Goal: Task Accomplishment & Management: Use online tool/utility

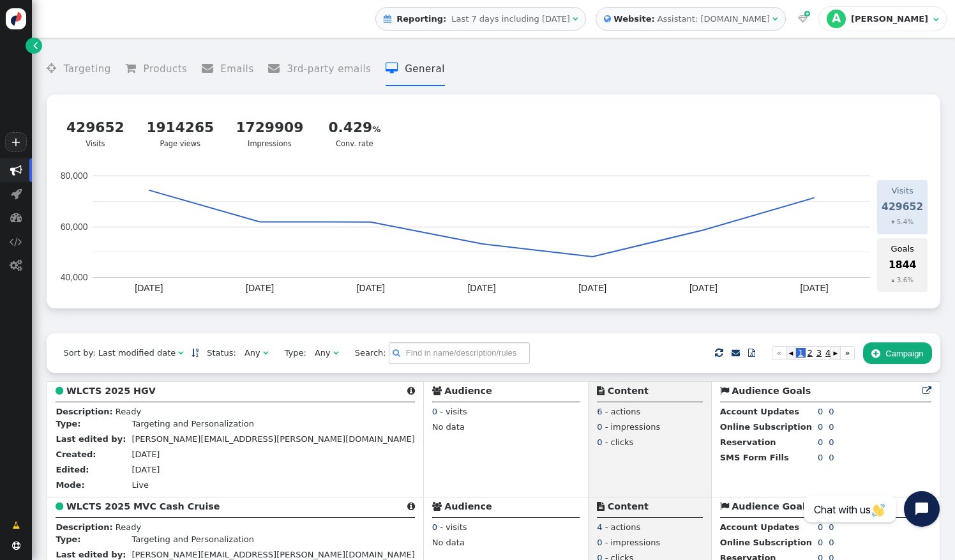
click at [430, 325] on div " Targeting  Products  Emails  3rd-party emails  General ? Visits  429652 …" at bounding box center [493, 188] width 893 height 289
click at [678, 68] on menu " Targeting  Products  Emails  3rd-party emails  General" at bounding box center [493, 69] width 893 height 34
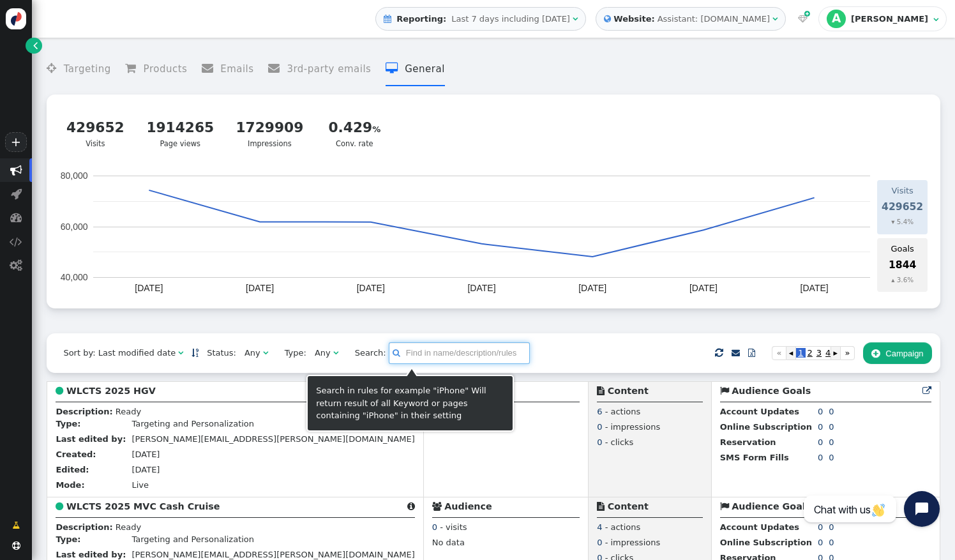
click at [418, 356] on input "text" at bounding box center [459, 353] width 141 height 22
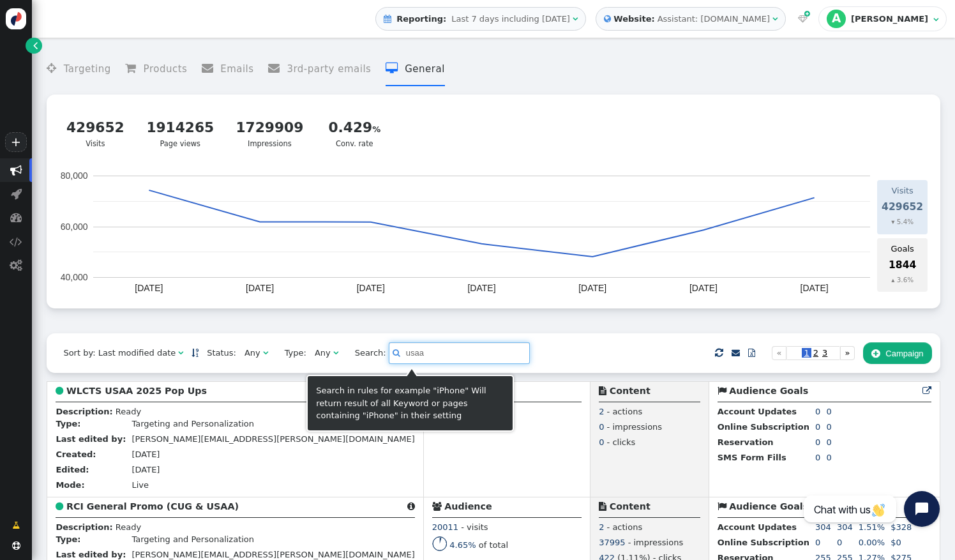
click at [440, 354] on input "usaa" at bounding box center [459, 353] width 141 height 22
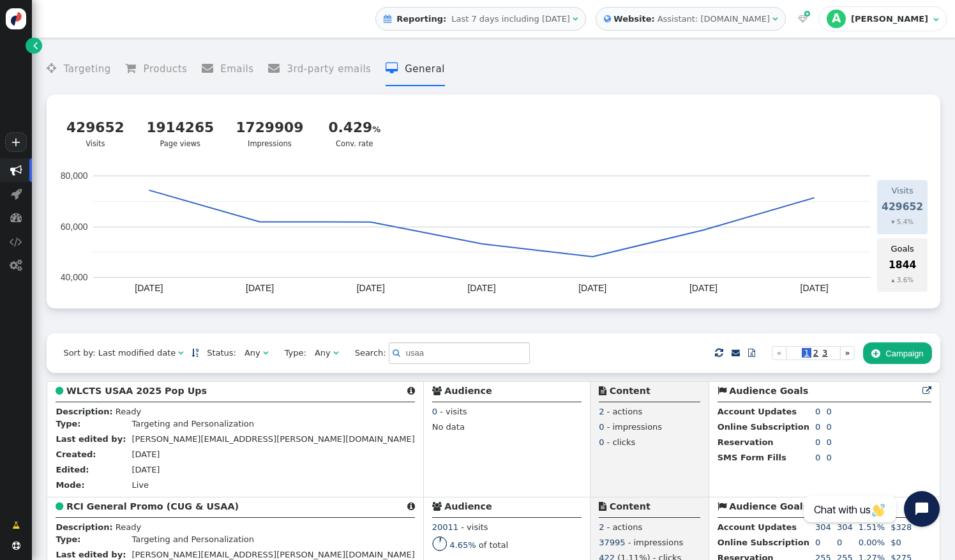
click at [520, 351] on div "Sort by: Last modified date   Status: Any  Type: Any  Search:  usaa    …" at bounding box center [493, 353] width 893 height 40
click at [405, 357] on input "usaa" at bounding box center [459, 353] width 141 height 22
click at [405, 357] on input "cruise" at bounding box center [459, 353] width 141 height 22
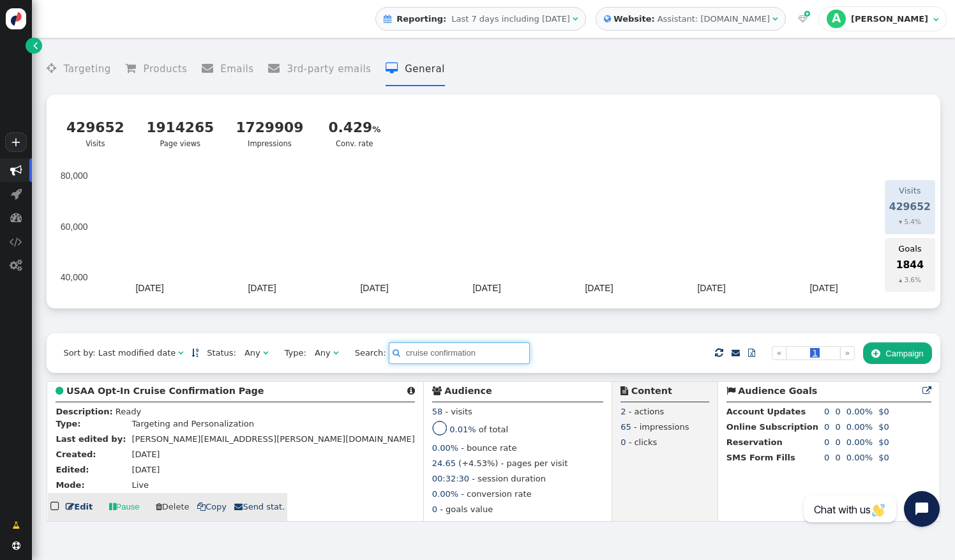
type input "cruise confirmation"
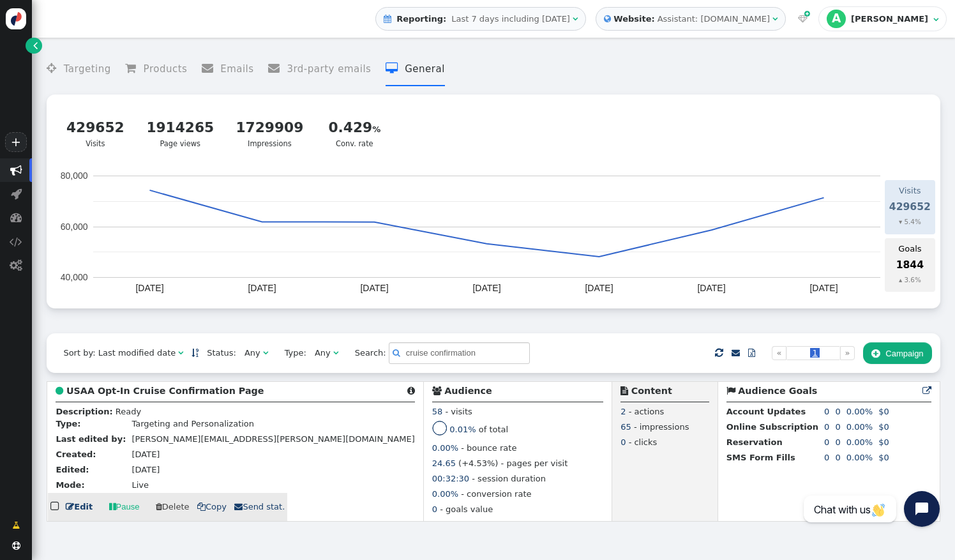
click at [176, 396] on b "USAA Opt-In Cruise Confirmation Page" at bounding box center [165, 391] width 198 height 10
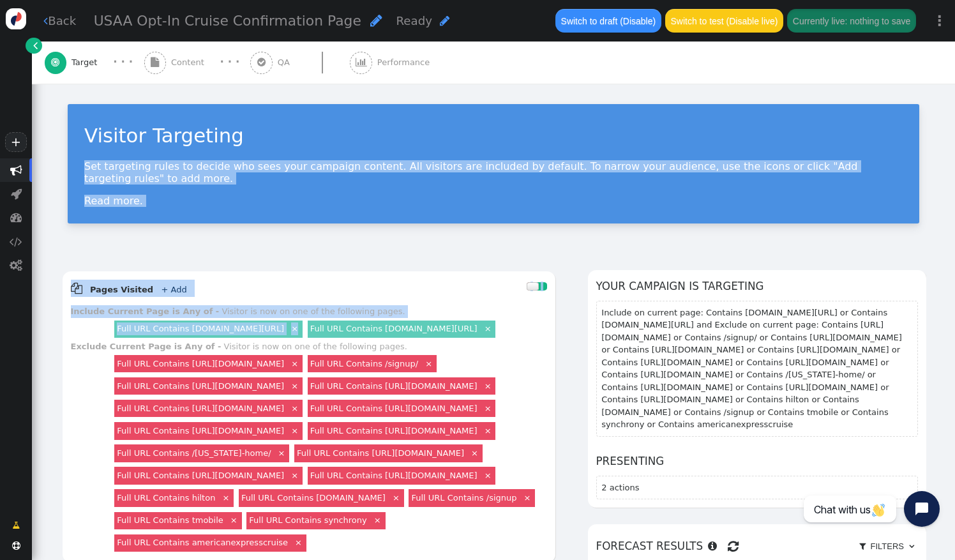
drag, startPoint x: 425, startPoint y: 327, endPoint x: 269, endPoint y: 135, distance: 246.5
click at [269, 135] on div "Visitor Targeting Set targeting rules to decide who sees your campaign content.…" at bounding box center [493, 520] width 923 height 873
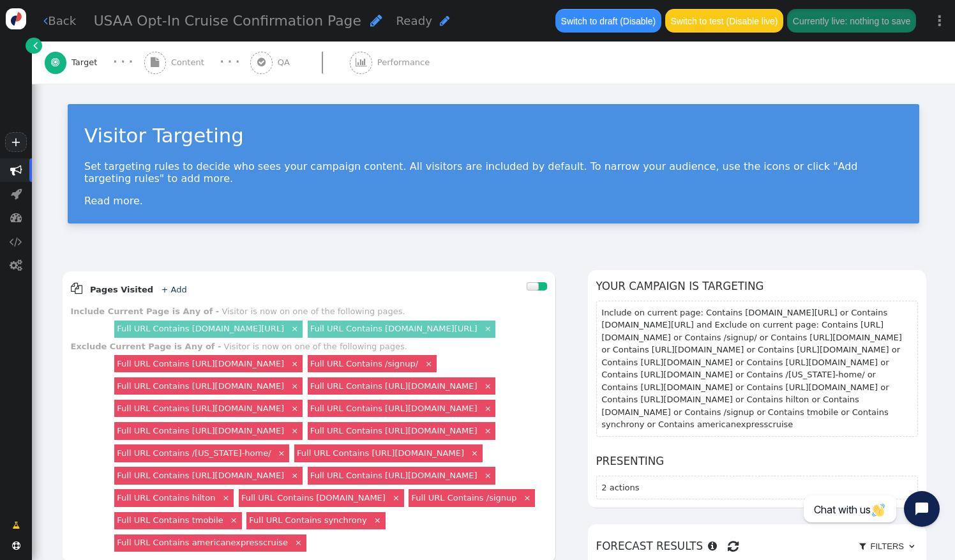
click at [126, 91] on div "Visitor Targeting Set targeting rules to decide who sees your campaign content.…" at bounding box center [493, 169] width 923 height 170
click at [61, 27] on link " Back" at bounding box center [59, 20] width 33 height 17
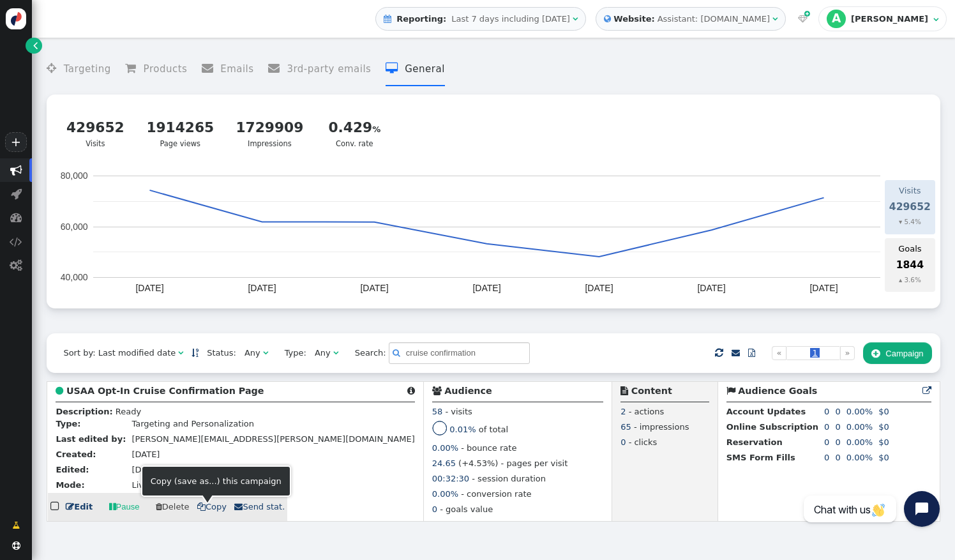
click at [200, 510] on span " Copy" at bounding box center [211, 507] width 29 height 10
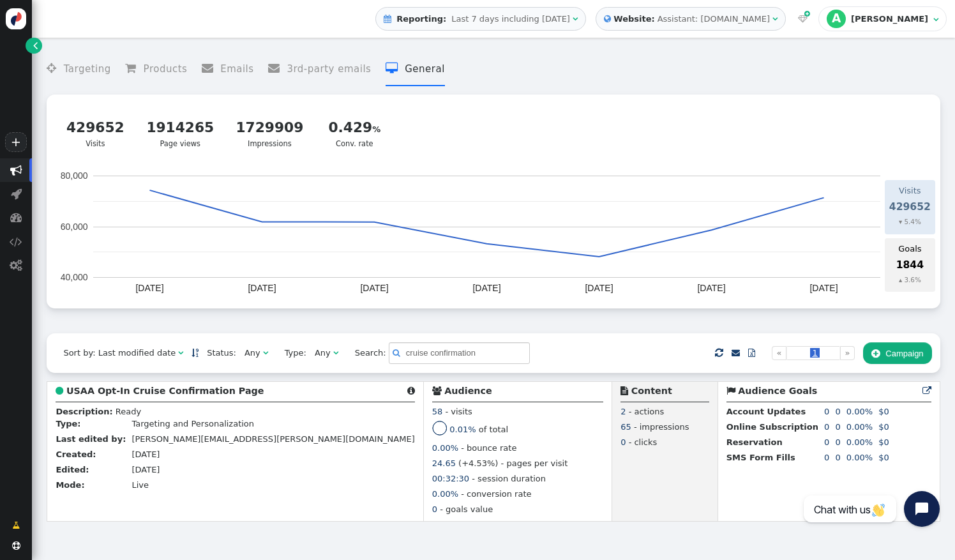
click at [289, 326] on div " Targeting  Products  Emails  3rd-party emails  General ? Visits  429652 …" at bounding box center [493, 188] width 893 height 289
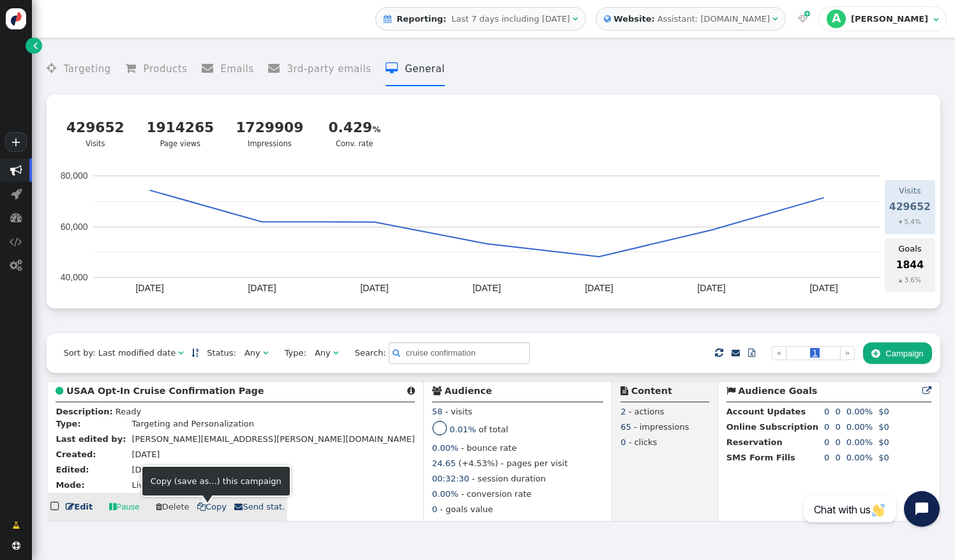
click at [203, 511] on span " Copy" at bounding box center [211, 507] width 29 height 10
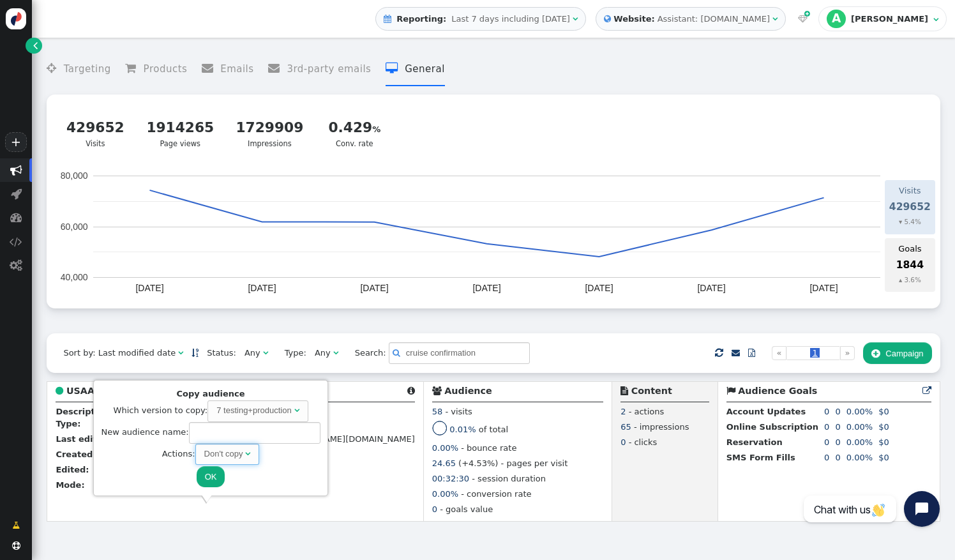
click at [245, 456] on span "" at bounding box center [247, 454] width 5 height 8
click at [211, 475] on button "OK" at bounding box center [211, 477] width 29 height 22
click at [229, 434] on input "text" at bounding box center [255, 433] width 132 height 22
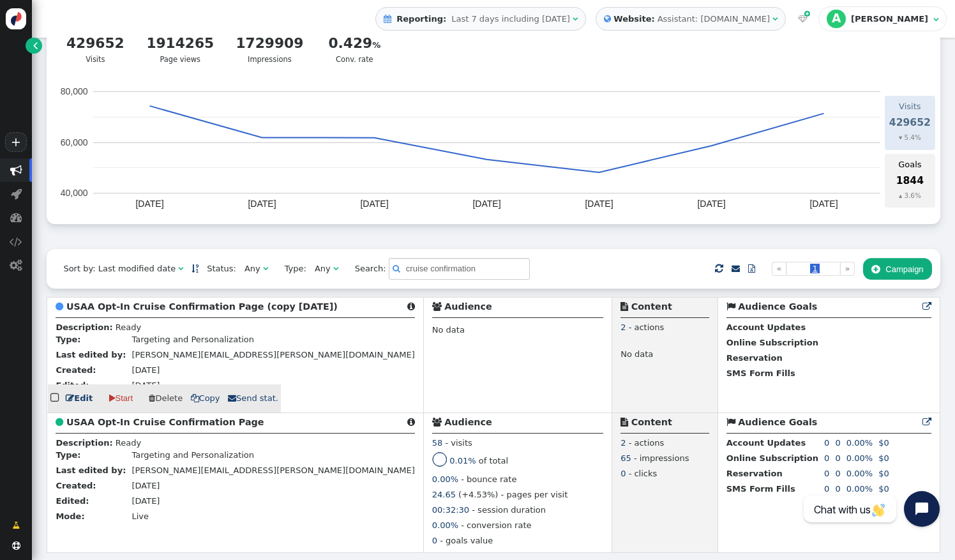
scroll to position [101, 0]
click at [77, 398] on link " Edit" at bounding box center [79, 398] width 27 height 13
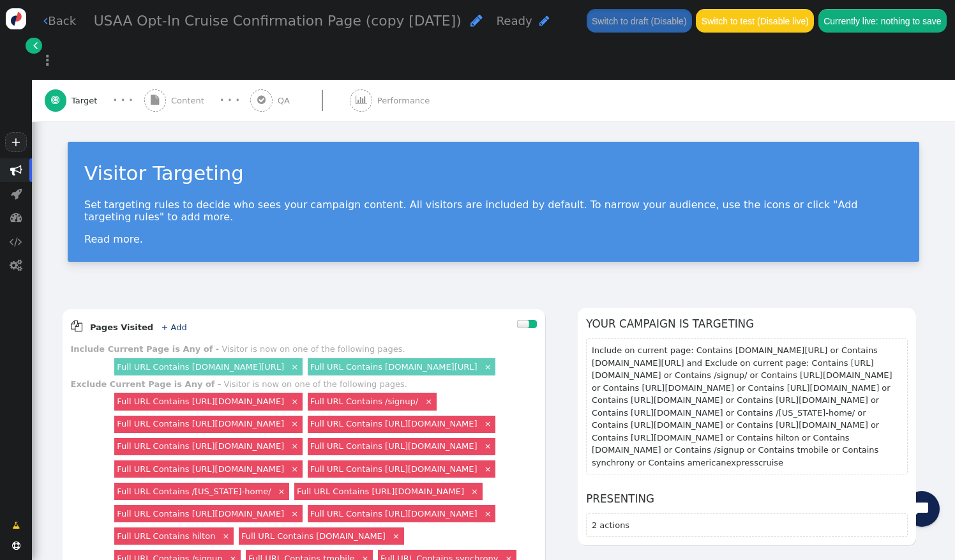
click at [383, 22] on span "USAA Opt-In Cruise Confirmation Page (copy [DATE])" at bounding box center [278, 21] width 368 height 16
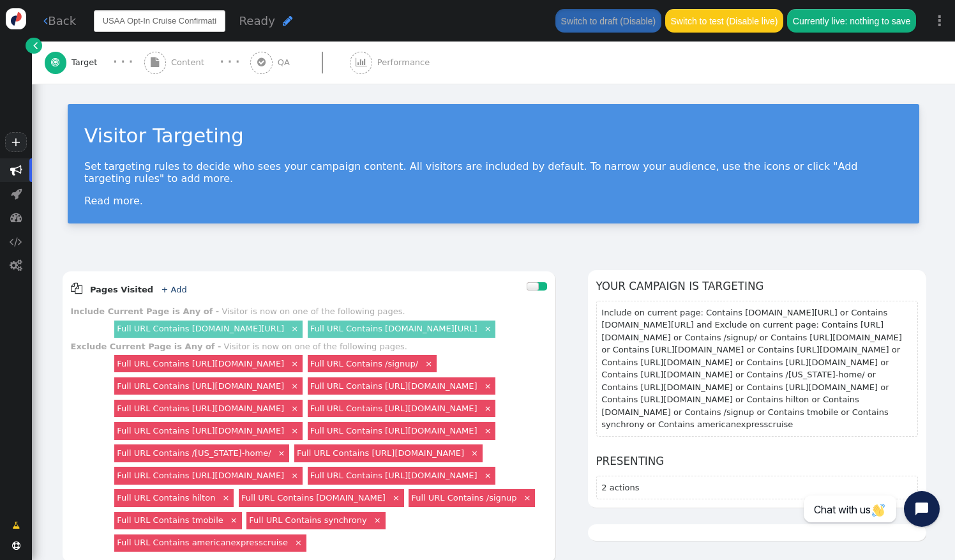
scroll to position [0, 91]
click at [195, 17] on input "USAA Opt-In Cruise Confirmation Page (copy [DATE])" at bounding box center [160, 21] width 132 height 22
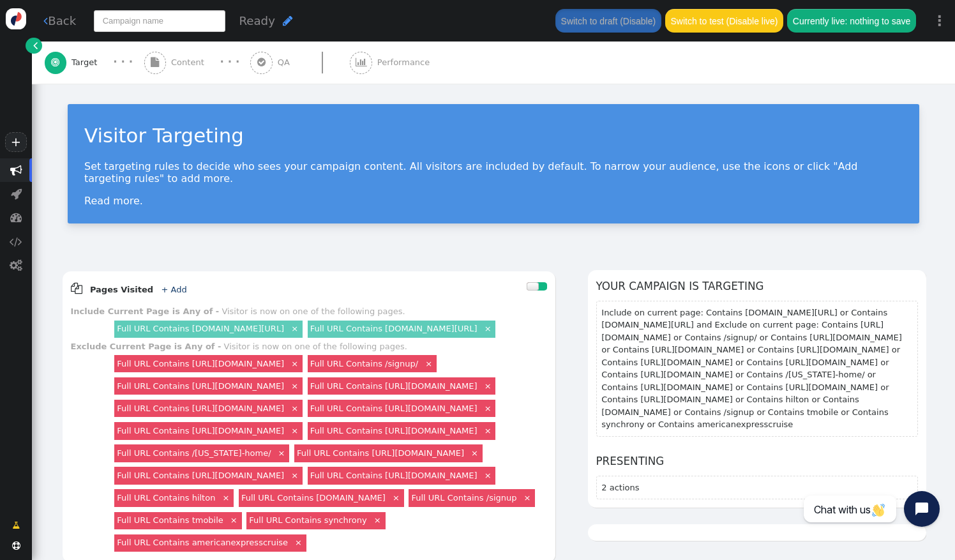
scroll to position [0, 0]
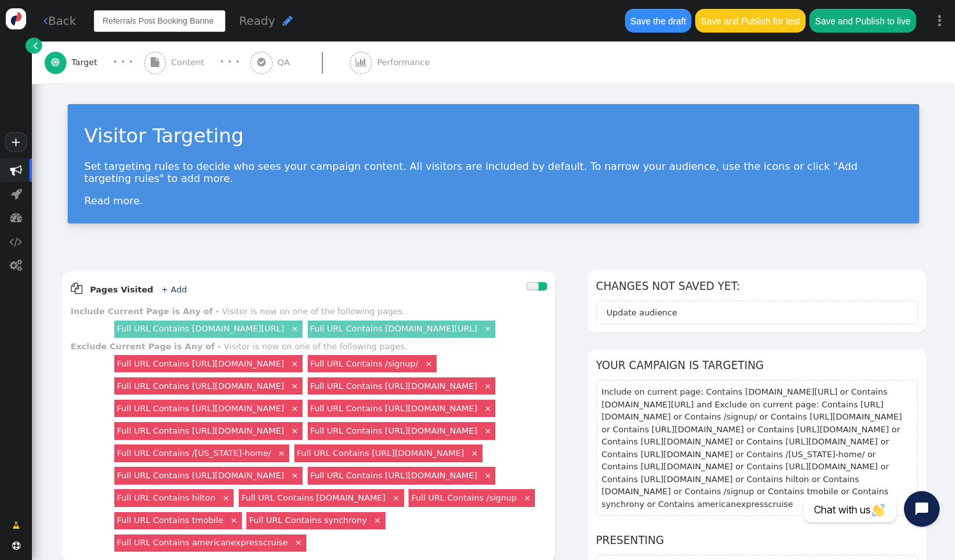
type input "Referrals Post Booking Banner"
click at [237, 24] on span "Referrals Post Booking Banner" at bounding box center [199, 21] width 211 height 16
click at [195, 22] on input "Referrals Post Booking Banner CUG" at bounding box center [160, 21] width 132 height 22
type input "Referrals Post Booking Banner [CUG]"
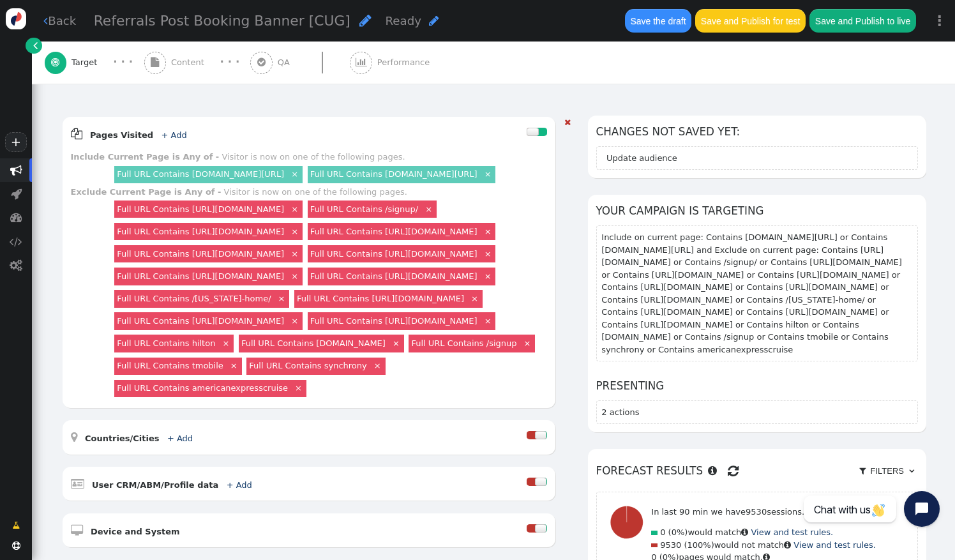
scroll to position [137, 0]
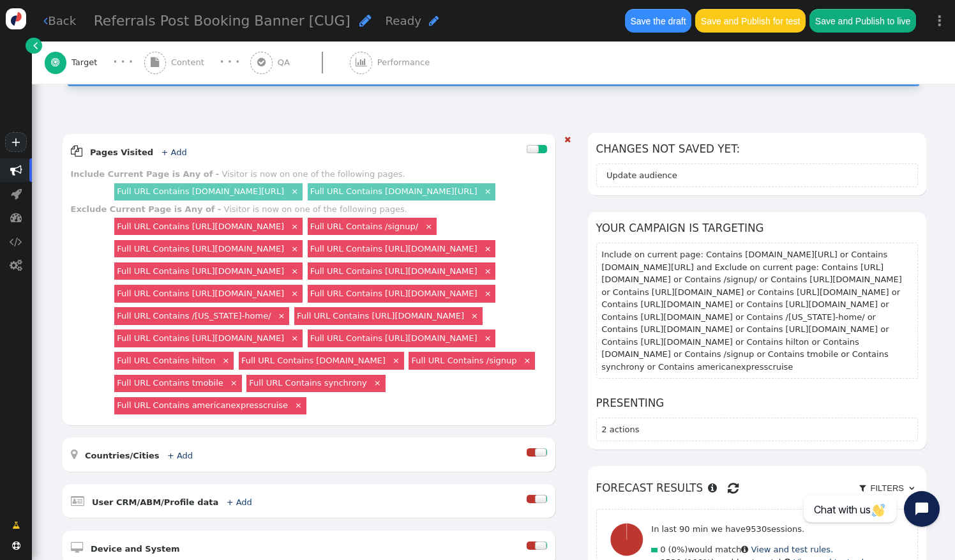
click at [284, 186] on link "Full URL Contains [DOMAIN_NAME][URL]" at bounding box center [200, 191] width 167 height 10
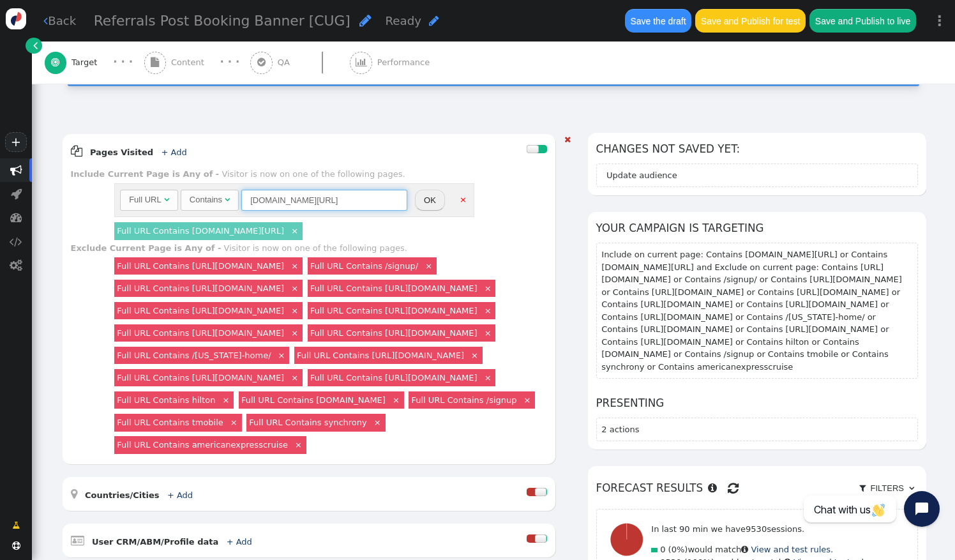
drag, startPoint x: 249, startPoint y: 185, endPoint x: 338, endPoint y: 183, distance: 88.8
click at [338, 190] on input "[DOMAIN_NAME][URL]" at bounding box center [324, 201] width 166 height 22
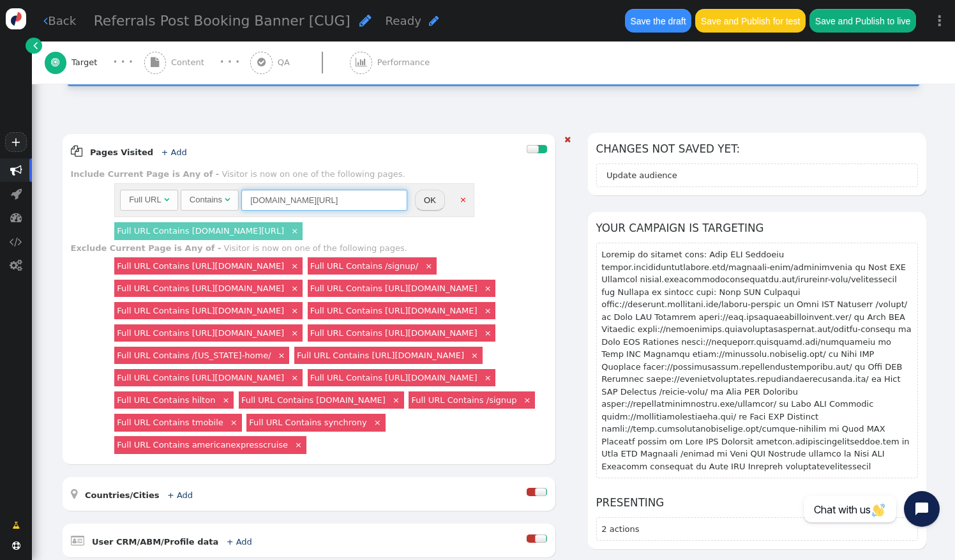
click at [393, 190] on input "[DOMAIN_NAME][URL]" at bounding box center [324, 201] width 166 height 22
type input "[DOMAIN_NAME][URL]"
click at [428, 190] on button "OK" at bounding box center [430, 201] width 30 height 22
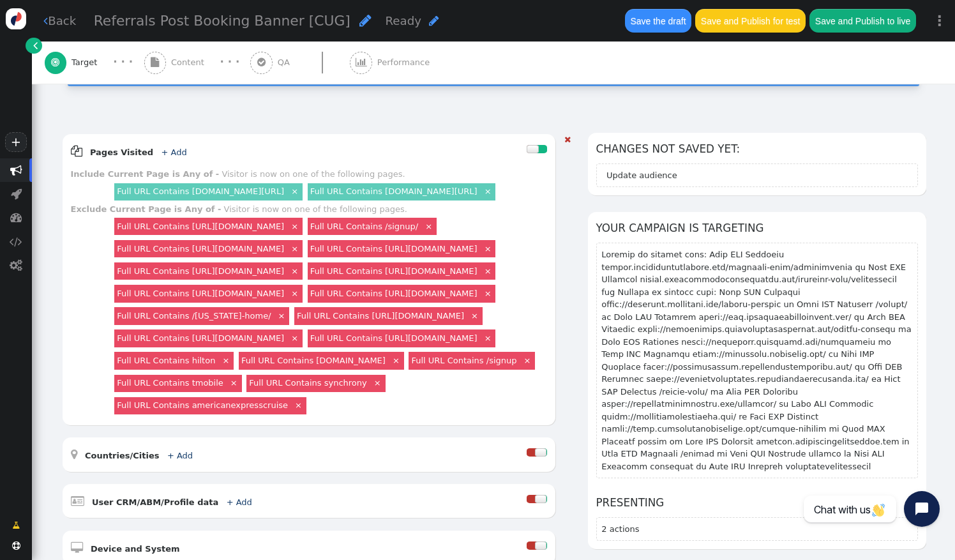
click at [321, 196] on link "Full URL Contains [DOMAIN_NAME][URL]" at bounding box center [393, 191] width 167 height 10
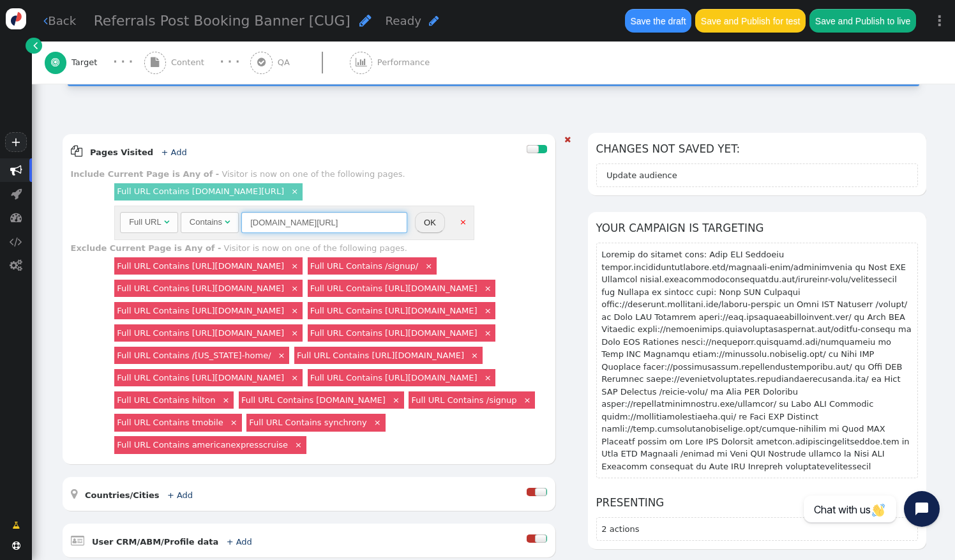
drag, startPoint x: 273, startPoint y: 207, endPoint x: 359, endPoint y: 211, distance: 85.6
click at [359, 212] on input "[DOMAIN_NAME][URL]" at bounding box center [324, 223] width 166 height 22
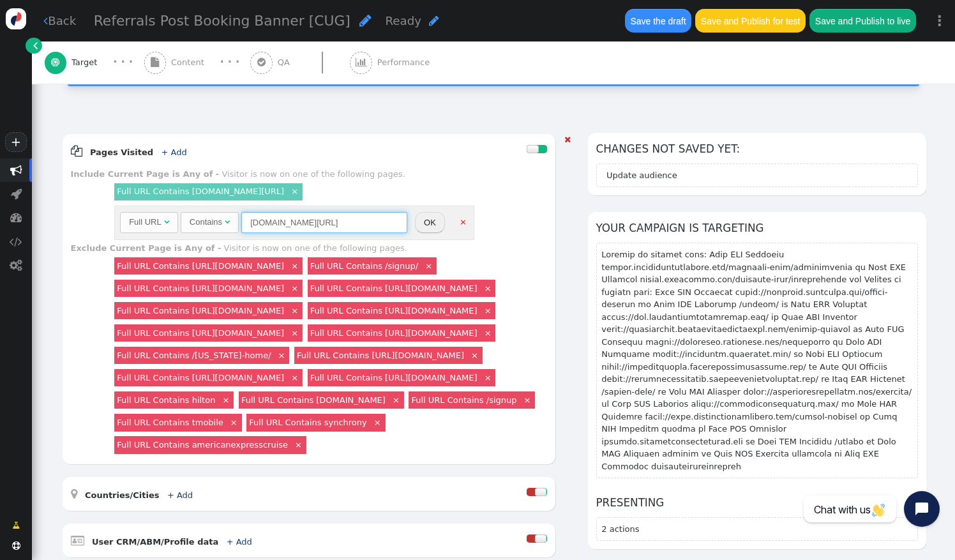
scroll to position [0, 0]
type input "[DOMAIN_NAME][URL]"
click at [425, 212] on button "OK" at bounding box center [430, 223] width 30 height 22
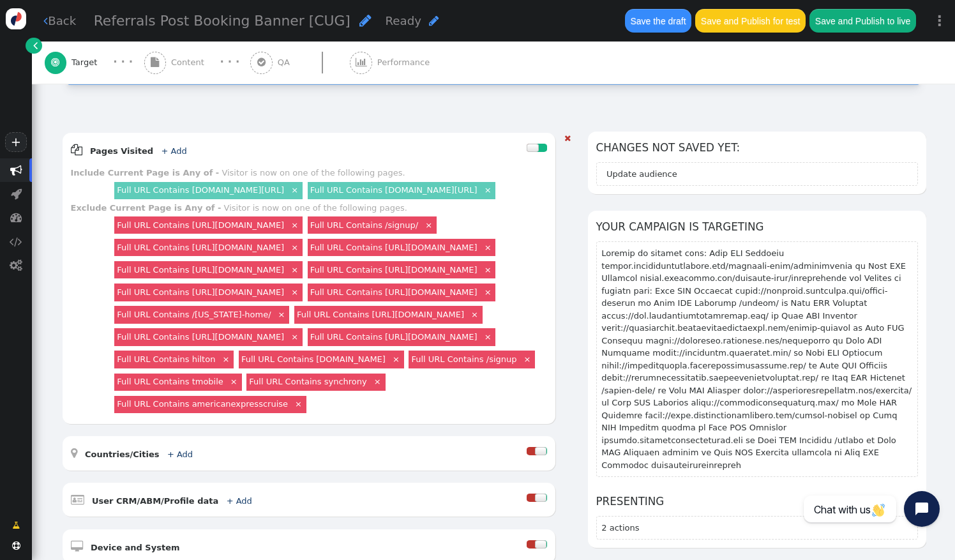
scroll to position [139, 0]
click at [161, 146] on link "+ Add" at bounding box center [174, 151] width 26 height 10
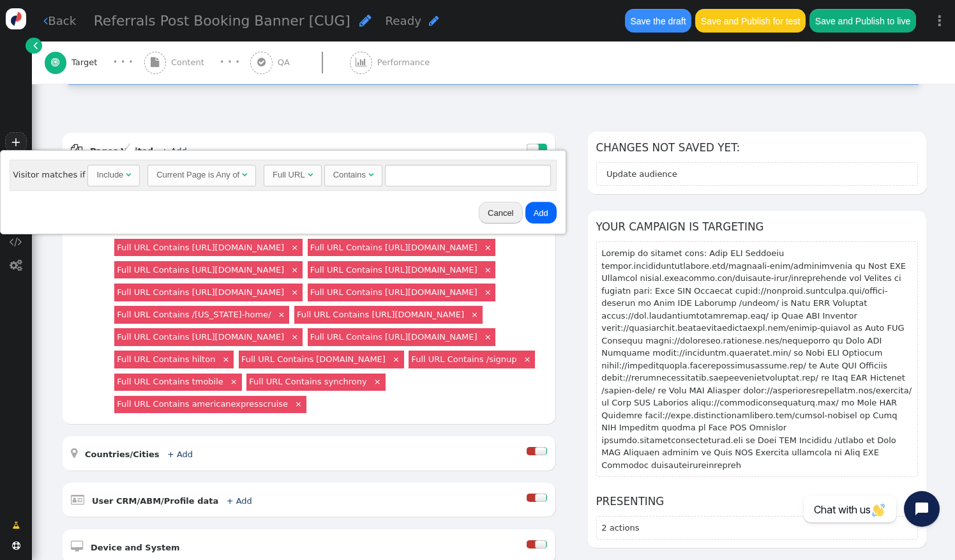
click at [441, 262] on div "Full URL Contains [URL][DOMAIN_NAME] × Full URL Contains /signup/ × Full URL Co…" at bounding box center [329, 315] width 435 height 202
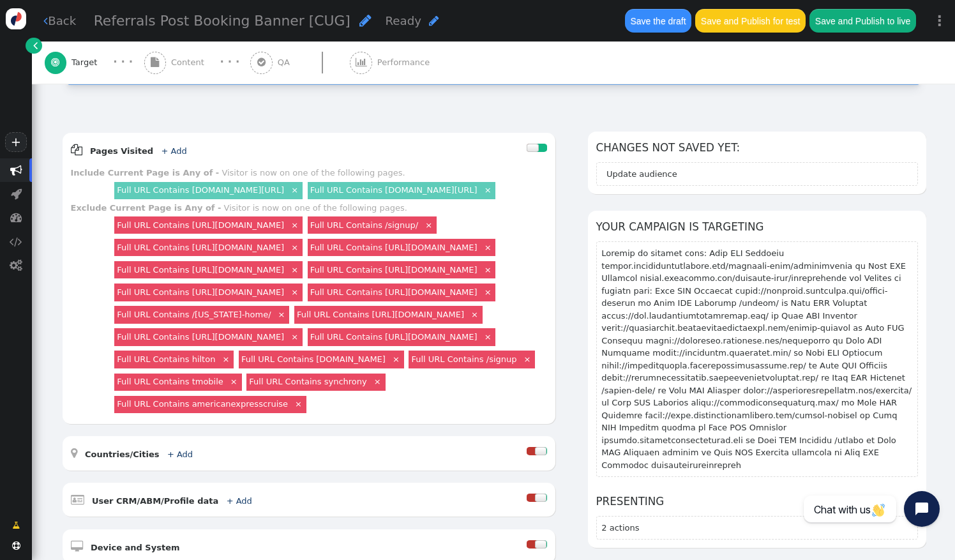
click at [300, 230] on link "×" at bounding box center [294, 224] width 11 height 11
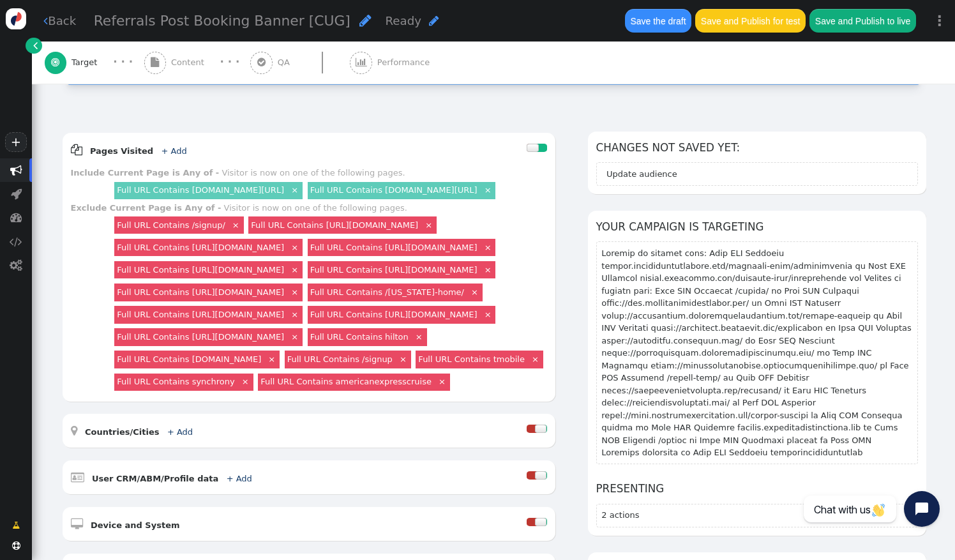
click at [230, 230] on link "×" at bounding box center [235, 224] width 11 height 11
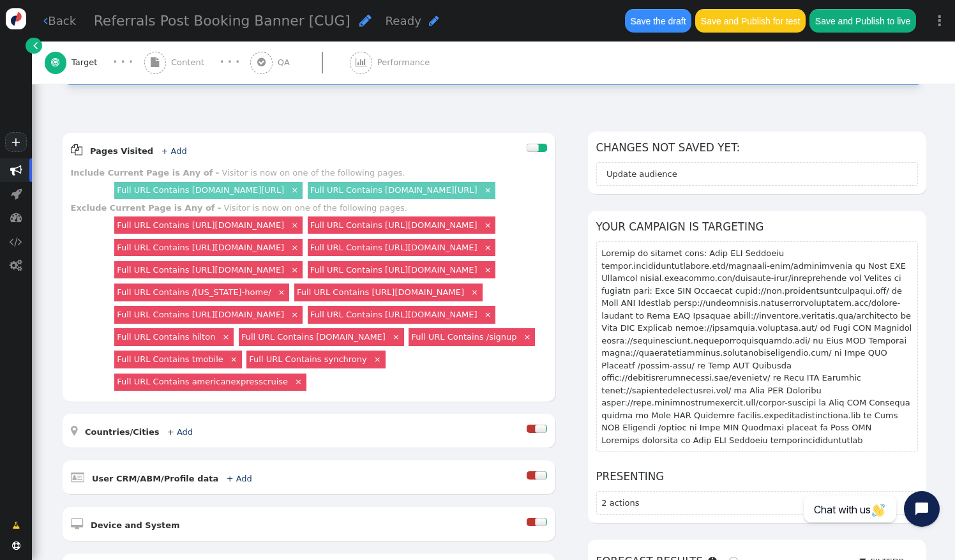
click at [300, 230] on link "×" at bounding box center [294, 224] width 11 height 11
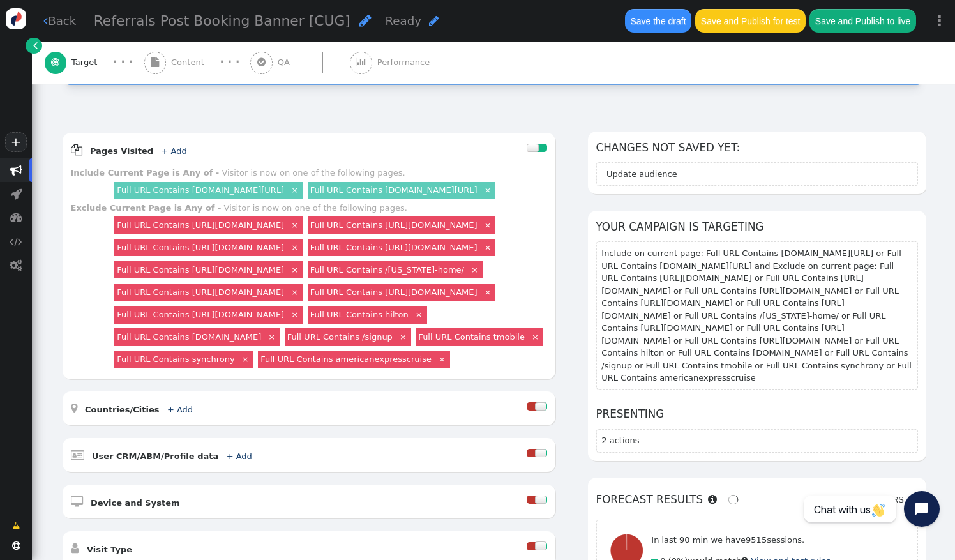
click at [300, 230] on link "×" at bounding box center [294, 224] width 11 height 11
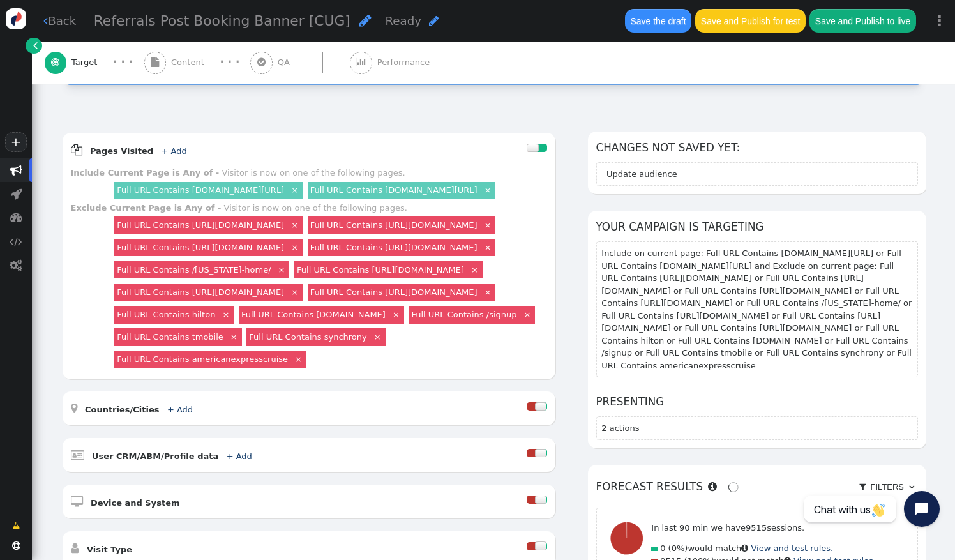
click at [300, 230] on link "×" at bounding box center [294, 224] width 11 height 11
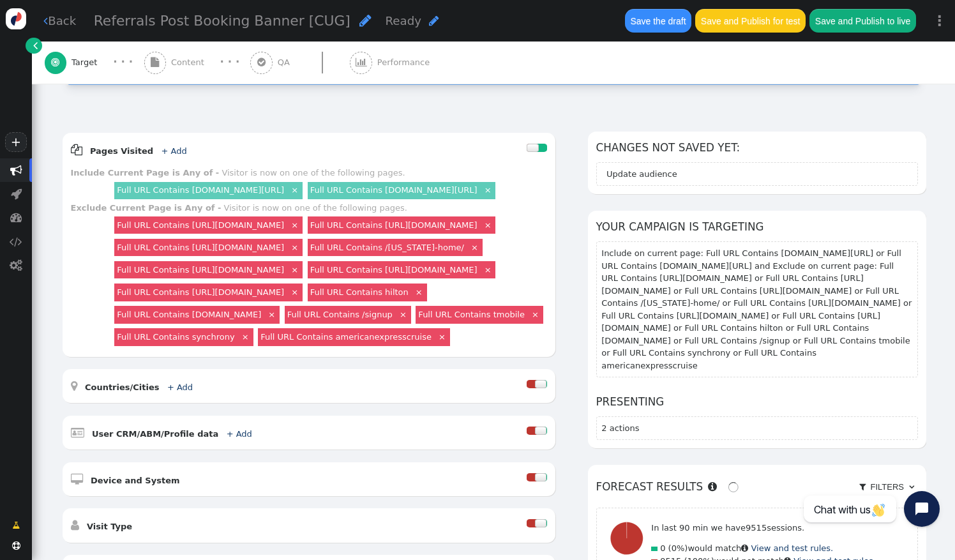
click at [300, 230] on link "×" at bounding box center [294, 224] width 11 height 11
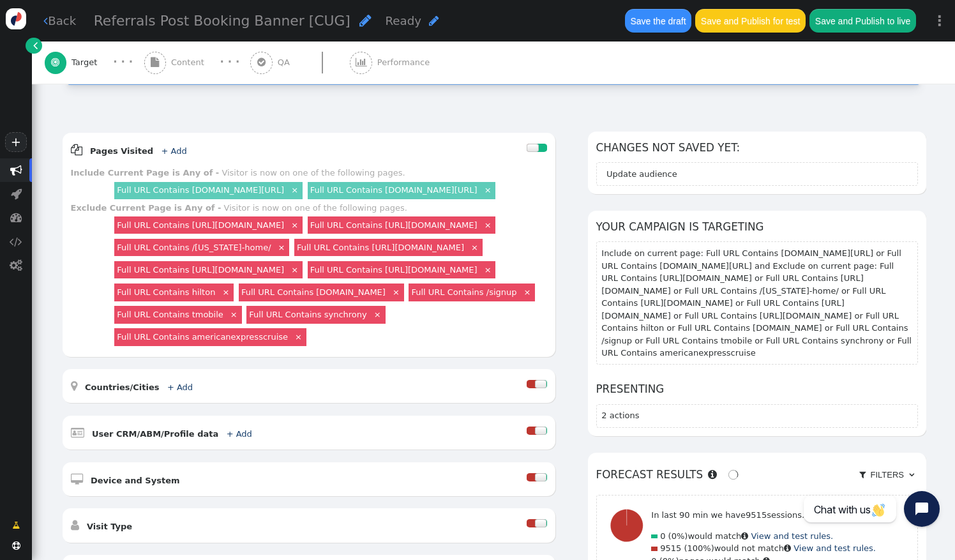
click at [300, 230] on link "×" at bounding box center [294, 224] width 11 height 11
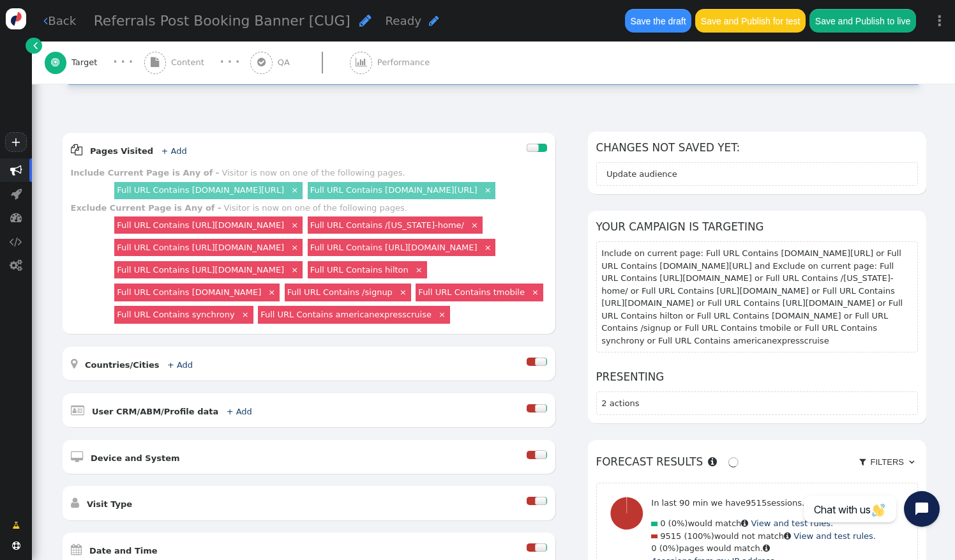
click at [300, 230] on link "×" at bounding box center [294, 224] width 11 height 11
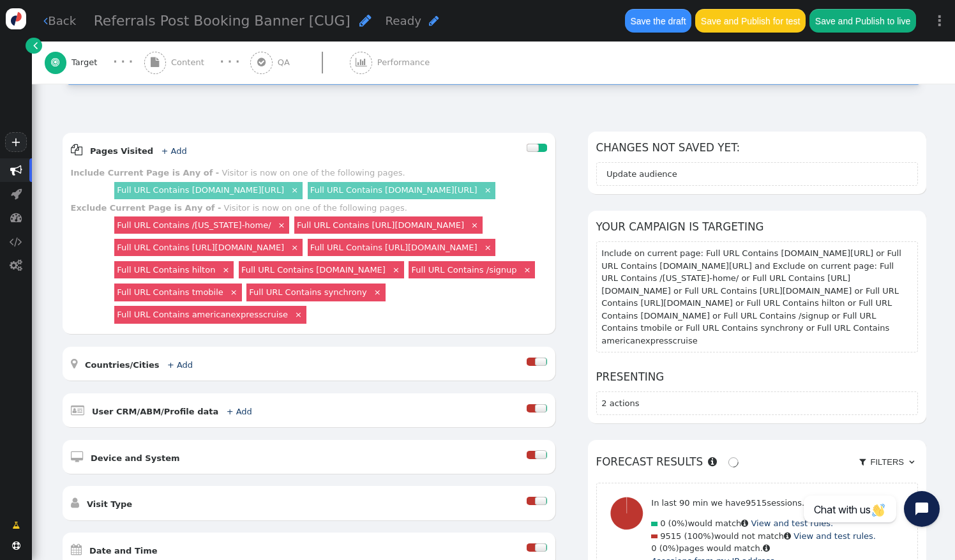
click at [480, 230] on link "×" at bounding box center [474, 224] width 11 height 11
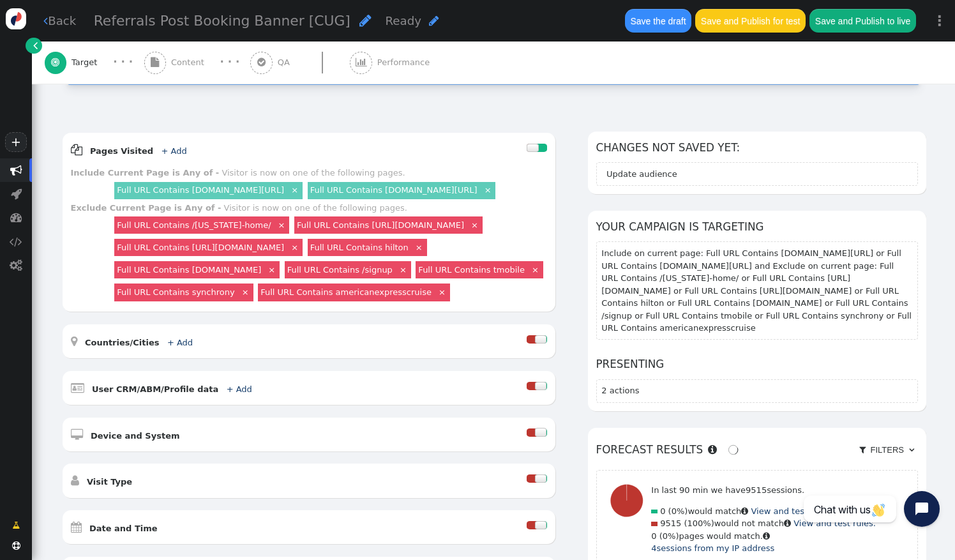
click at [276, 230] on link "×" at bounding box center [281, 224] width 11 height 11
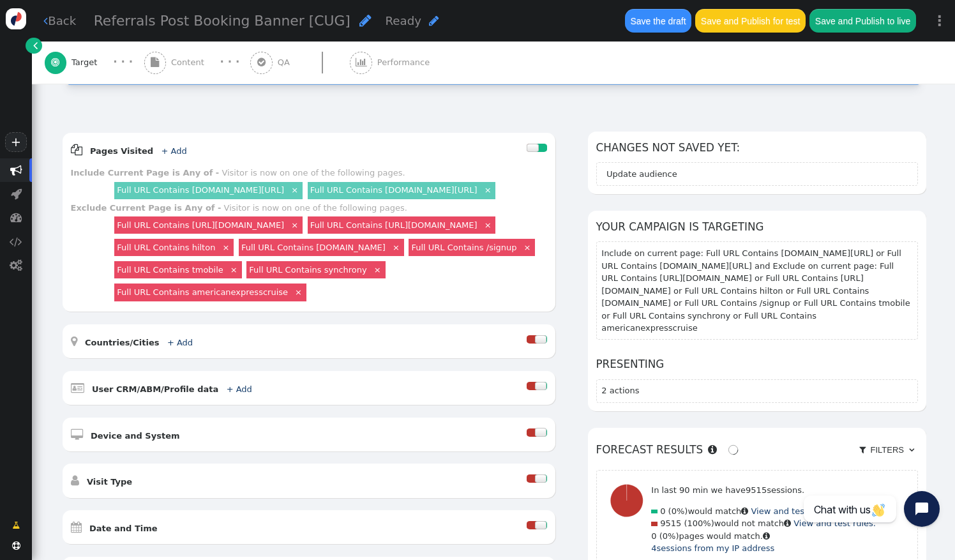
click at [300, 230] on link "×" at bounding box center [294, 224] width 11 height 11
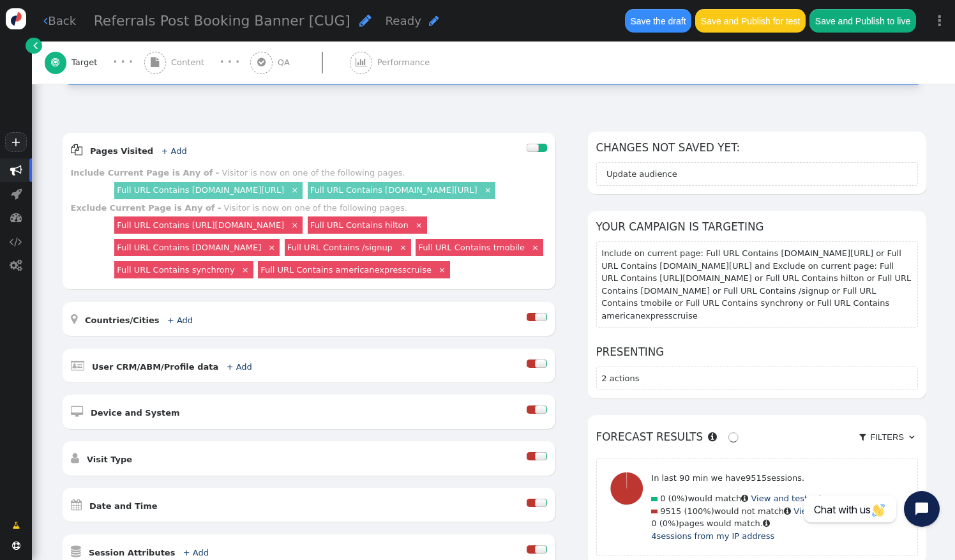
click at [300, 230] on link "×" at bounding box center [294, 224] width 11 height 11
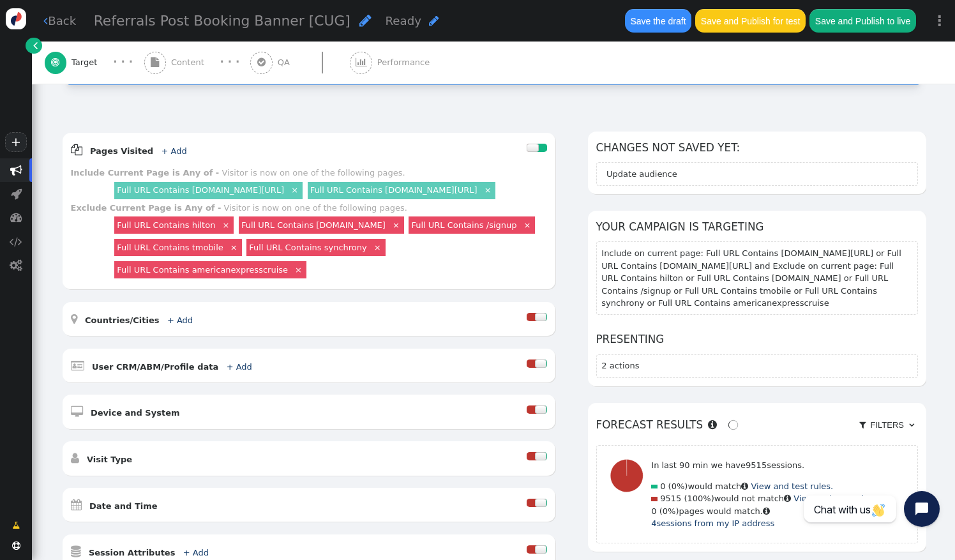
click at [402, 230] on link "×" at bounding box center [396, 224] width 11 height 11
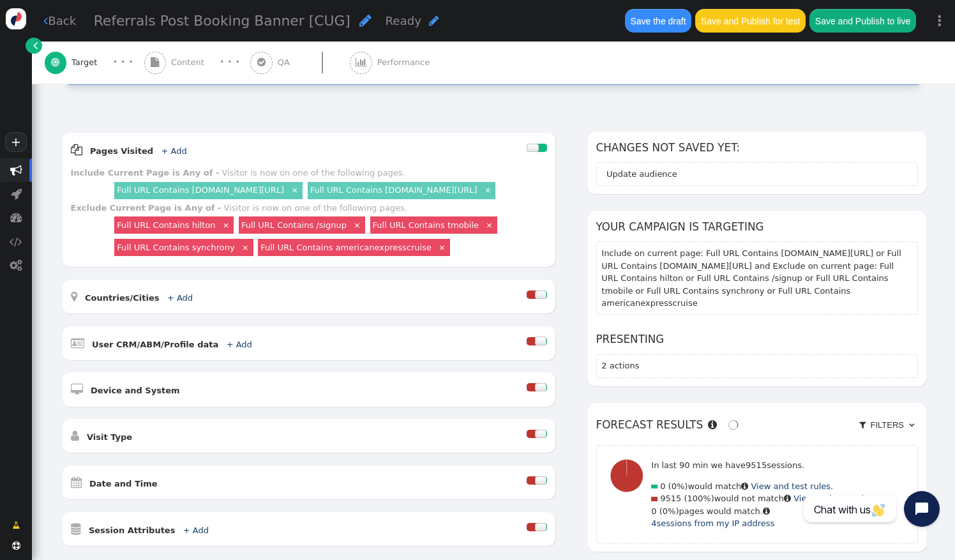
click at [220, 230] on link "×" at bounding box center [225, 224] width 11 height 11
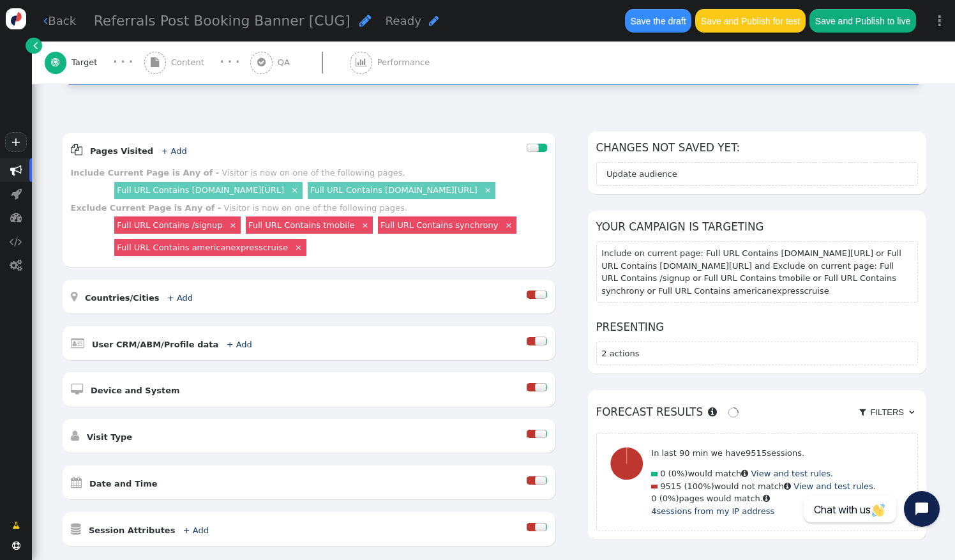
click at [227, 230] on link "×" at bounding box center [232, 224] width 11 height 11
click at [229, 230] on link "×" at bounding box center [234, 224] width 11 height 11
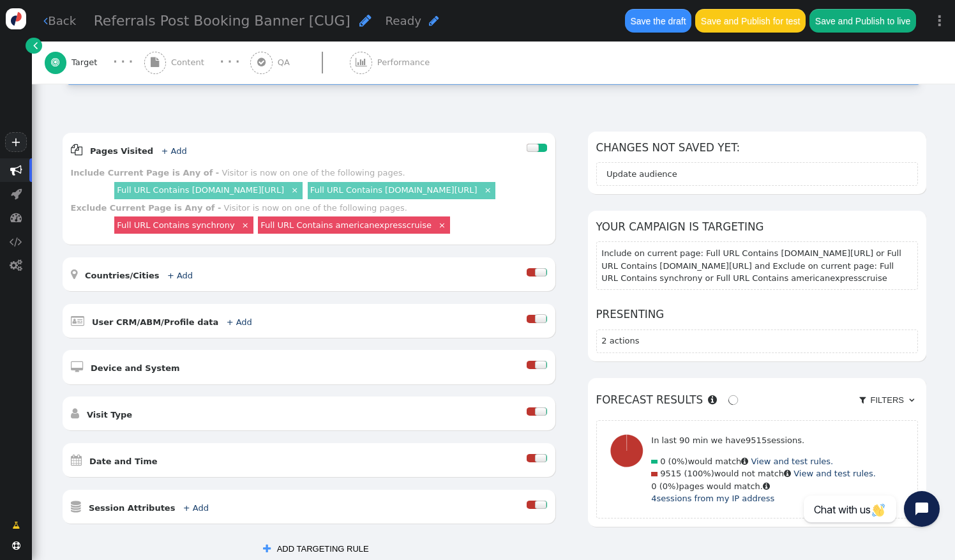
click at [240, 230] on link "×" at bounding box center [245, 224] width 11 height 11
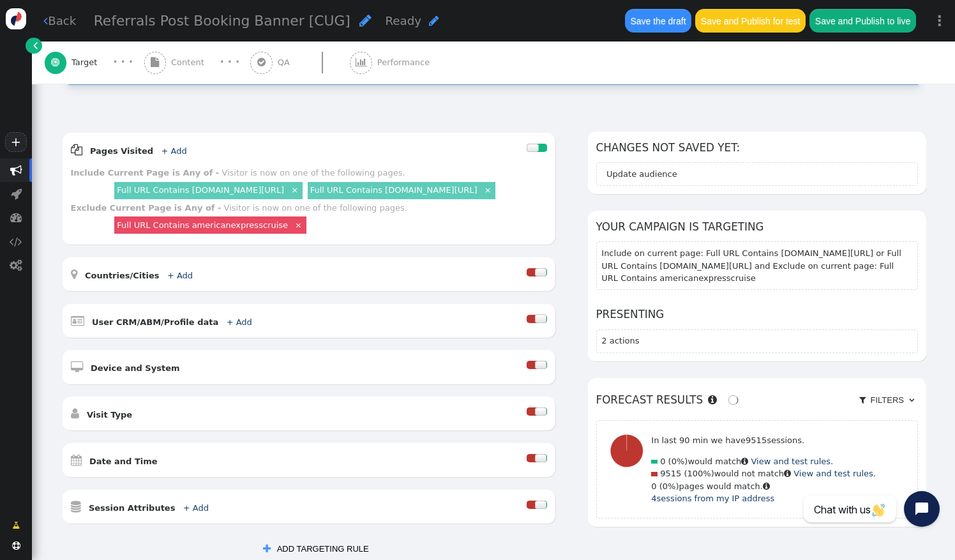
click at [293, 230] on link "×" at bounding box center [298, 224] width 11 height 11
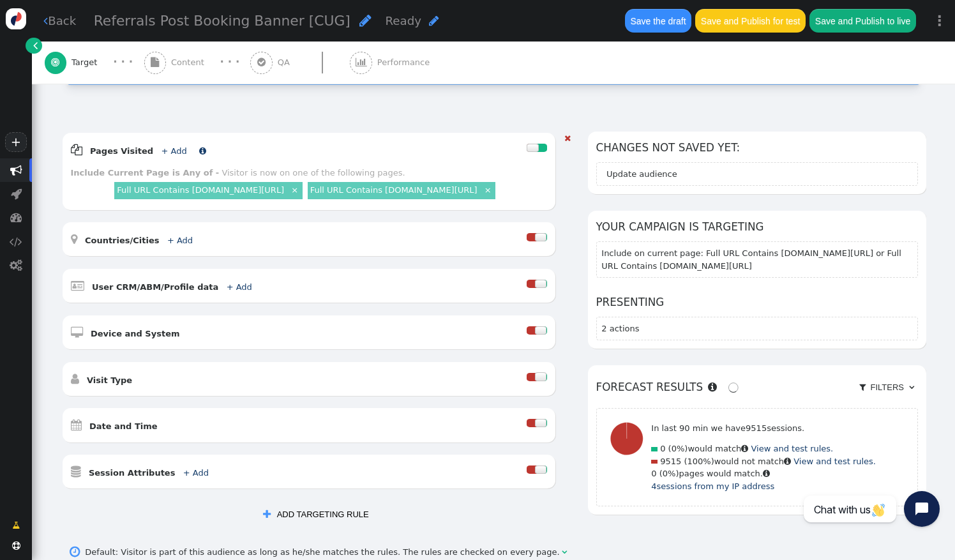
click at [161, 146] on link "+ Add" at bounding box center [174, 151] width 26 height 10
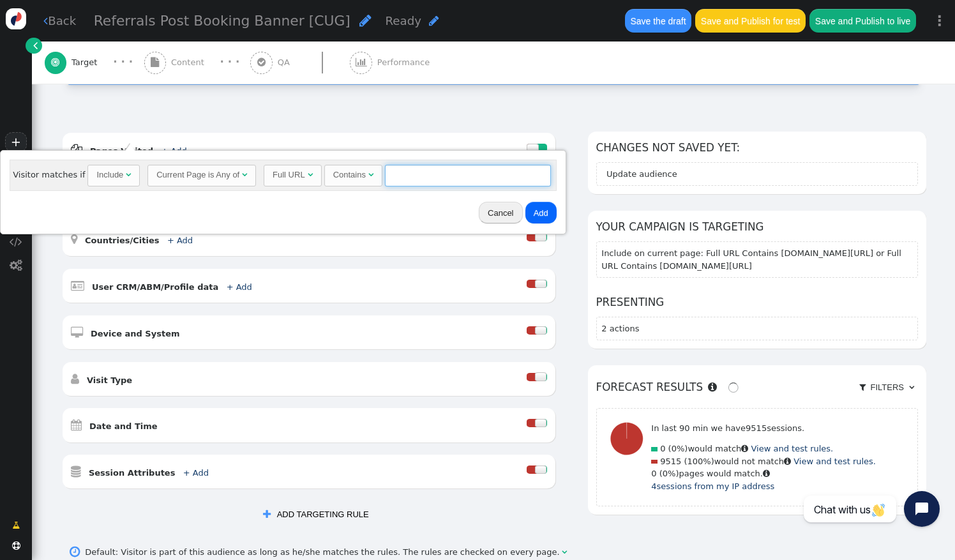
click at [395, 170] on input "text" at bounding box center [468, 176] width 166 height 22
type input "[DOMAIN_NAME]"
click at [533, 214] on button "Add" at bounding box center [540, 213] width 31 height 22
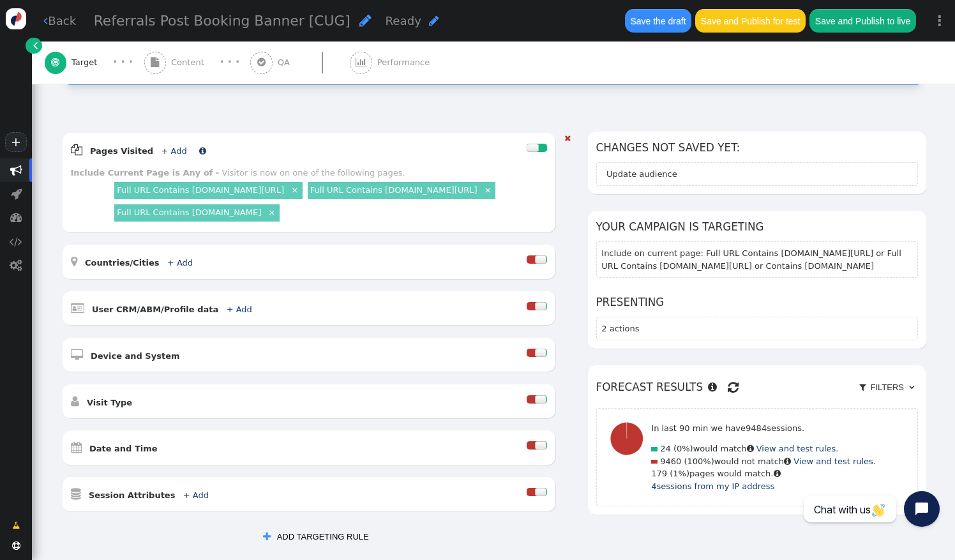
click at [161, 146] on link "+ Add" at bounding box center [174, 151] width 26 height 10
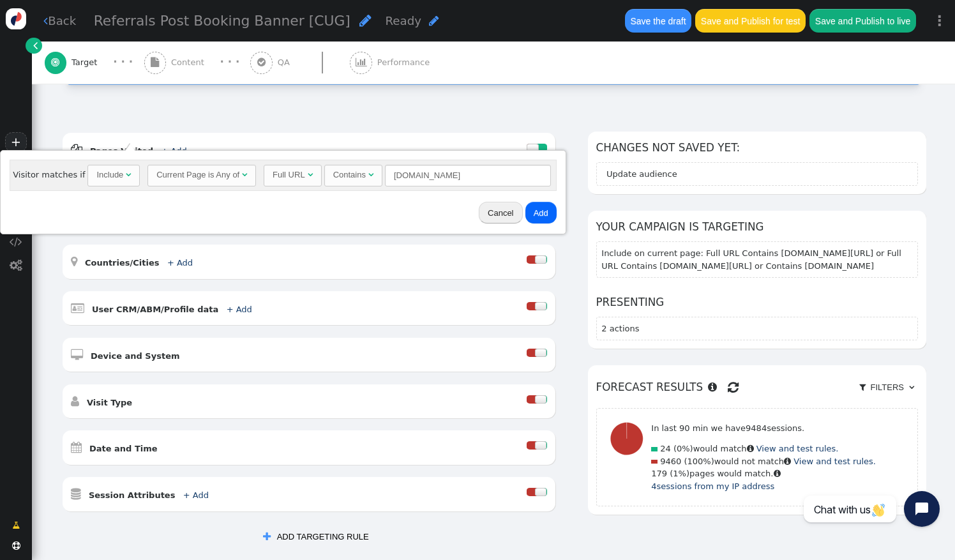
click at [454, 115] on div "AND OR XOR AND     Pages Visited + Add  Include Current Page is Any of - V…" at bounding box center [493, 371] width 923 height 512
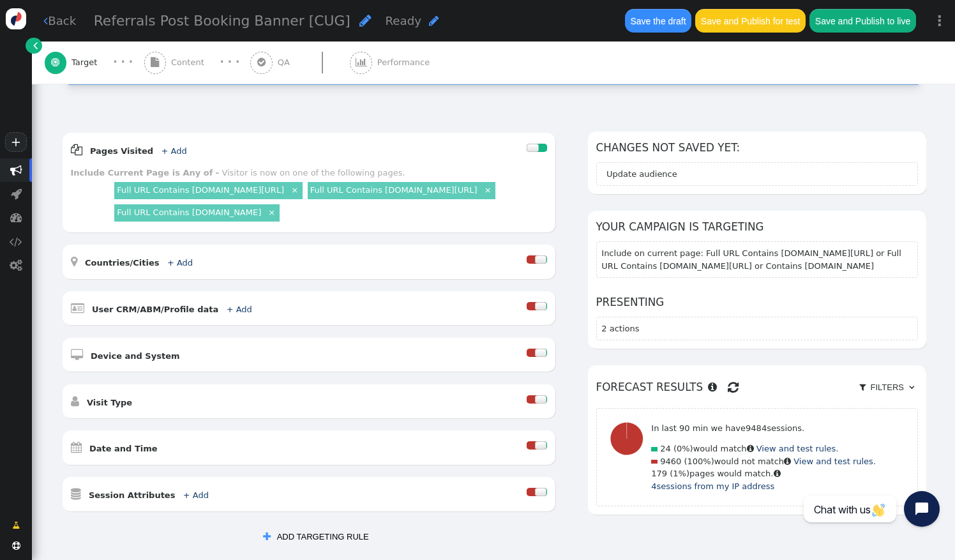
click at [232, 217] on link "Full URL Contains [DOMAIN_NAME]" at bounding box center [189, 213] width 144 height 10
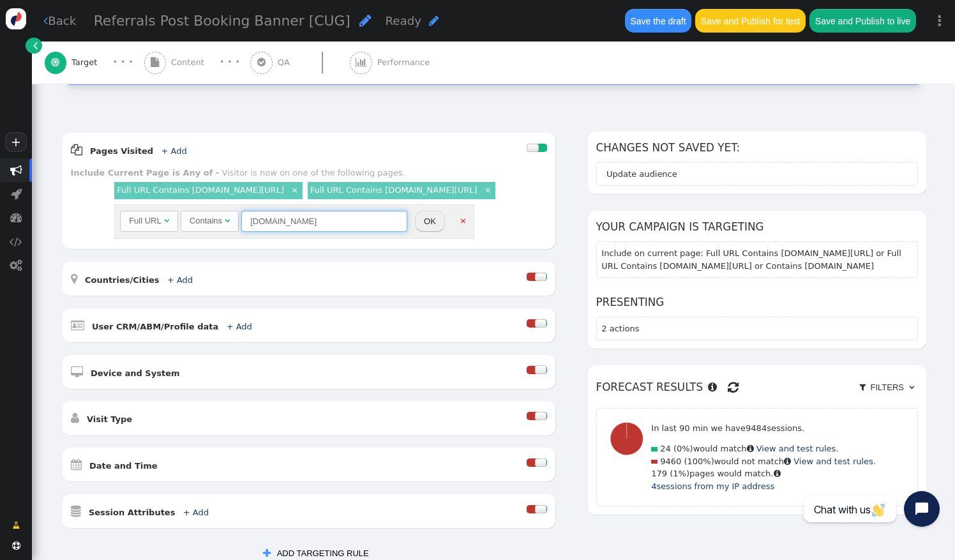
click at [379, 232] on input "[DOMAIN_NAME]" at bounding box center [324, 222] width 166 height 22
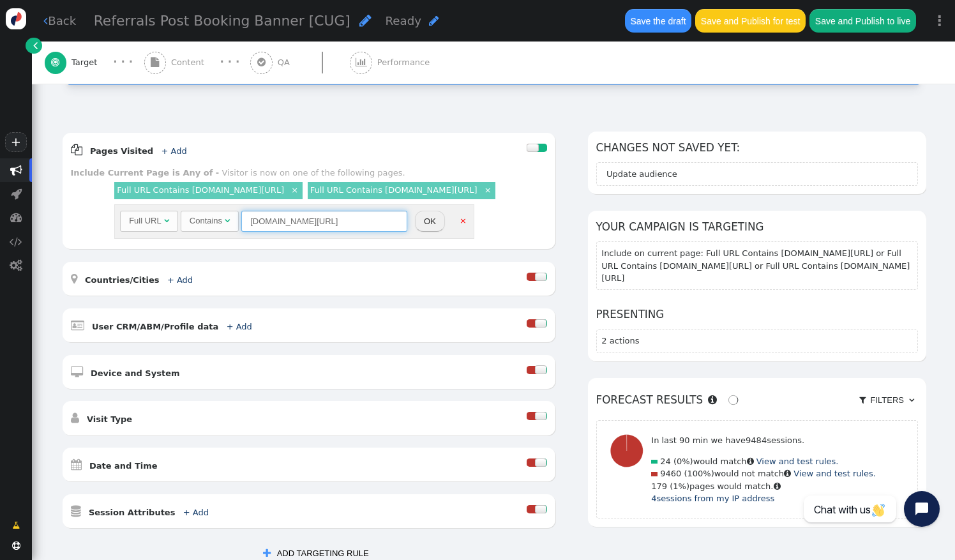
scroll to position [0, 69]
click at [381, 227] on input "[DOMAIN_NAME][URL]" at bounding box center [324, 222] width 166 height 22
drag, startPoint x: 295, startPoint y: 230, endPoint x: 446, endPoint y: 234, distance: 150.7
click at [446, 234] on div "Full URL  Contains  [DOMAIN_NAME][URL] = (Empty) [DOMAIN_NAME]  #1212  OK ×" at bounding box center [293, 221] width 359 height 34
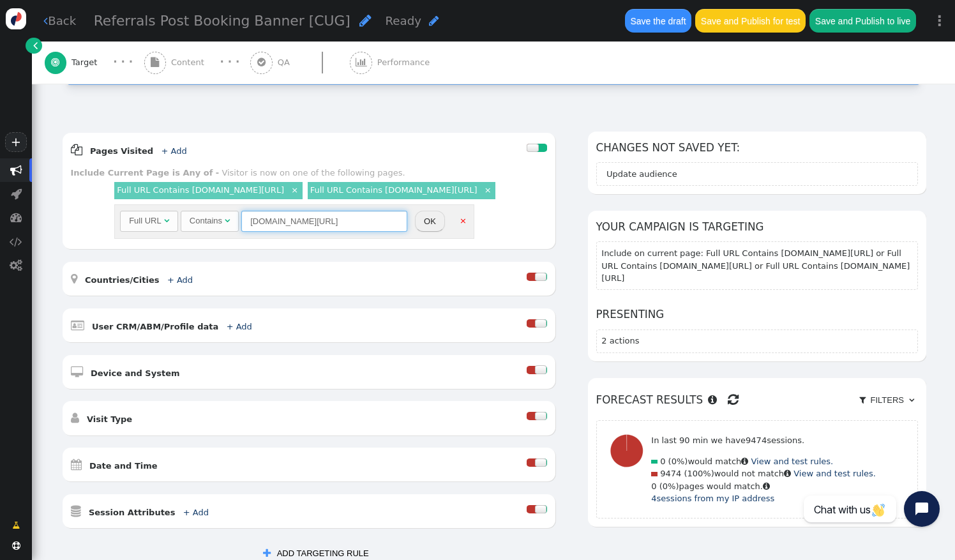
type input "[DOMAIN_NAME][URL]"
click at [427, 229] on button "OK" at bounding box center [430, 222] width 30 height 22
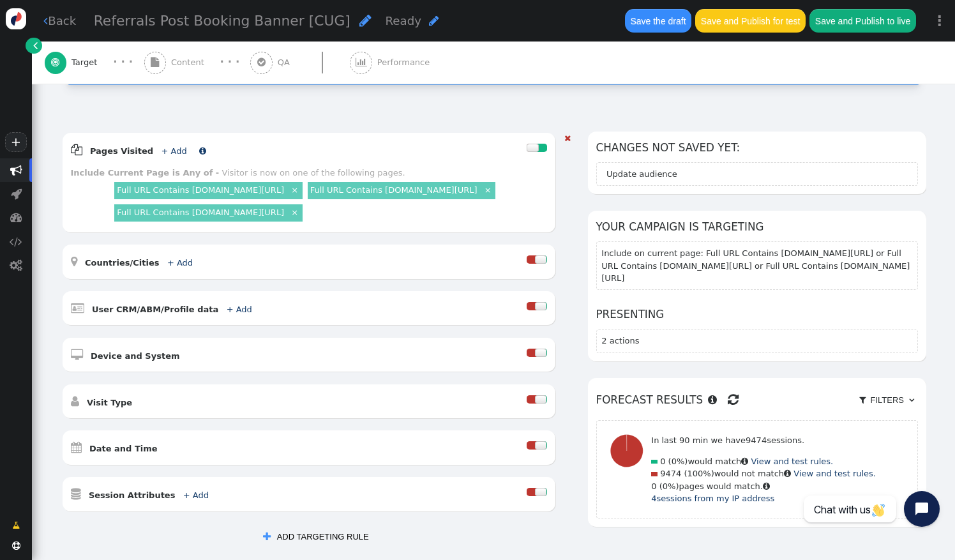
click at [166, 146] on link "+ Add" at bounding box center [174, 151] width 26 height 10
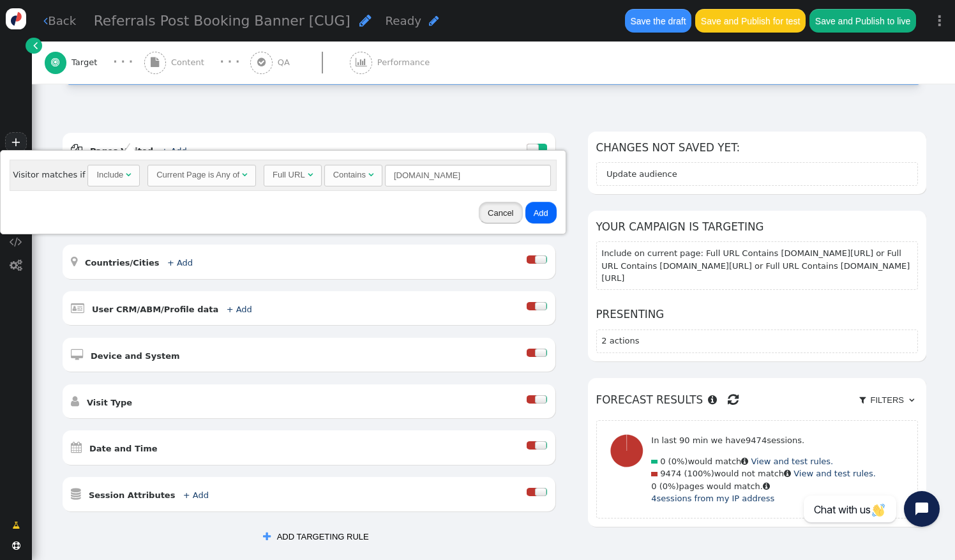
click at [503, 213] on button "Cancel" at bounding box center [500, 213] width 43 height 22
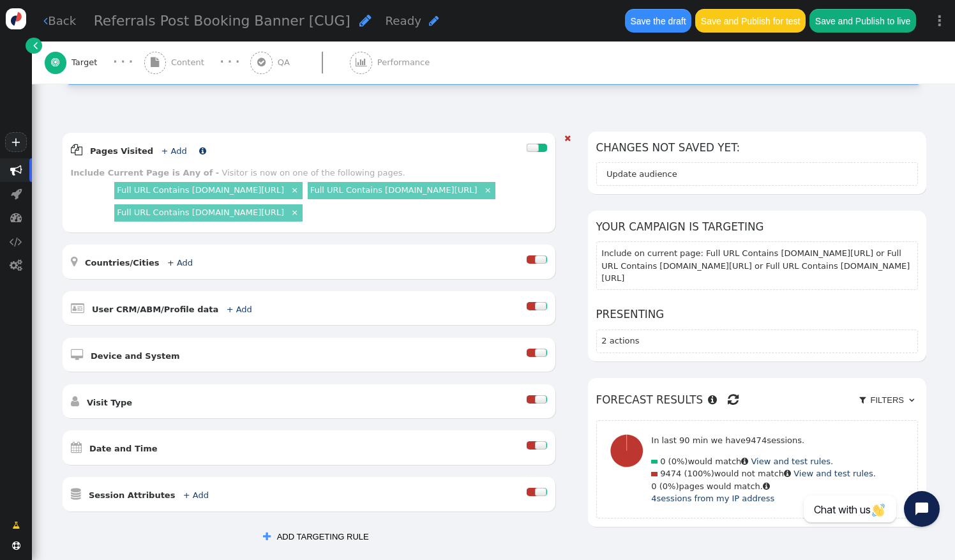
click at [165, 146] on link "+ Add" at bounding box center [174, 151] width 26 height 10
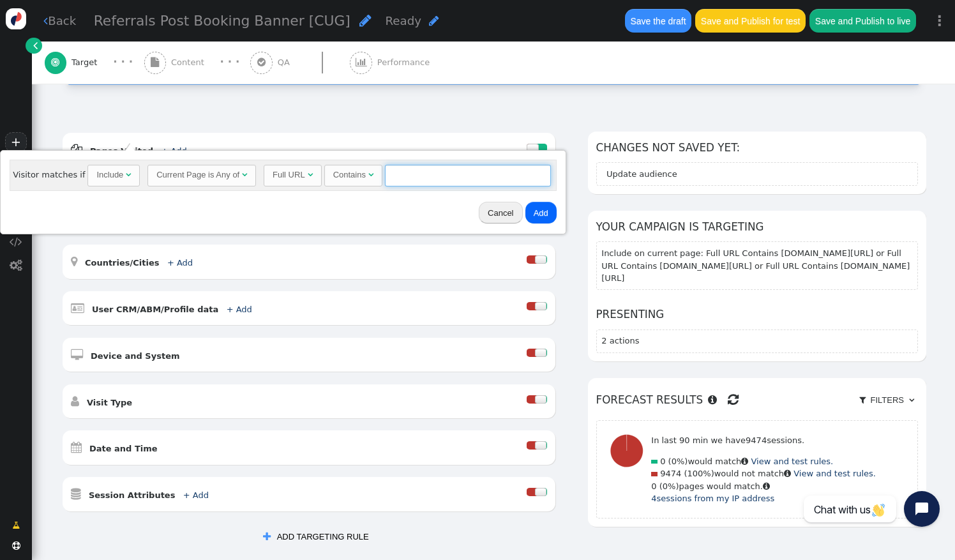
click at [388, 175] on input "text" at bounding box center [468, 176] width 166 height 22
paste input "[DOMAIN_NAME][URL]"
type input "[DOMAIN_NAME][URL]"
click at [529, 211] on button "Add" at bounding box center [540, 213] width 31 height 22
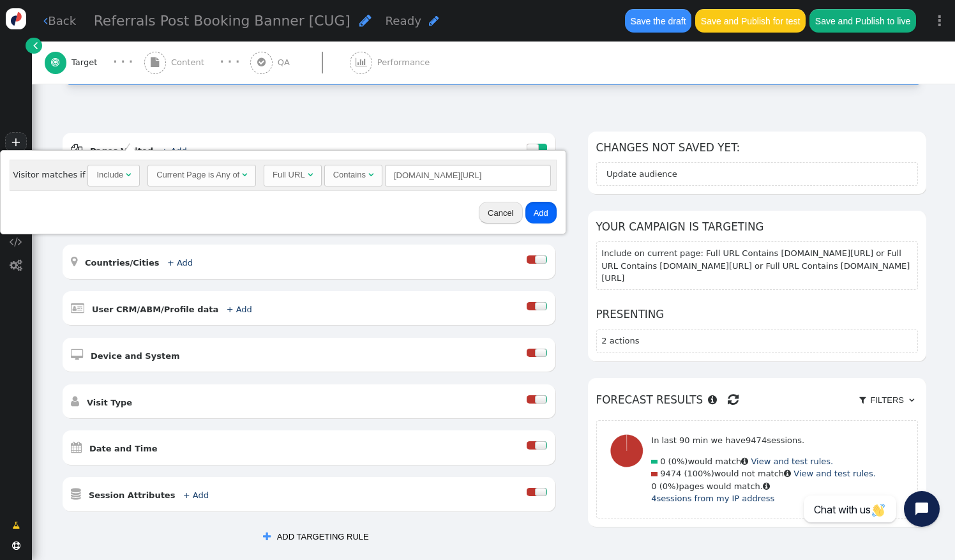
scroll to position [0, 0]
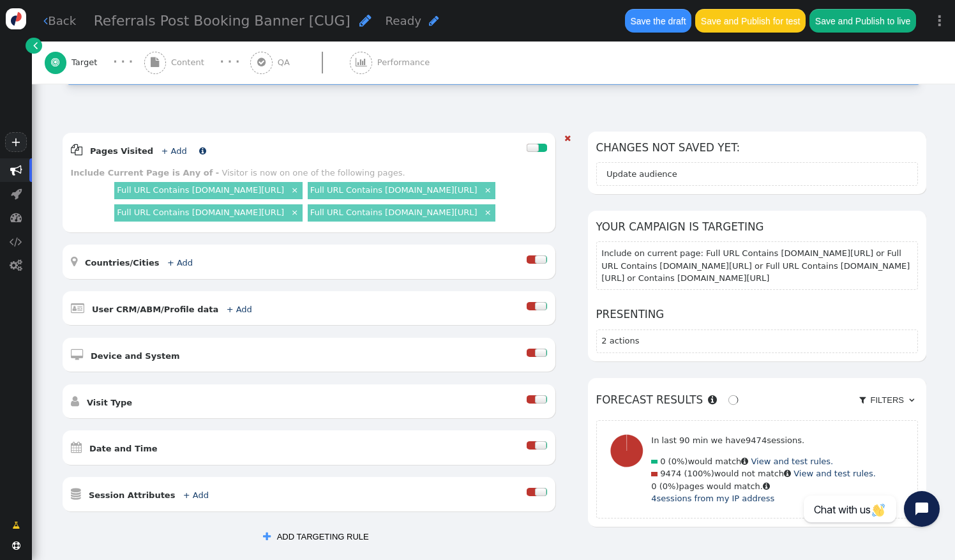
click at [165, 146] on link "+ Add" at bounding box center [174, 151] width 26 height 10
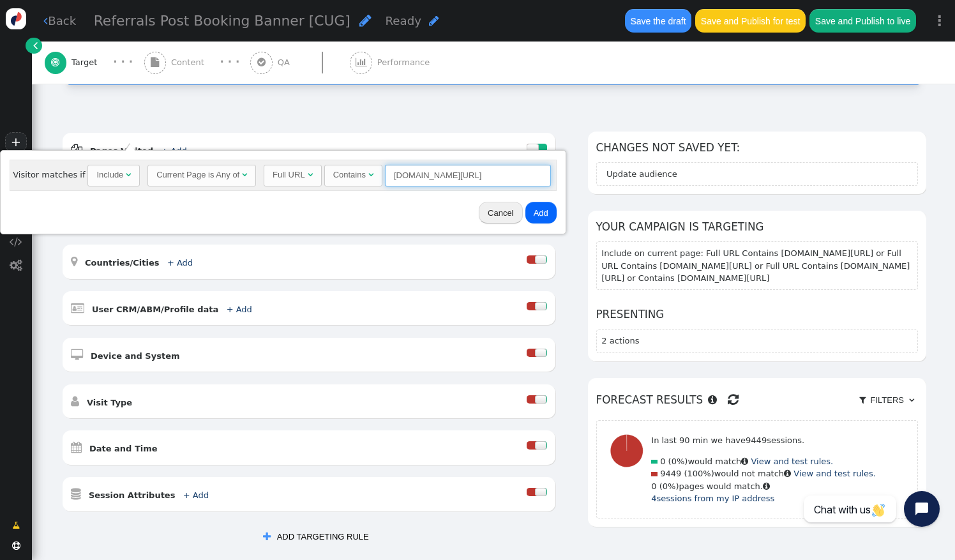
click at [406, 174] on input "[DOMAIN_NAME][URL]" at bounding box center [468, 176] width 166 height 22
click at [494, 174] on input "[DOMAIN_NAME][URL]" at bounding box center [468, 176] width 166 height 22
drag, startPoint x: 494, startPoint y: 174, endPoint x: 351, endPoint y: 169, distance: 142.5
click at [351, 169] on div "Full URL  Contains  [DOMAIN_NAME][URL] = (Empty) [DOMAIN_NAME]  #1212 " at bounding box center [407, 176] width 287 height 22
paste input "[URL][DOMAIN_NAME]"
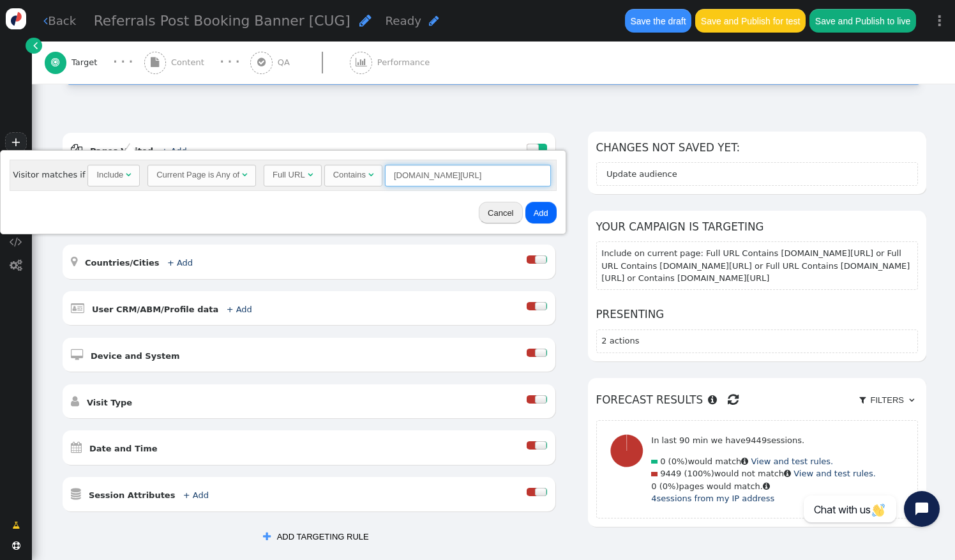
type input "[DOMAIN_NAME][URL]"
click at [536, 213] on button "Add" at bounding box center [540, 213] width 31 height 22
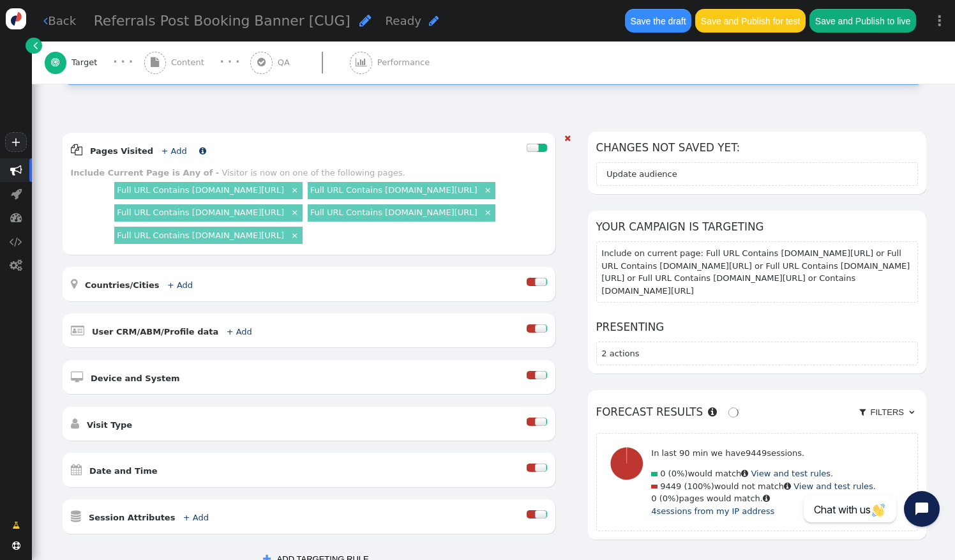
click at [161, 146] on link "+ Add" at bounding box center [174, 151] width 26 height 10
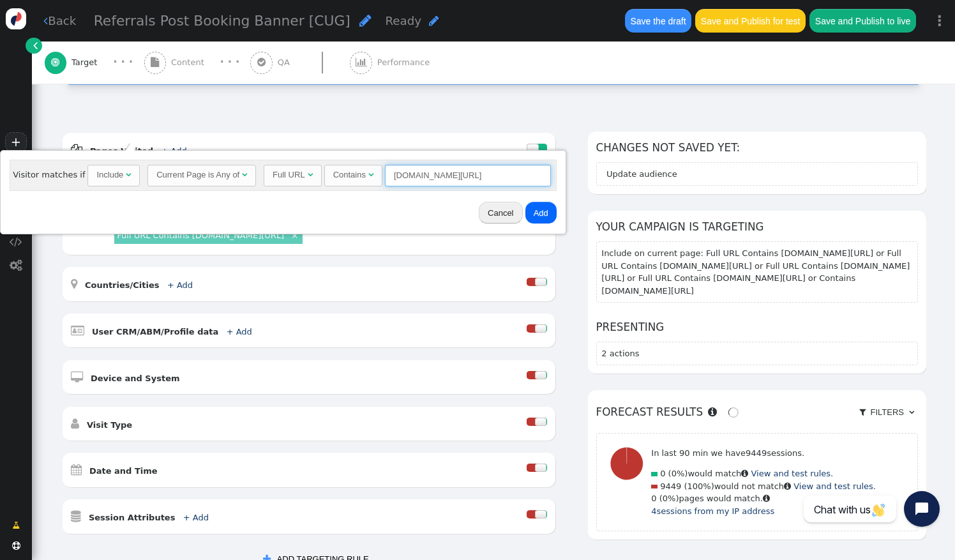
click at [415, 175] on input "[DOMAIN_NAME][URL]" at bounding box center [468, 176] width 166 height 22
click at [476, 181] on input "[DOMAIN_NAME][URL]" at bounding box center [468, 176] width 166 height 22
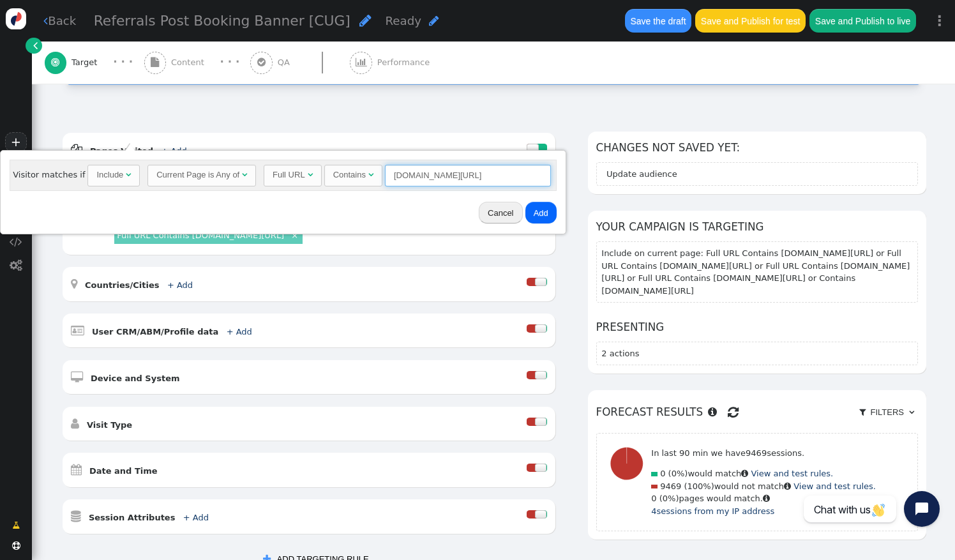
drag, startPoint x: 461, startPoint y: 175, endPoint x: 409, endPoint y: 178, distance: 52.4
click at [409, 178] on input "[DOMAIN_NAME][URL]" at bounding box center [468, 176] width 166 height 22
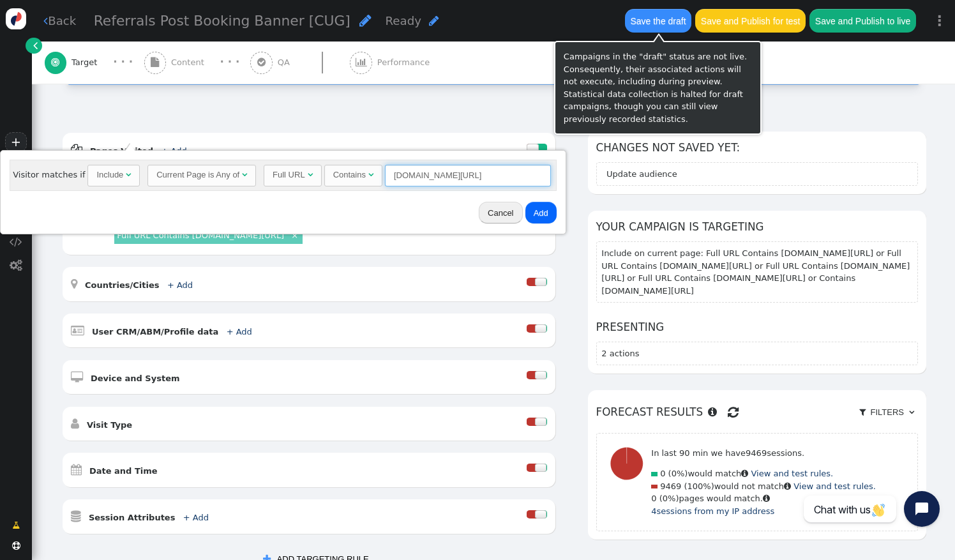
type input "[DOMAIN_NAME][URL]"
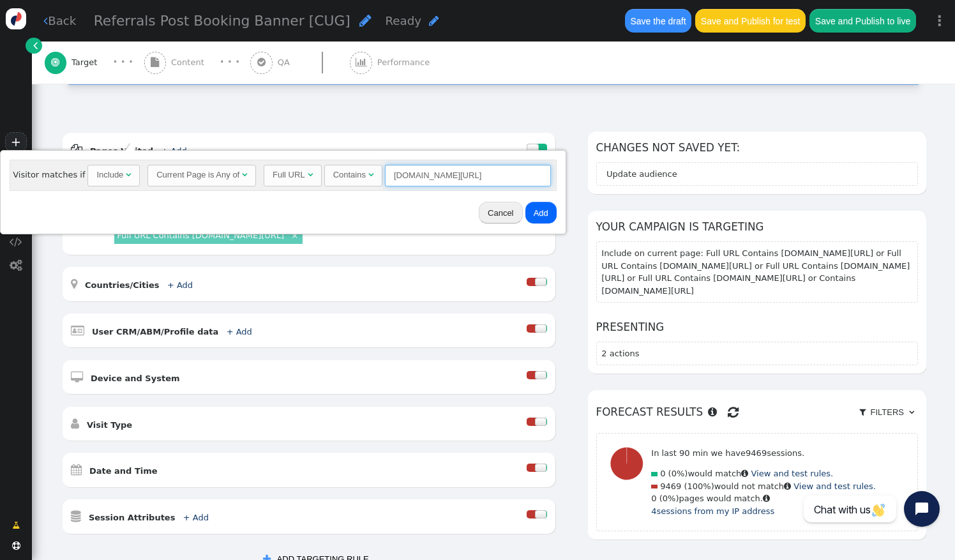
click at [395, 174] on input "[DOMAIN_NAME][URL]" at bounding box center [468, 176] width 166 height 22
click at [532, 216] on button "Add" at bounding box center [540, 213] width 31 height 22
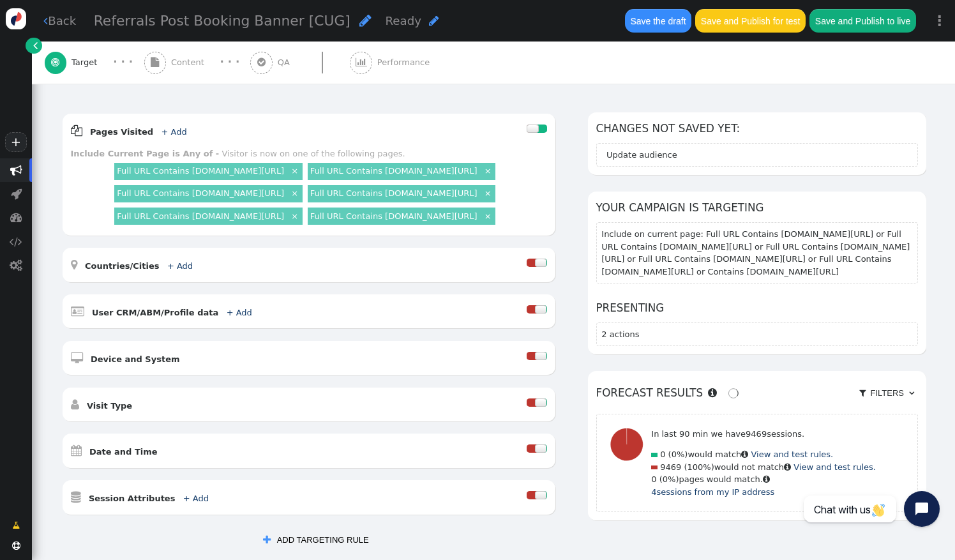
scroll to position [137, 0]
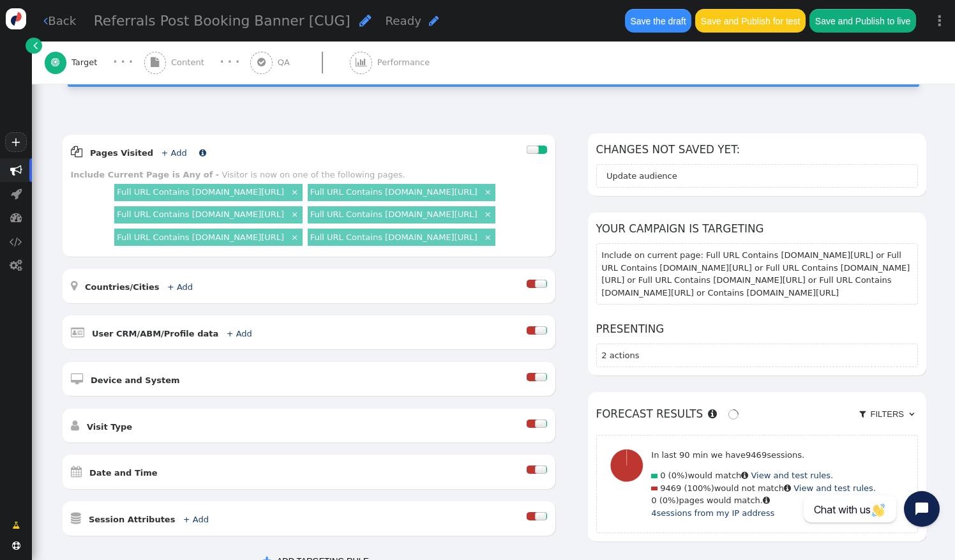
click at [162, 148] on link "+ Add" at bounding box center [174, 153] width 26 height 10
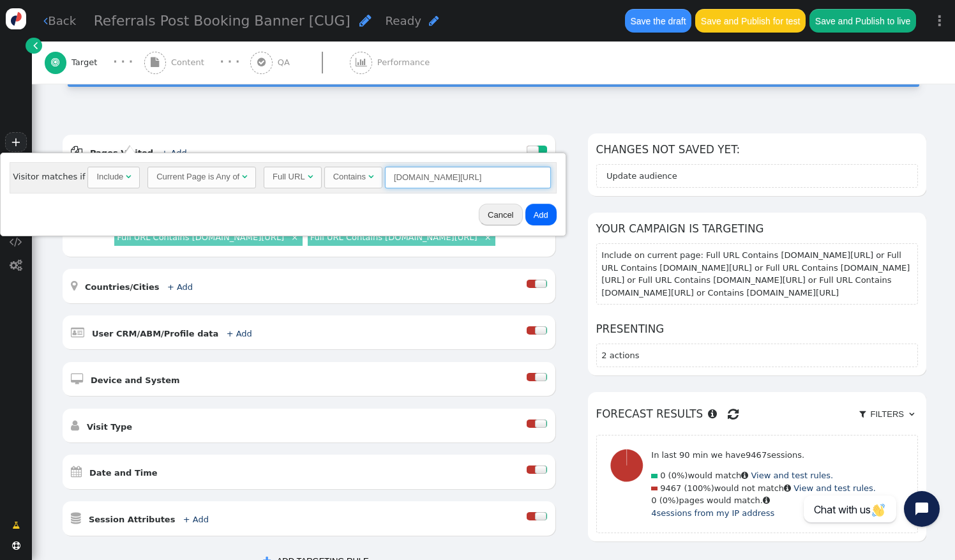
click at [451, 172] on input "[DOMAIN_NAME][URL]" at bounding box center [468, 178] width 166 height 22
click at [462, 176] on input "[DOMAIN_NAME][URL]" at bounding box center [468, 178] width 166 height 22
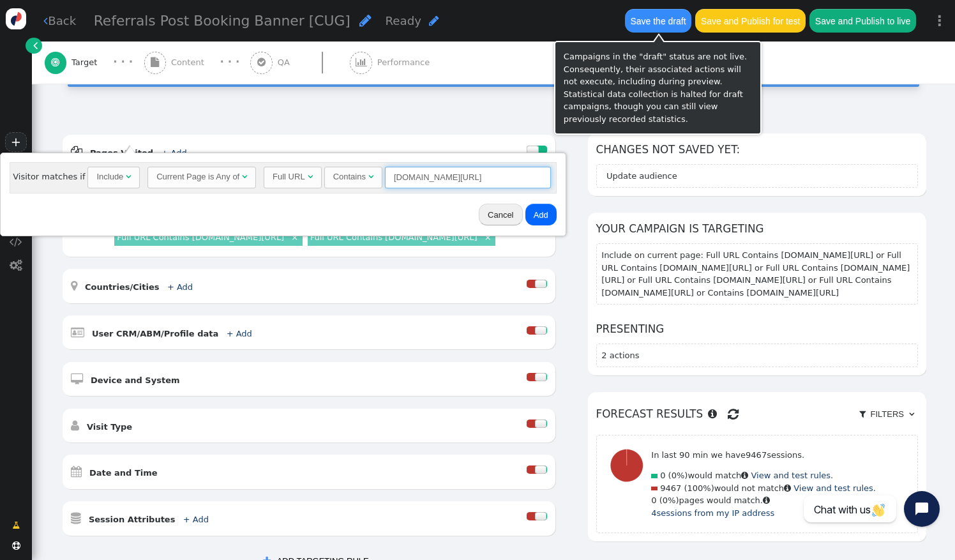
type input "[DOMAIN_NAME][URL]"
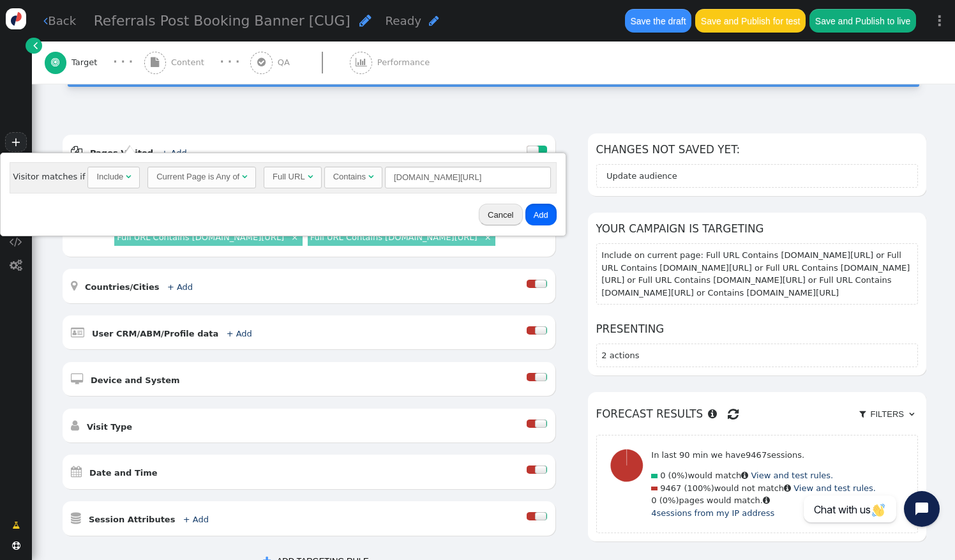
click at [526, 212] on button "Add" at bounding box center [540, 215] width 31 height 22
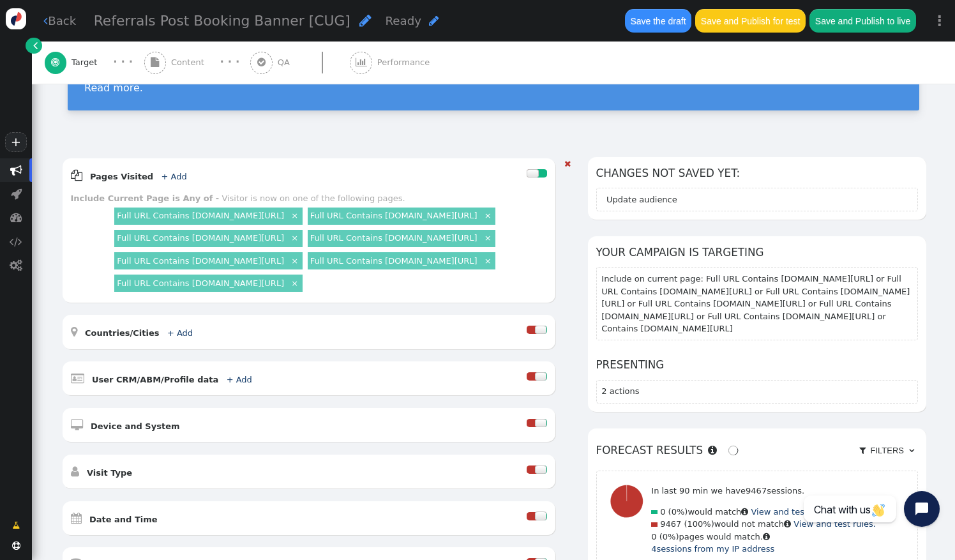
scroll to position [102, 0]
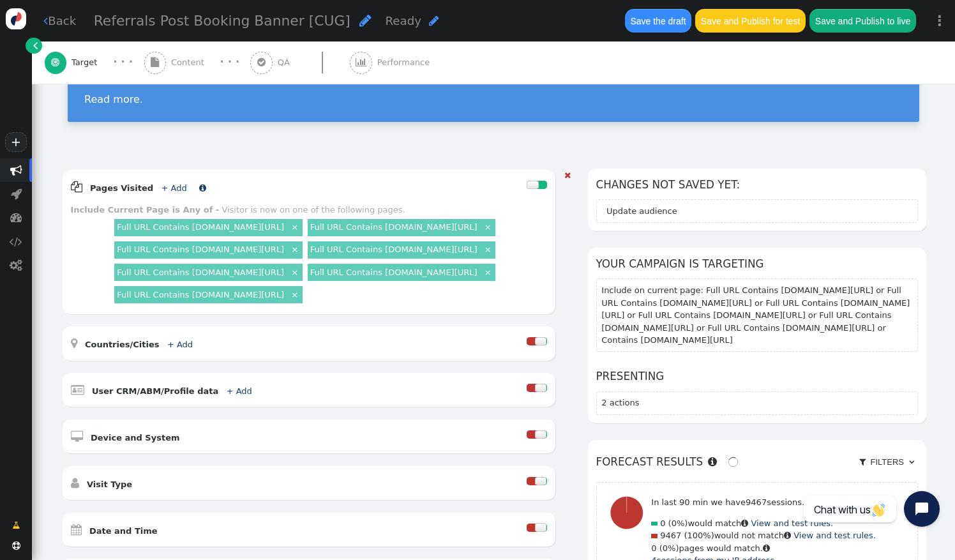
click at [161, 183] on link "+ Add" at bounding box center [174, 188] width 26 height 10
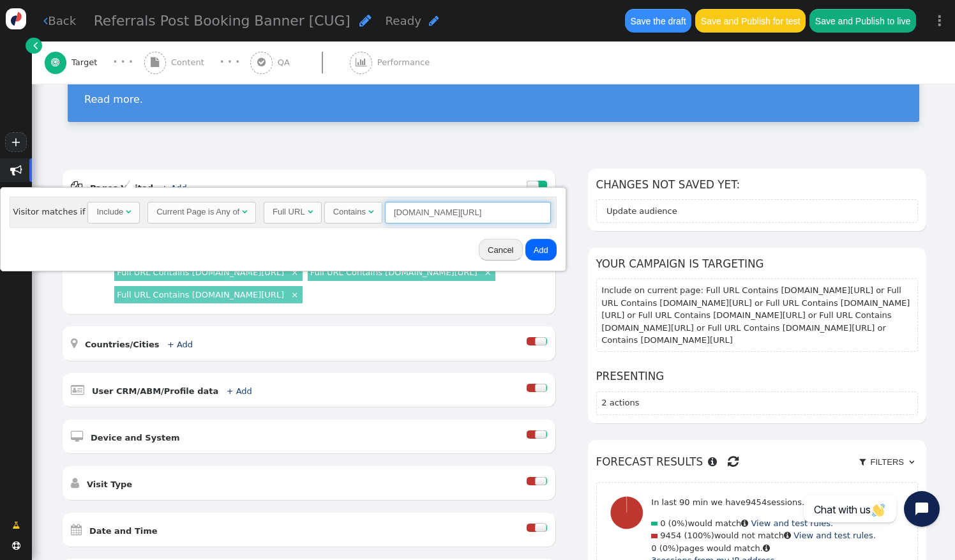
click at [462, 212] on input "[DOMAIN_NAME][URL]" at bounding box center [468, 213] width 166 height 22
type input "[DOMAIN_NAME][URL]"
click at [538, 253] on button "Add" at bounding box center [540, 250] width 31 height 22
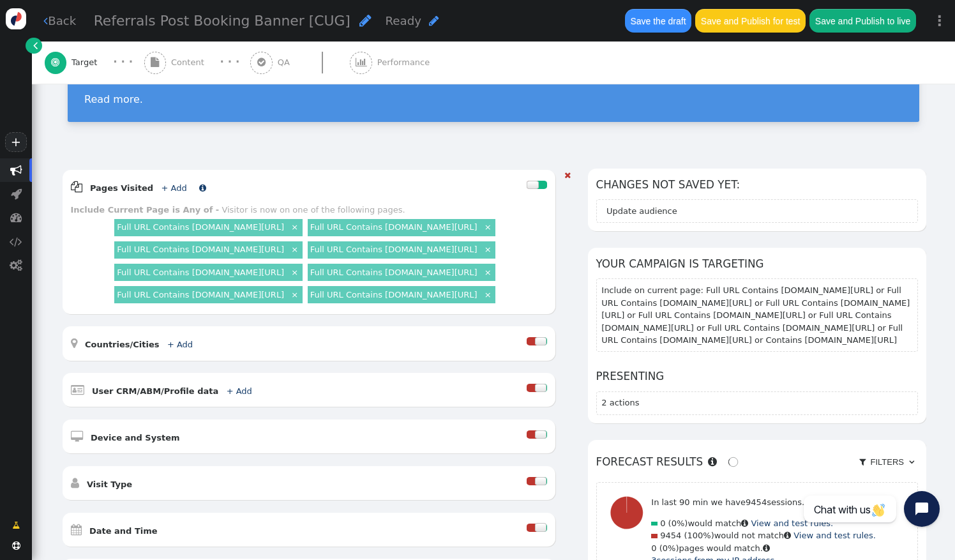
click at [163, 183] on link "+ Add" at bounding box center [174, 188] width 26 height 10
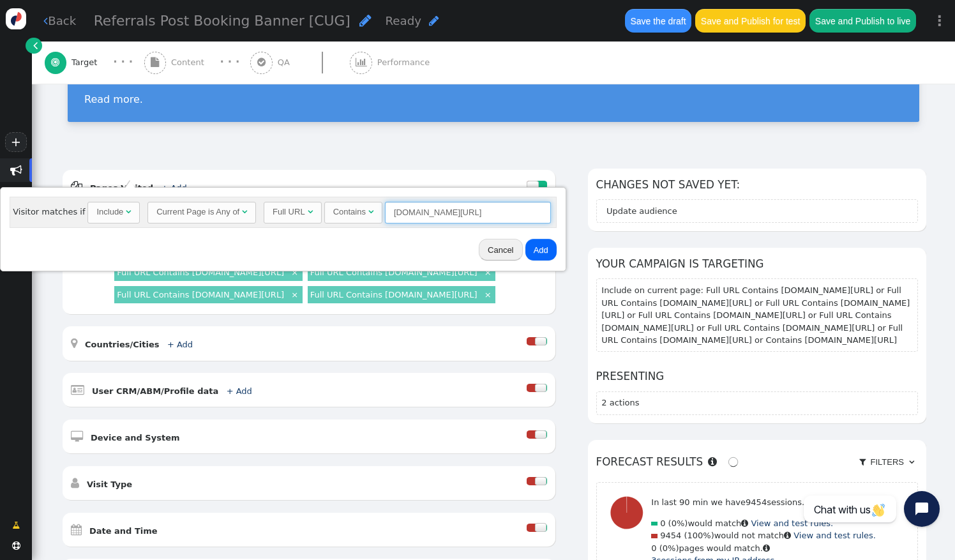
click at [430, 212] on input "[DOMAIN_NAME][URL]" at bounding box center [468, 213] width 166 height 22
click at [476, 213] on input "[DOMAIN_NAME][URL]" at bounding box center [468, 213] width 166 height 22
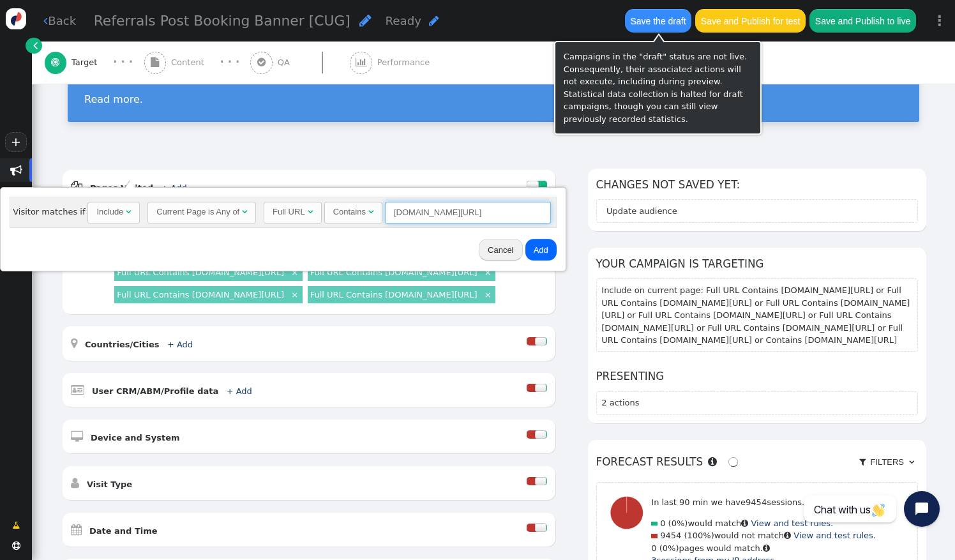
type input "[DOMAIN_NAME][URL]"
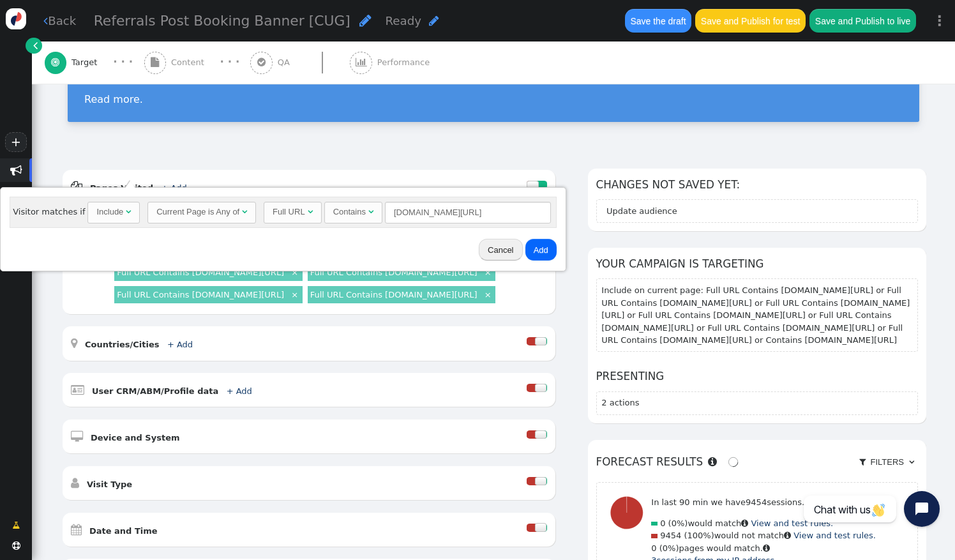
click at [527, 250] on button "Add" at bounding box center [540, 250] width 31 height 22
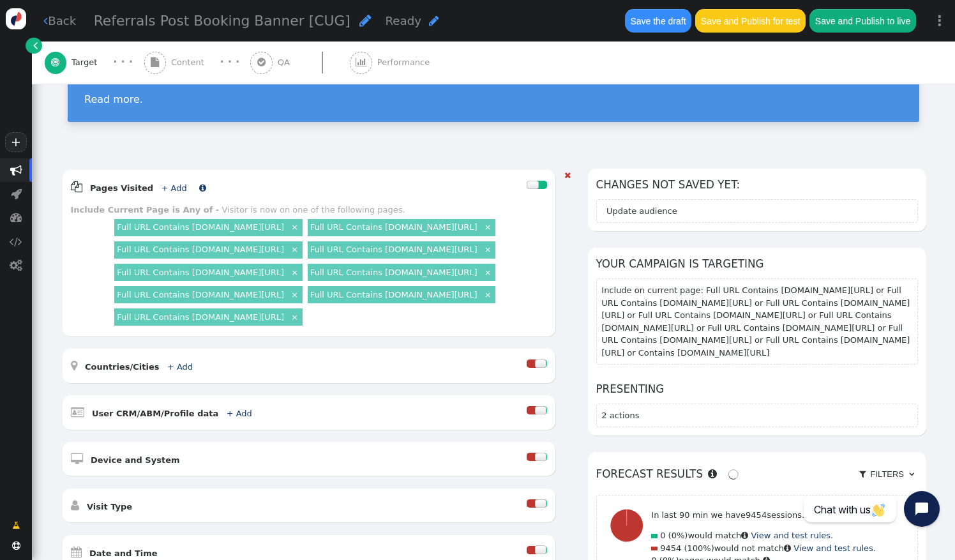
click at [161, 183] on link "+ Add" at bounding box center [174, 188] width 26 height 10
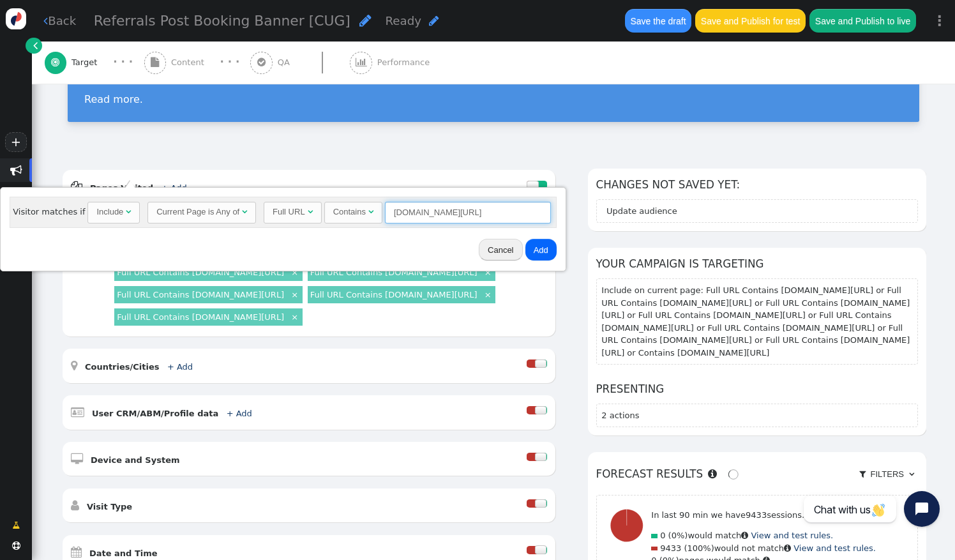
drag, startPoint x: 411, startPoint y: 211, endPoint x: 490, endPoint y: 215, distance: 79.9
click at [490, 215] on input "[DOMAIN_NAME][URL]" at bounding box center [468, 213] width 166 height 22
type input "[DOMAIN_NAME][URL]"
click at [533, 246] on button "Add" at bounding box center [540, 250] width 31 height 22
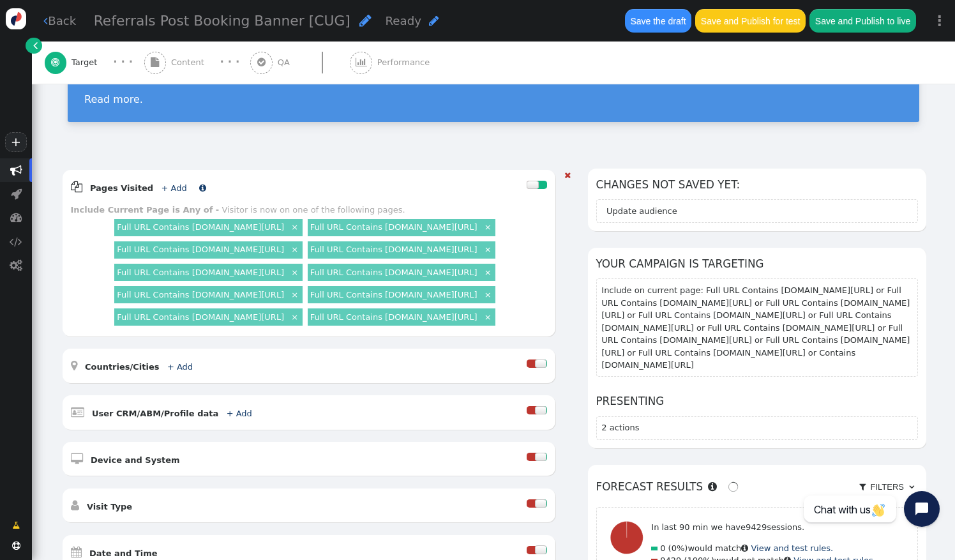
click at [172, 183] on link " Pages Visited + Add " at bounding box center [138, 188] width 135 height 10
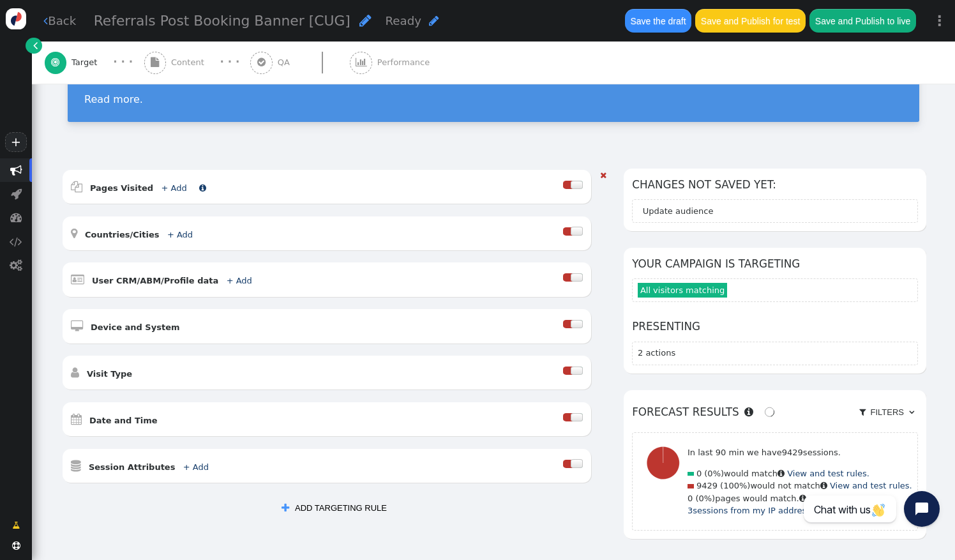
click at [161, 183] on link "+ Add" at bounding box center [174, 188] width 26 height 10
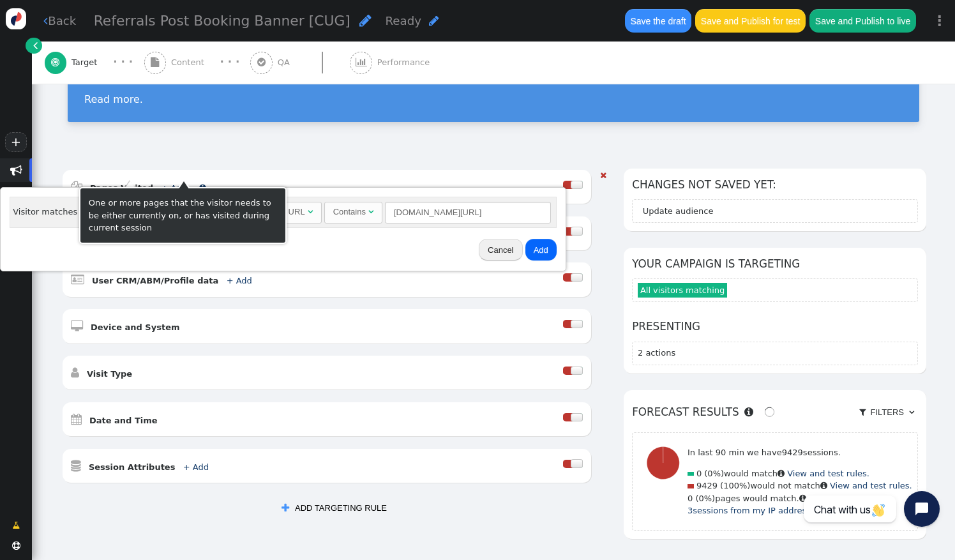
click at [199, 184] on span "" at bounding box center [202, 188] width 7 height 8
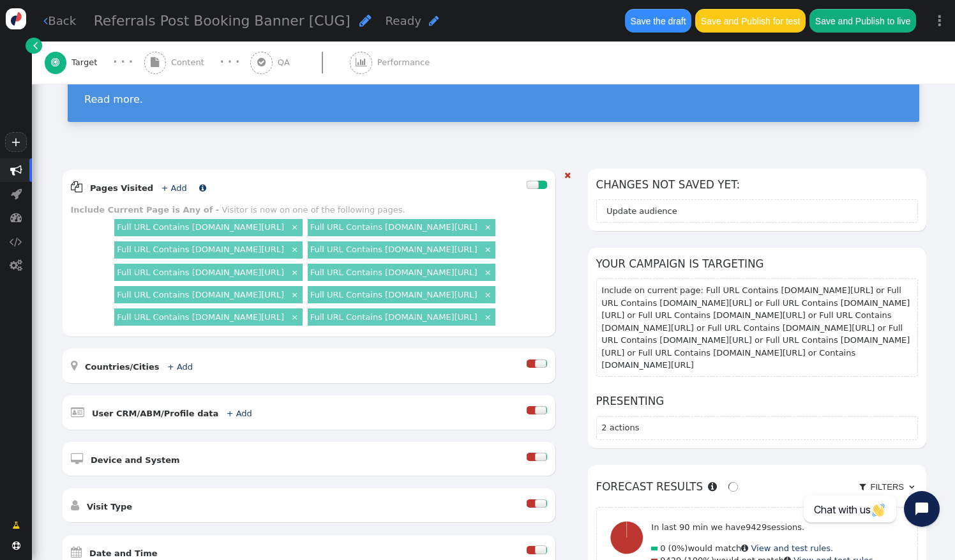
click at [161, 183] on link "+ Add" at bounding box center [174, 188] width 26 height 10
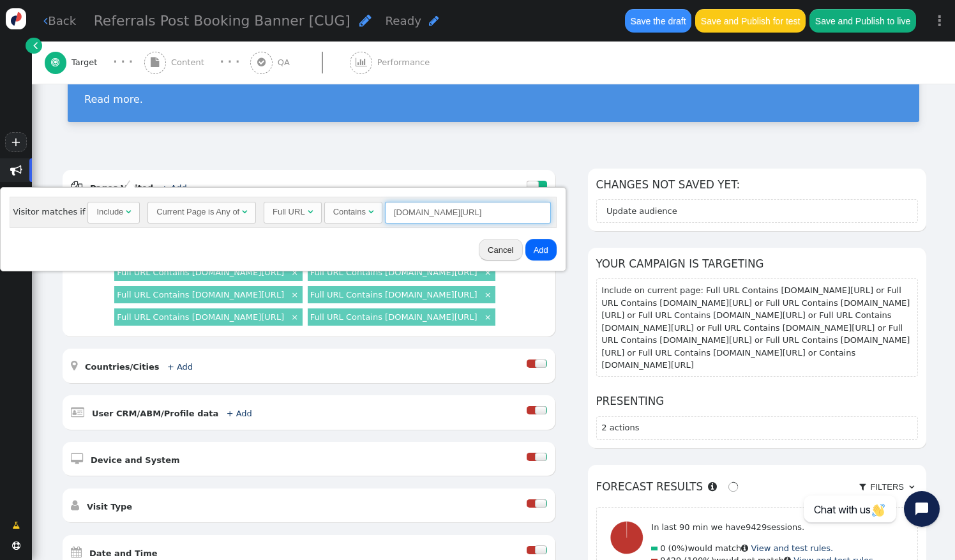
click at [471, 213] on input "[DOMAIN_NAME][URL]" at bounding box center [468, 213] width 166 height 22
drag, startPoint x: 471, startPoint y: 213, endPoint x: 407, endPoint y: 218, distance: 64.0
click at [407, 218] on input "[DOMAIN_NAME][URL]" at bounding box center [468, 213] width 166 height 22
type input "[DOMAIN_NAME][URL]"
click at [536, 250] on button "Add" at bounding box center [540, 250] width 31 height 22
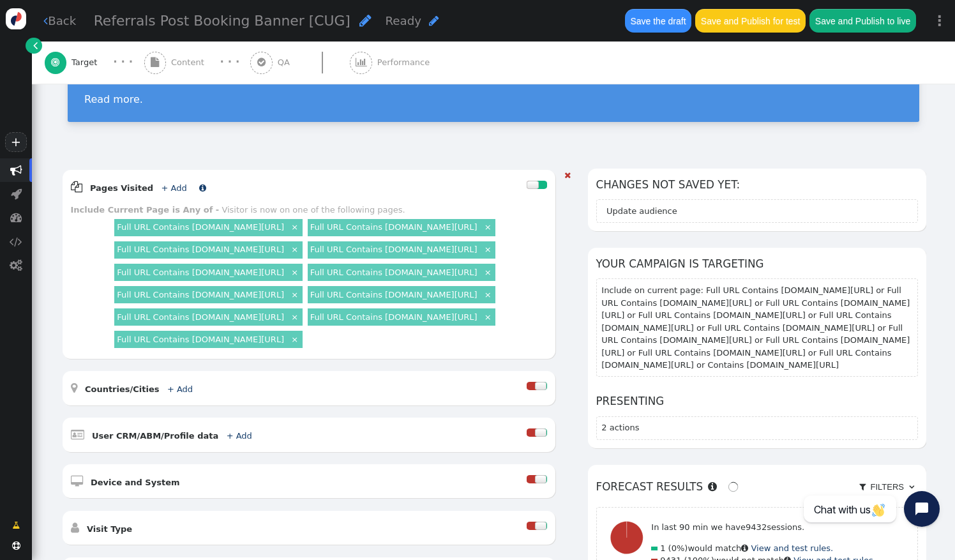
click at [161, 183] on link "+ Add" at bounding box center [174, 188] width 26 height 10
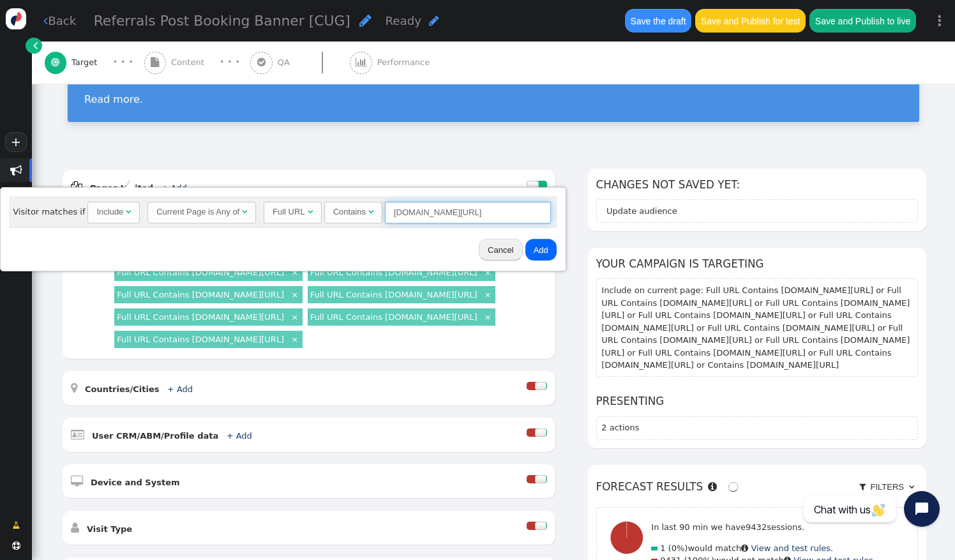
click at [458, 209] on input "[DOMAIN_NAME][URL]" at bounding box center [468, 213] width 166 height 22
drag, startPoint x: 474, startPoint y: 211, endPoint x: 409, endPoint y: 217, distance: 65.4
click at [409, 217] on input "[DOMAIN_NAME][URL]" at bounding box center [468, 213] width 166 height 22
type input "[DOMAIN_NAME][URL]"
click at [525, 243] on button "Add" at bounding box center [540, 250] width 31 height 22
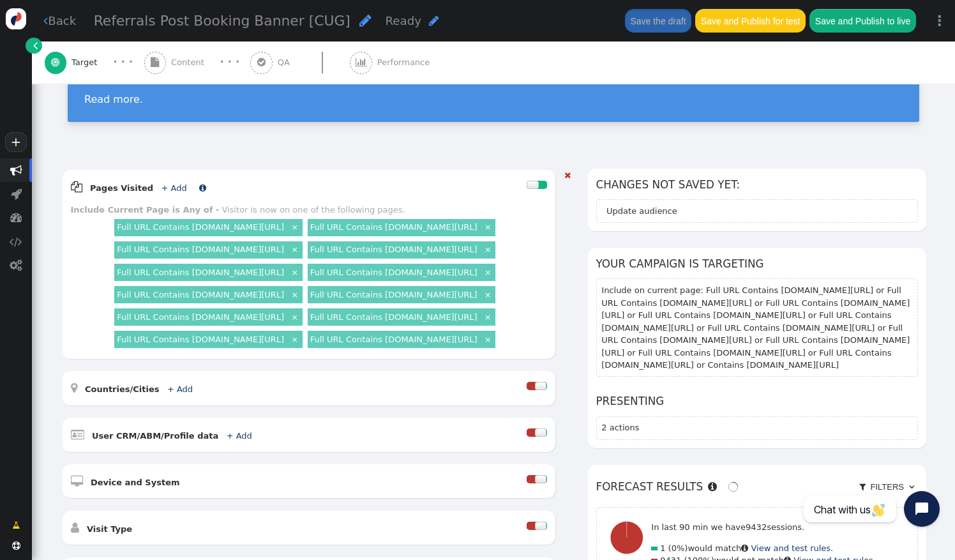
click at [165, 183] on link "+ Add" at bounding box center [174, 188] width 26 height 10
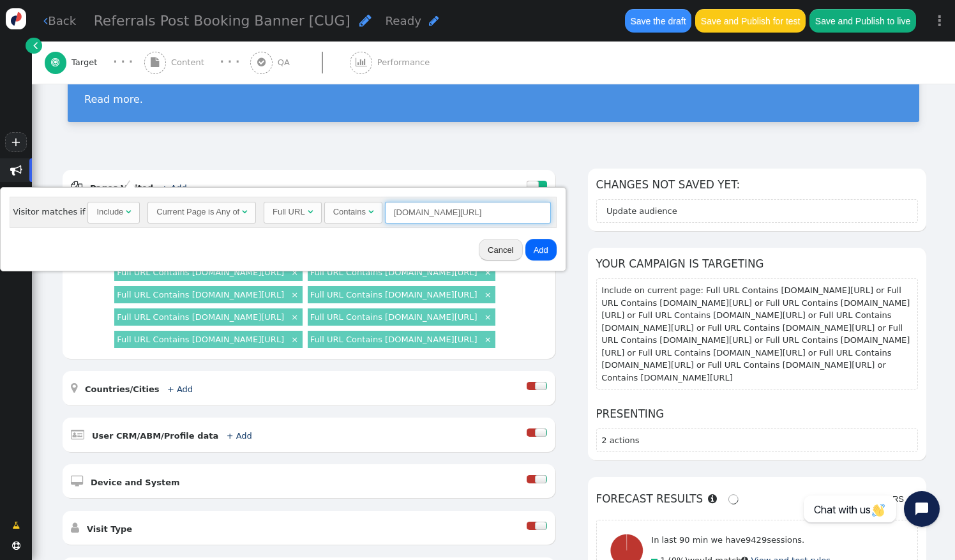
drag, startPoint x: 467, startPoint y: 211, endPoint x: 409, endPoint y: 211, distance: 58.1
click at [409, 211] on input "[DOMAIN_NAME][URL]" at bounding box center [468, 213] width 166 height 22
type input "[DOMAIN_NAME][URL]"
click at [535, 249] on button "Add" at bounding box center [540, 250] width 31 height 22
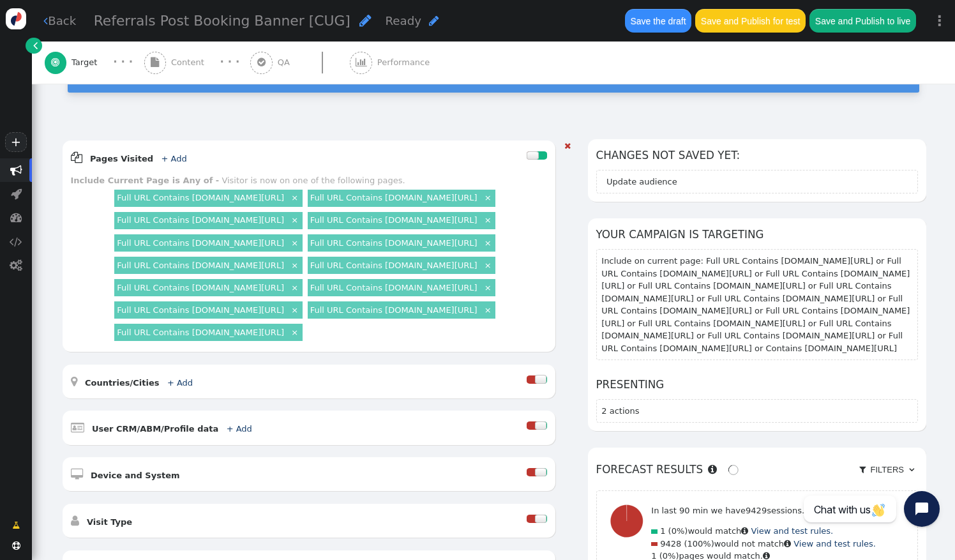
scroll to position [133, 0]
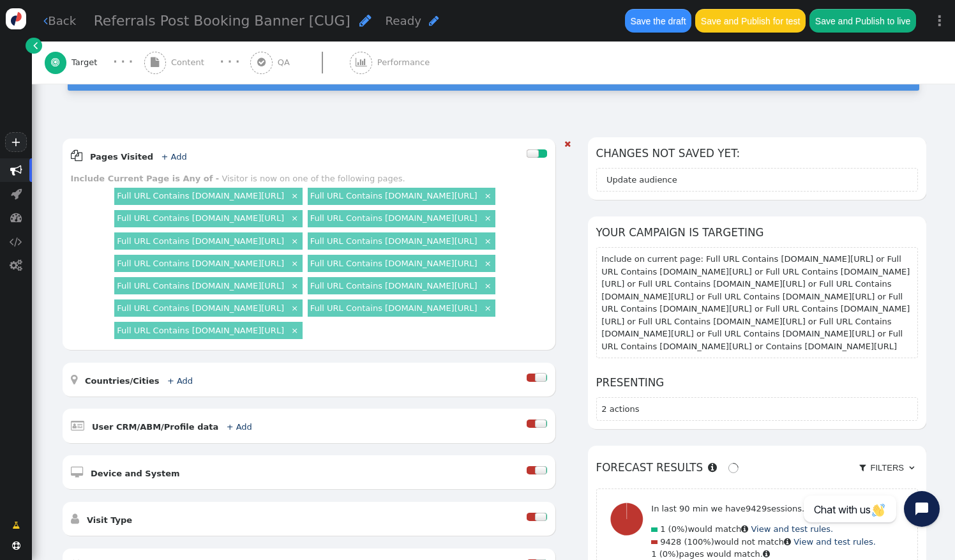
click at [494, 337] on div "Full URL Contains [DOMAIN_NAME][URL] × Full URL Contains [DOMAIN_NAME][URL] × F…" at bounding box center [329, 263] width 435 height 156
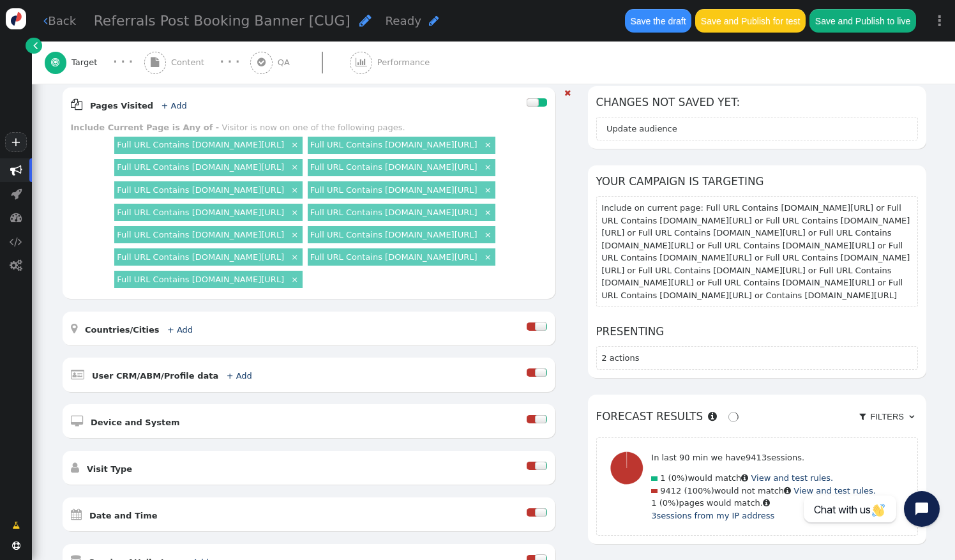
scroll to position [0, 0]
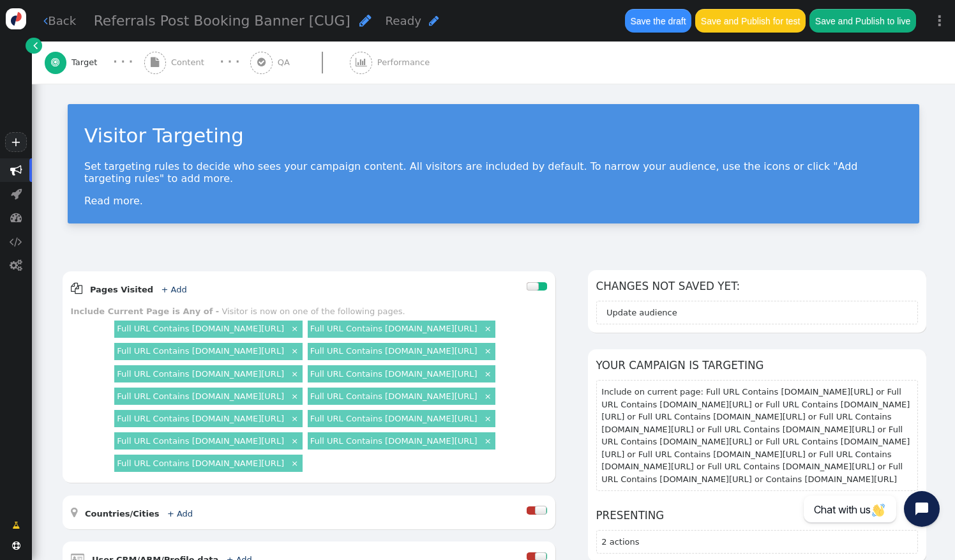
click at [172, 59] on span "Content" at bounding box center [190, 62] width 38 height 13
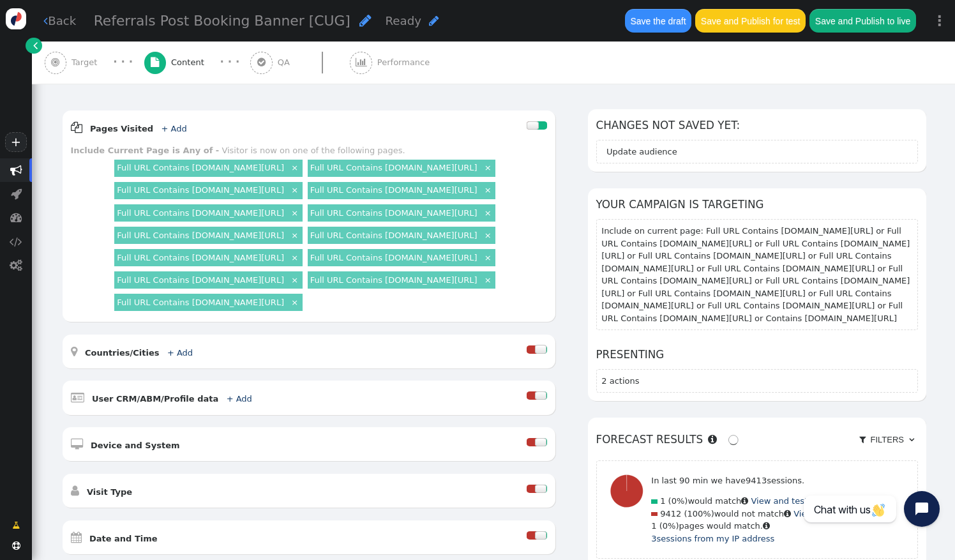
click at [172, 59] on span "Content" at bounding box center [190, 62] width 38 height 13
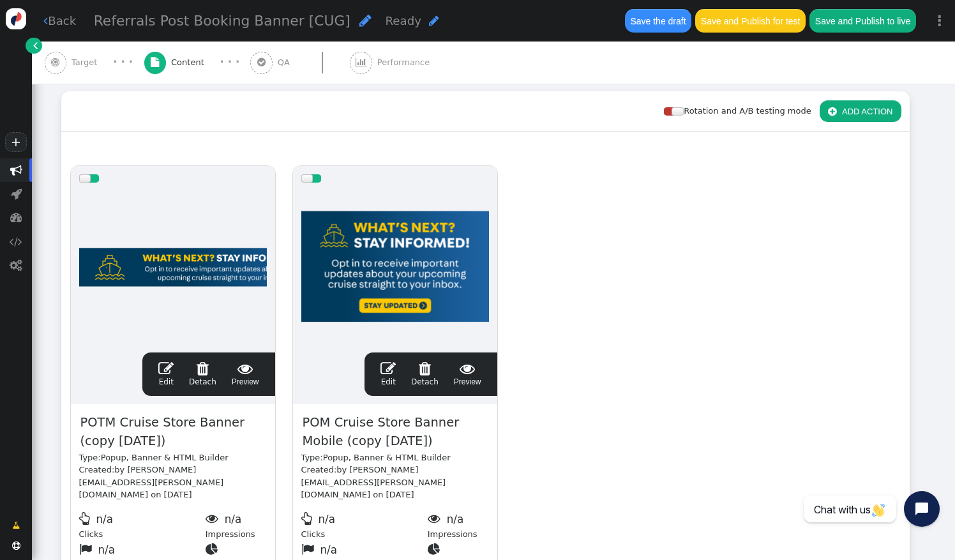
scroll to position [167, 0]
click at [128, 421] on span "POTM Cruise Store Banner (copy [DATE])" at bounding box center [173, 431] width 188 height 39
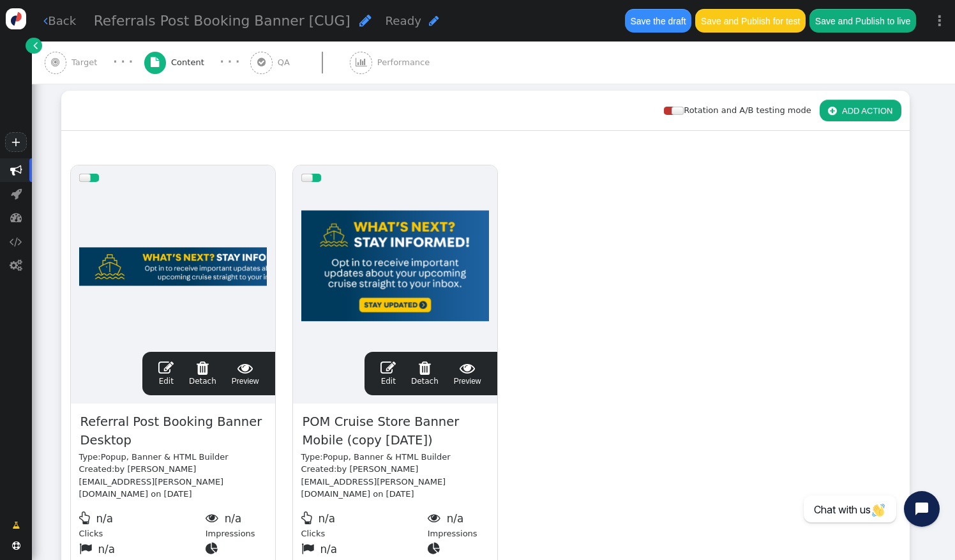
click at [351, 423] on span "POM Cruise Store Banner Mobile (copy [DATE])" at bounding box center [395, 431] width 188 height 39
click at [124, 432] on span "Referral Post Booking Banner Desktop" at bounding box center [173, 431] width 188 height 39
click at [130, 444] on span "Referral Post Booking Banner Desktop" at bounding box center [173, 431] width 188 height 39
copy span "Referral Post Booking Banner Desktop [CUG]"
click at [367, 424] on span "POM Cruise Store Banner Mobile (copy [DATE])" at bounding box center [395, 431] width 188 height 39
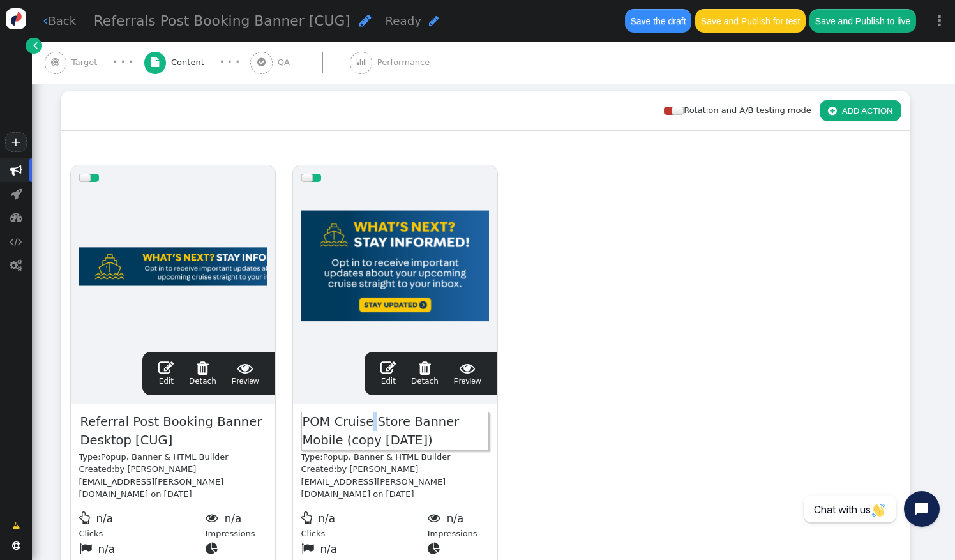
click at [367, 424] on span "POM Cruise Store Banner Mobile (copy [DATE])" at bounding box center [395, 431] width 188 height 39
paste span
click at [341, 441] on span "Referral Post Booking Banner Desktop [CUG]" at bounding box center [395, 431] width 188 height 39
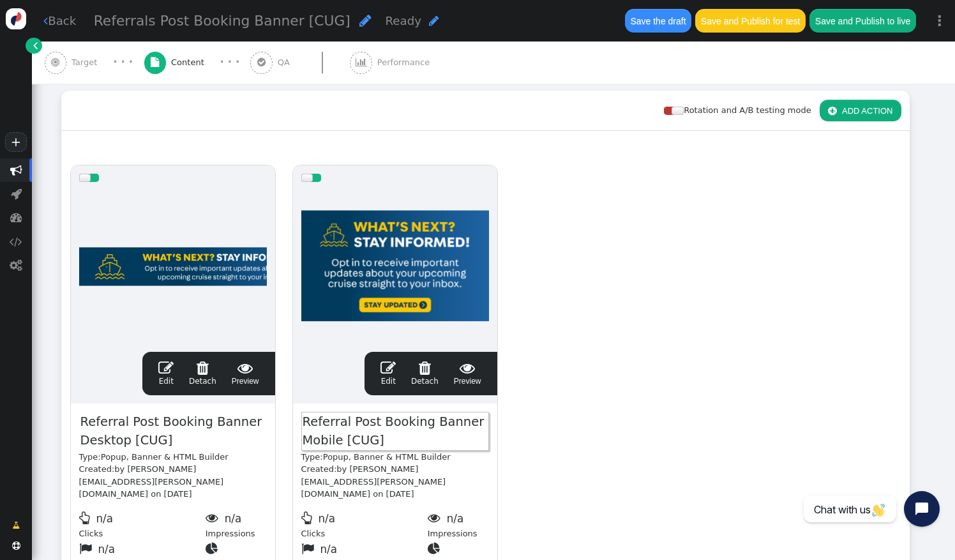
click at [594, 416] on div "drag this  Edit  Detach  Preview Referral Post Booking Banner Desktop [CUG] …" at bounding box center [485, 372] width 847 height 432
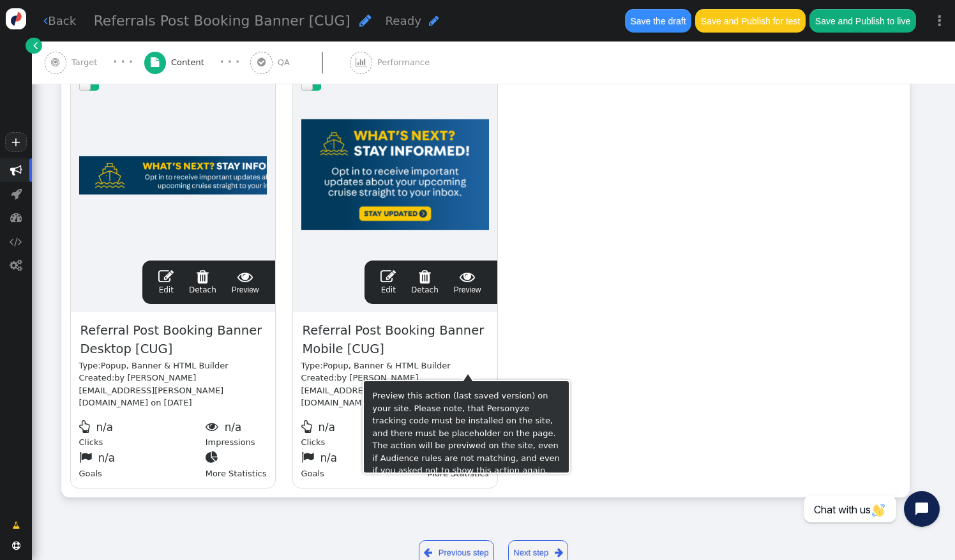
scroll to position [263, 0]
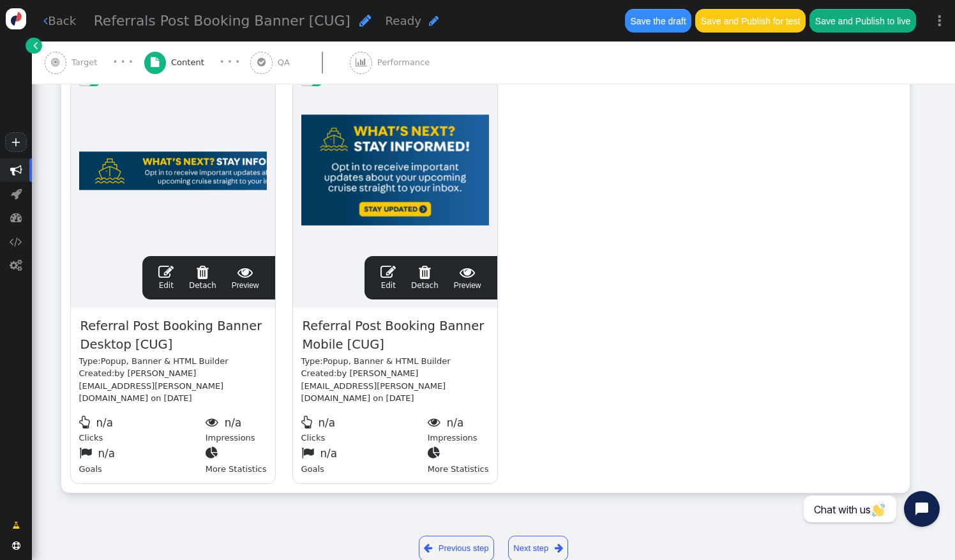
click at [169, 273] on span "" at bounding box center [165, 271] width 15 height 15
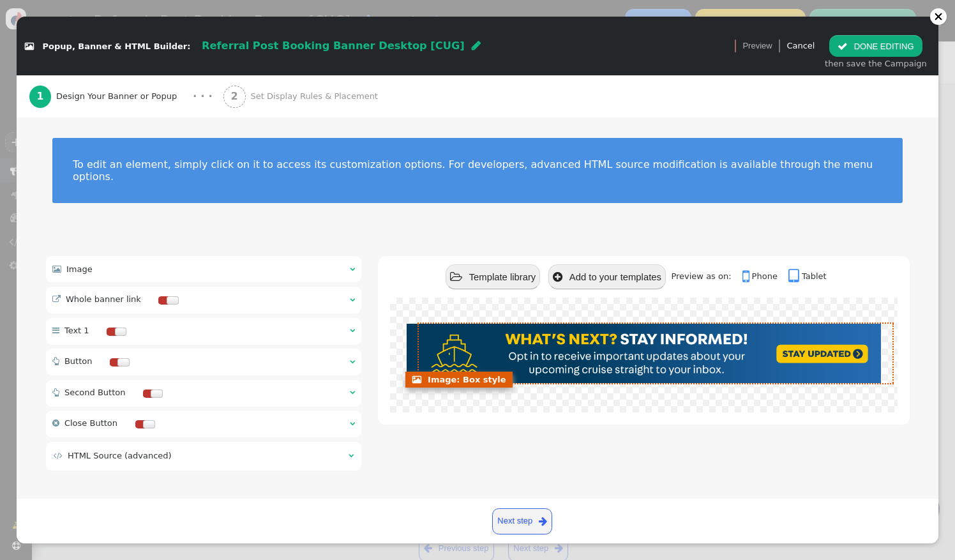
click at [571, 347] on div at bounding box center [644, 353] width 474 height 59
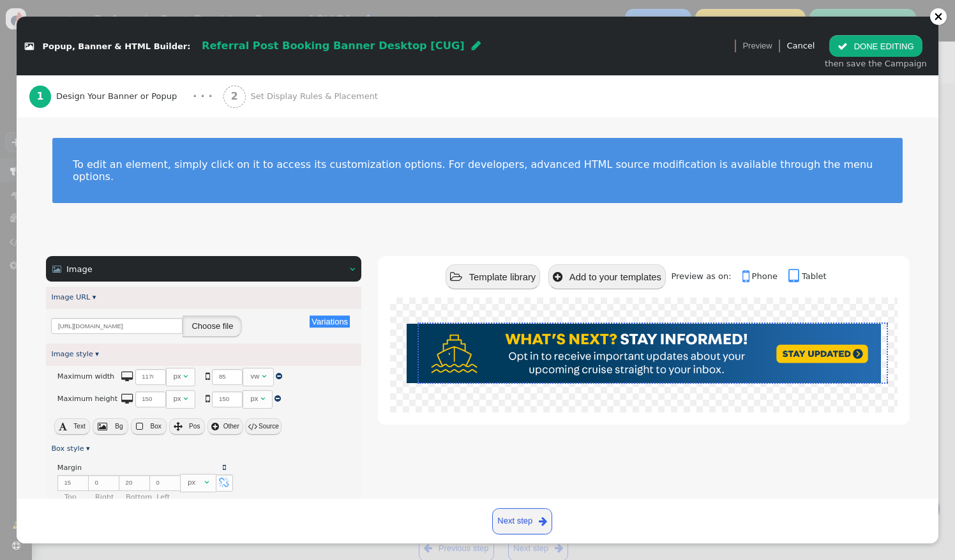
click at [206, 315] on button "Choose file" at bounding box center [212, 326] width 59 height 22
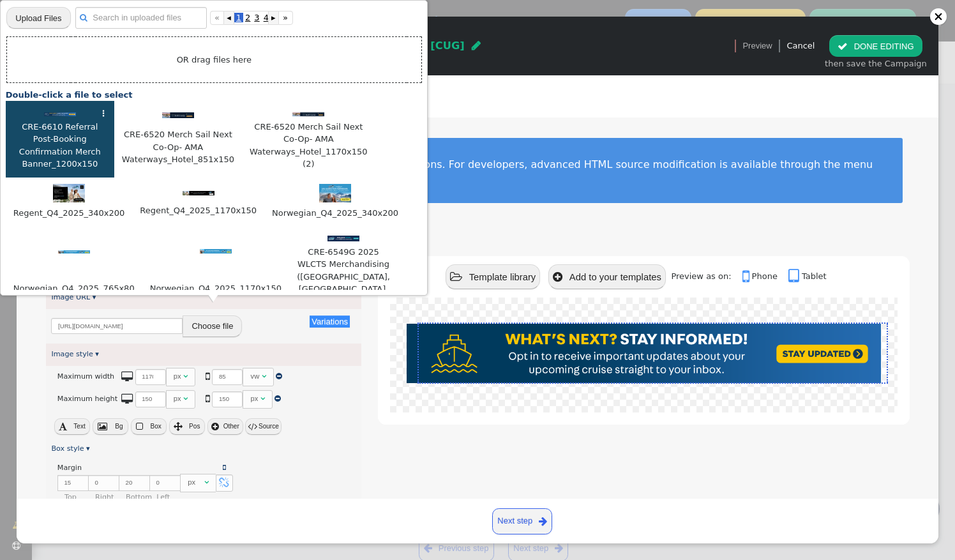
click at [64, 133] on span "CRE-6610 Referral Post-Booking Confirmation Merch Banner_1200x150" at bounding box center [60, 145] width 96 height 51
type input "[URL][DOMAIN_NAME]"
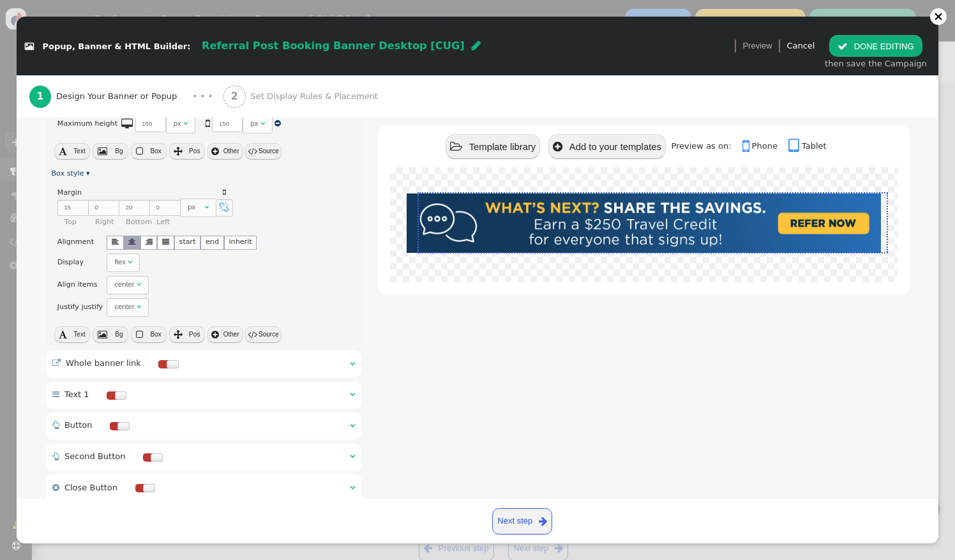
scroll to position [278, 0]
click at [217, 347] on div " Whole banner link  " at bounding box center [203, 360] width 315 height 27
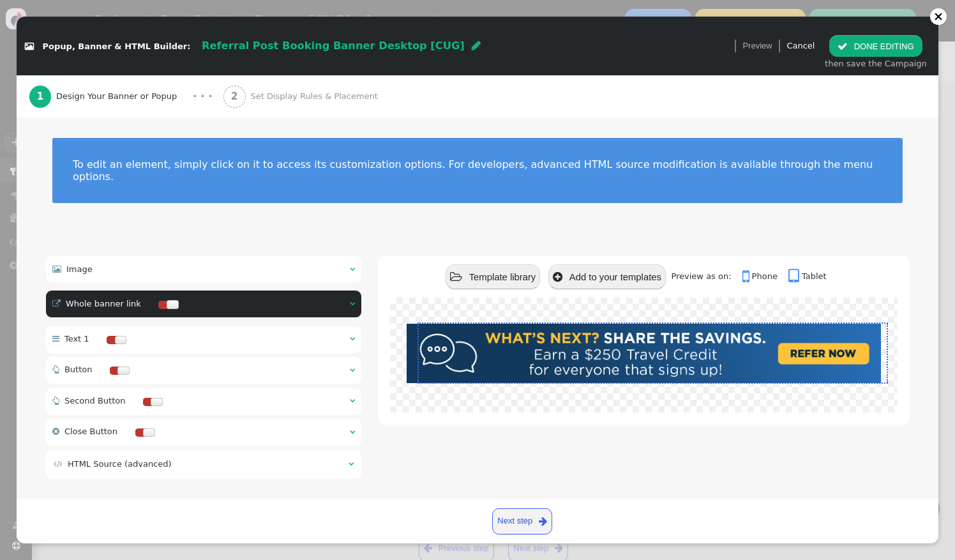
scroll to position [0, 0]
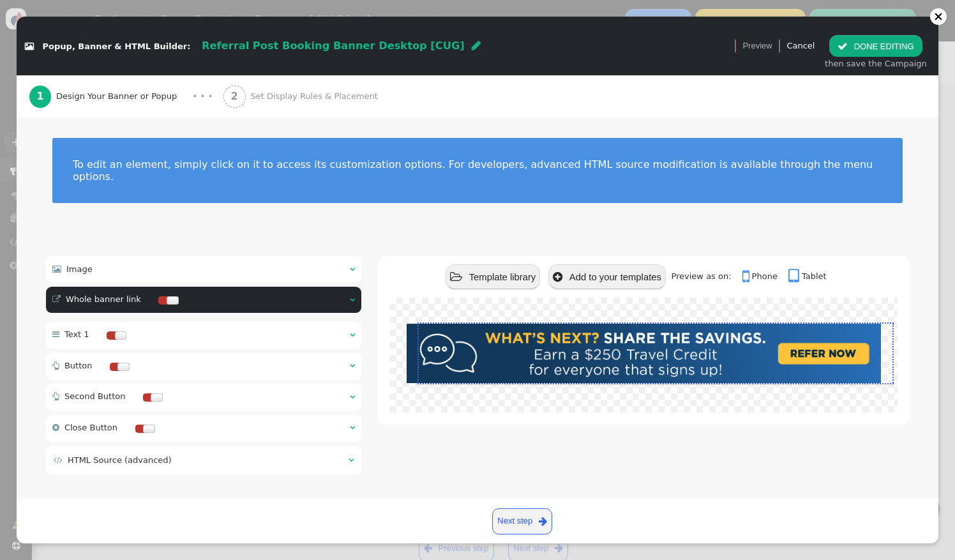
click at [167, 296] on div at bounding box center [173, 300] width 12 height 8
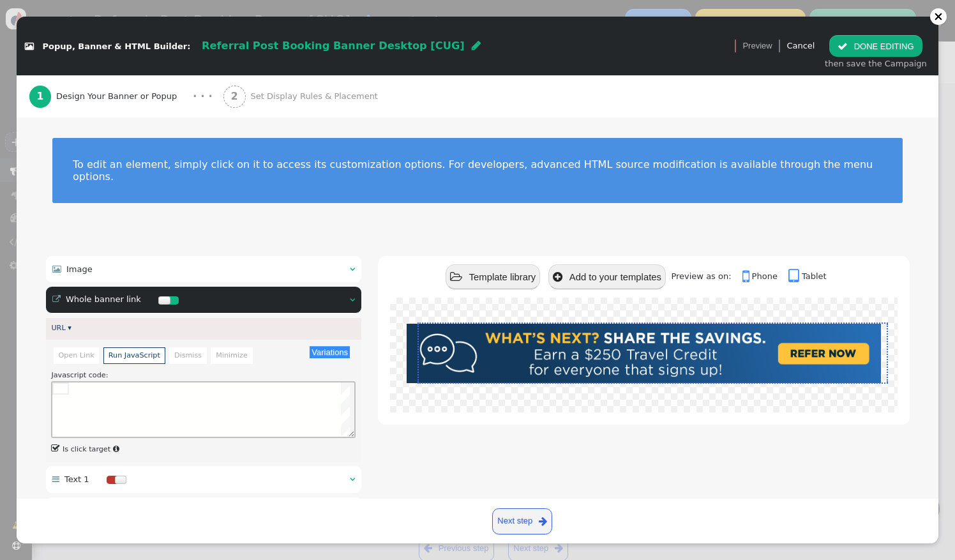
click at [76, 347] on li "Open Link" at bounding box center [77, 355] width 46 height 16
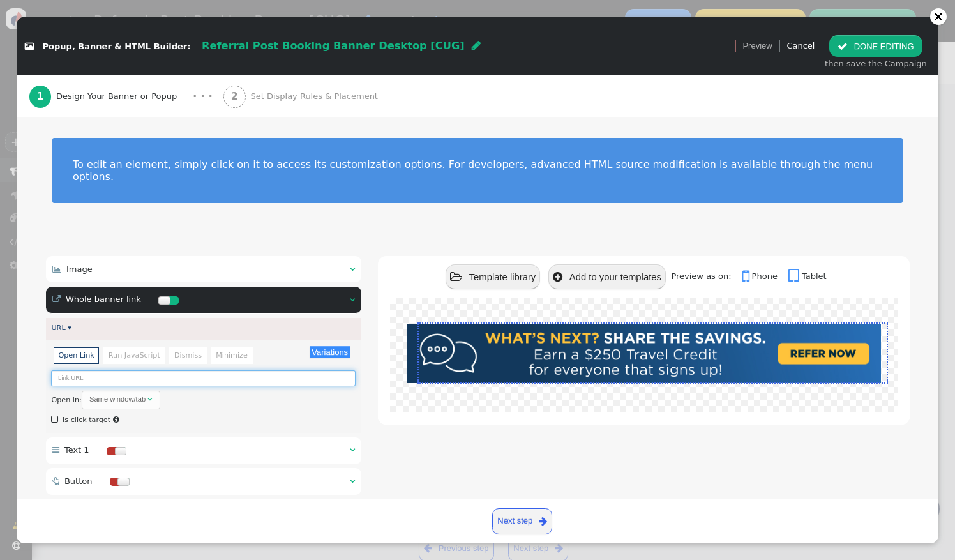
click at [149, 370] on input "text" at bounding box center [203, 378] width 305 height 16
click at [227, 370] on input "text" at bounding box center [203, 378] width 305 height 16
paste input "https://${ut_domain}/"
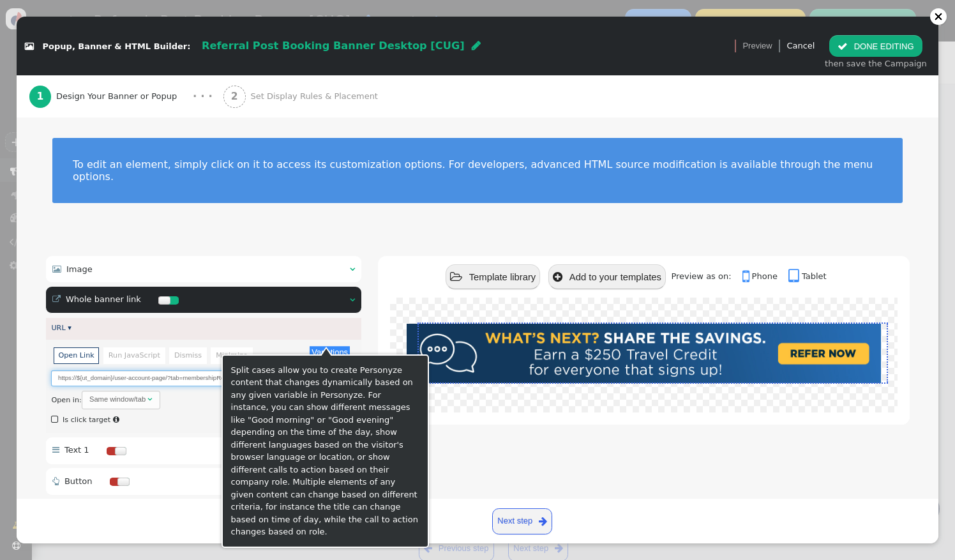
type input "https://${ut_domain}/user-account-page/?tab=membershipReferral"
click at [336, 346] on button "Variations" at bounding box center [330, 352] width 40 height 12
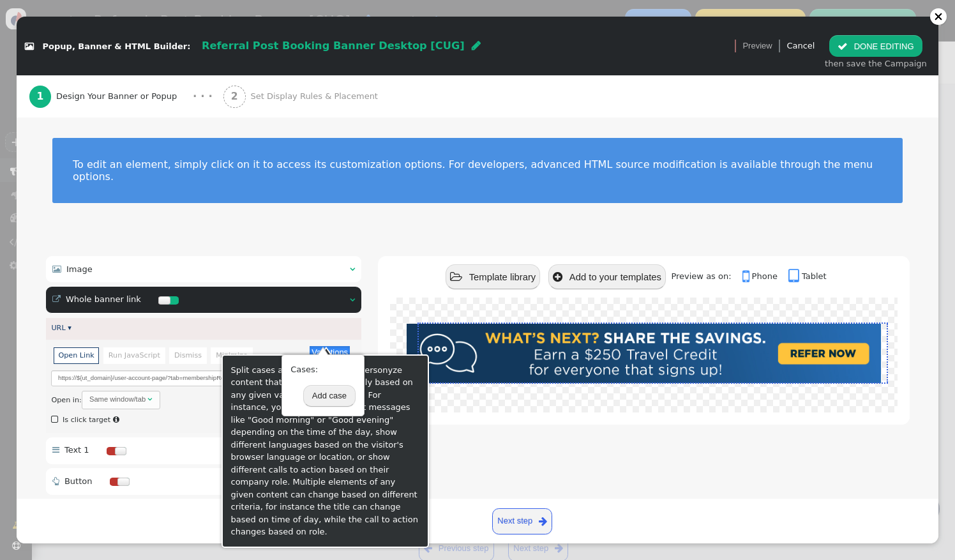
click at [336, 346] on button "Variations" at bounding box center [330, 352] width 40 height 12
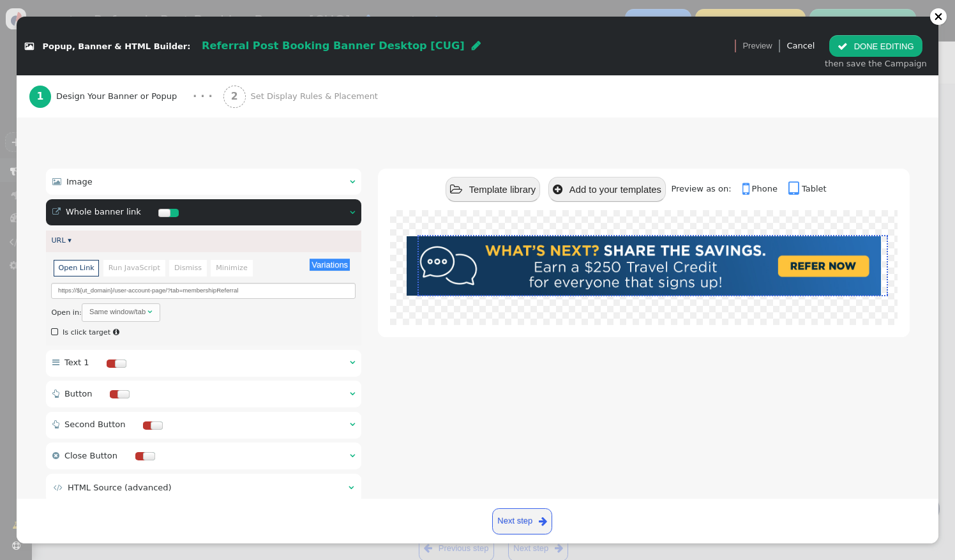
scroll to position [87, 0]
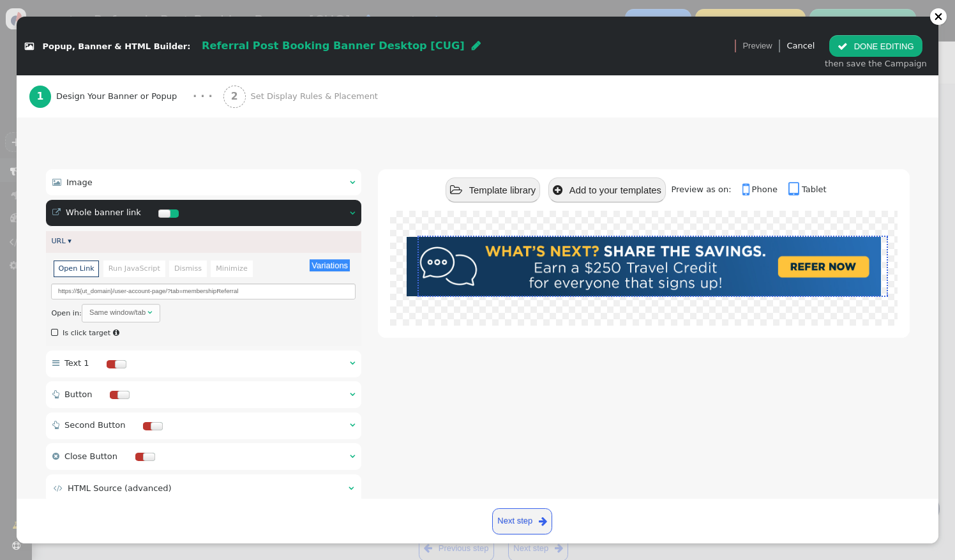
click at [294, 101] on span "Set Display Rules & Placement" at bounding box center [316, 96] width 132 height 13
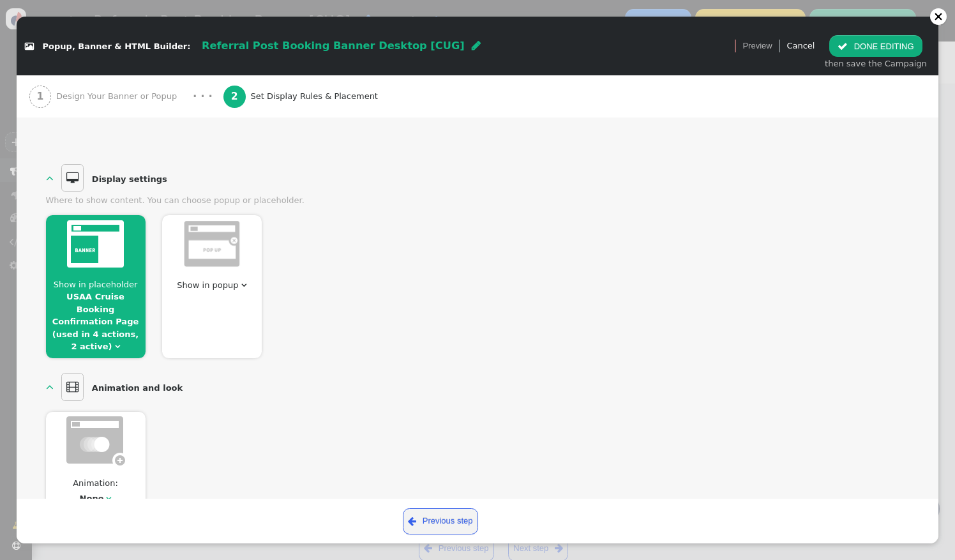
click at [155, 319] on div "Show in placeholder USAA Cruise Booking Confirmation Page (used in 4 actions, 2…" at bounding box center [478, 282] width 864 height 151
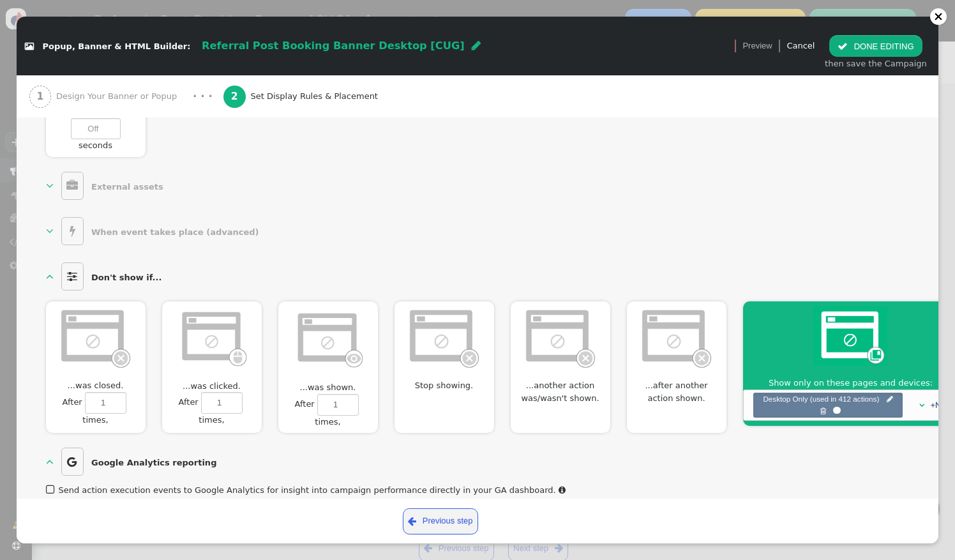
scroll to position [755, 0]
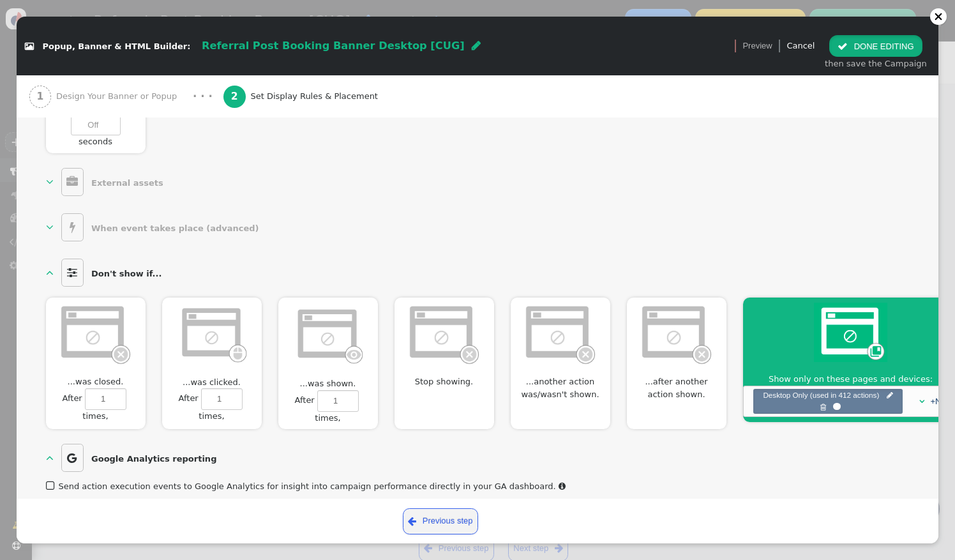
click at [920, 44] on button " DONE EDITING" at bounding box center [875, 46] width 93 height 22
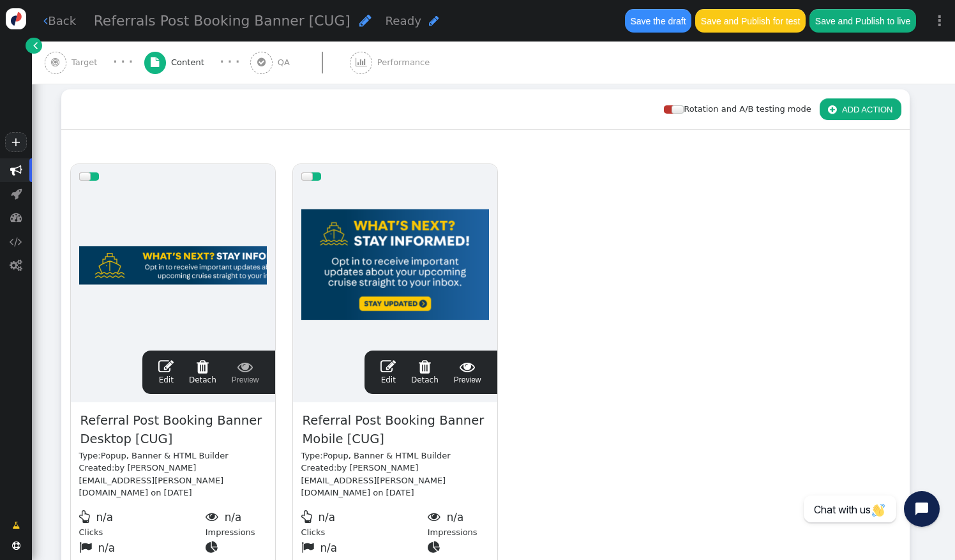
scroll to position [142, 0]
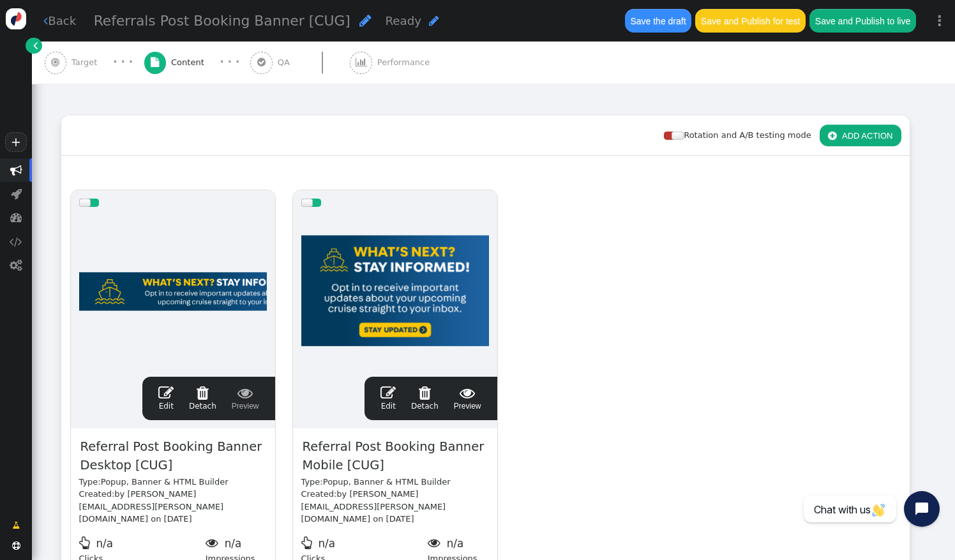
click at [398, 292] on div at bounding box center [395, 291] width 188 height 153
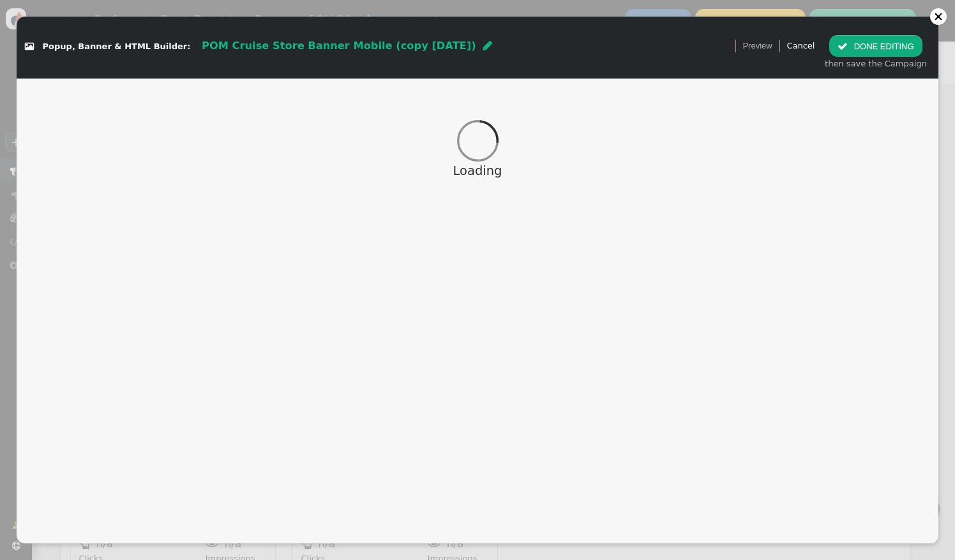
click at [936, 17] on div at bounding box center [938, 16] width 9 height 9
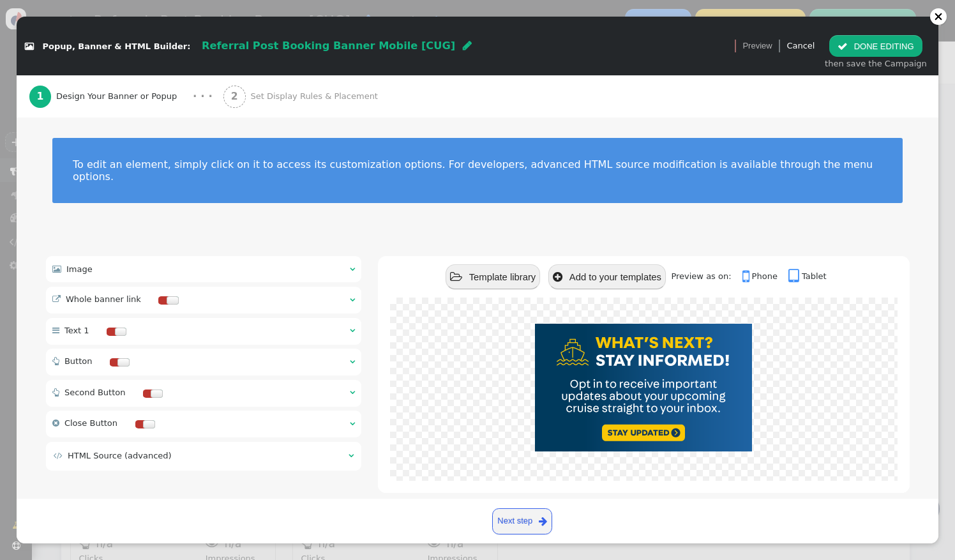
click at [911, 43] on button " DONE EDITING" at bounding box center [875, 46] width 93 height 22
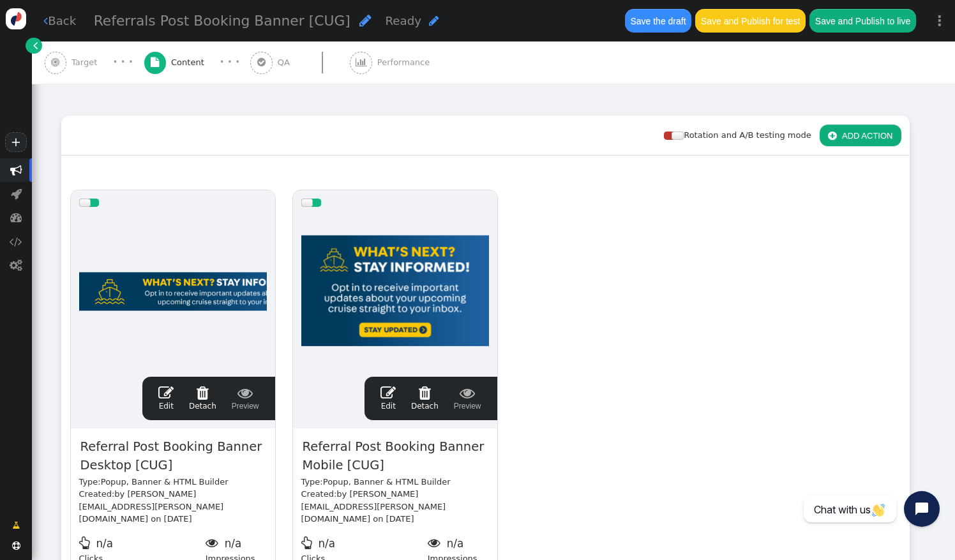
click at [209, 300] on div at bounding box center [173, 291] width 188 height 153
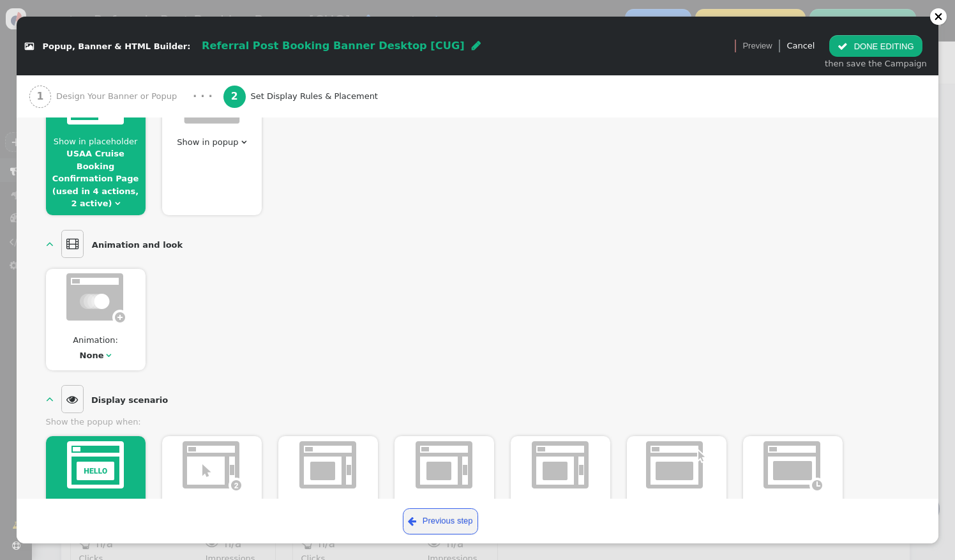
scroll to position [0, 0]
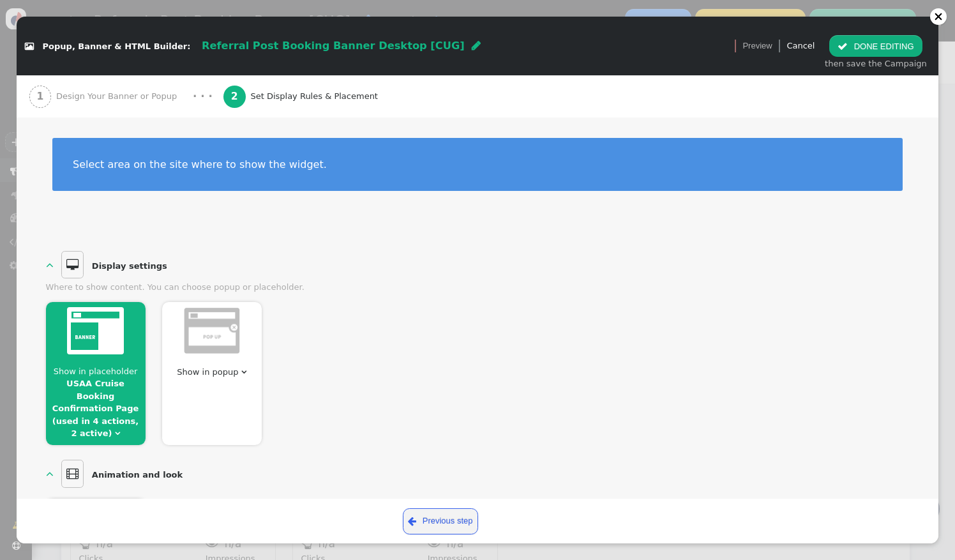
click at [121, 93] on span "Design Your Banner or Popup" at bounding box center [119, 96] width 126 height 13
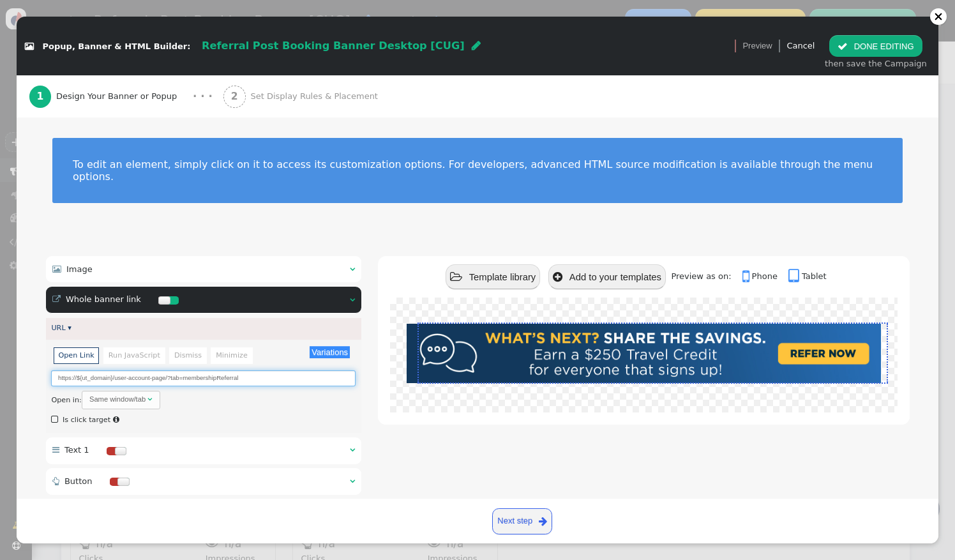
click at [232, 370] on input "https://${ut_domain}/user-account-page/?tab=membershipReferral" at bounding box center [203, 378] width 305 height 16
click at [940, 18] on div at bounding box center [938, 16] width 9 height 9
click at [250, 98] on span "Set Display Rules & Placement" at bounding box center [316, 96] width 132 height 13
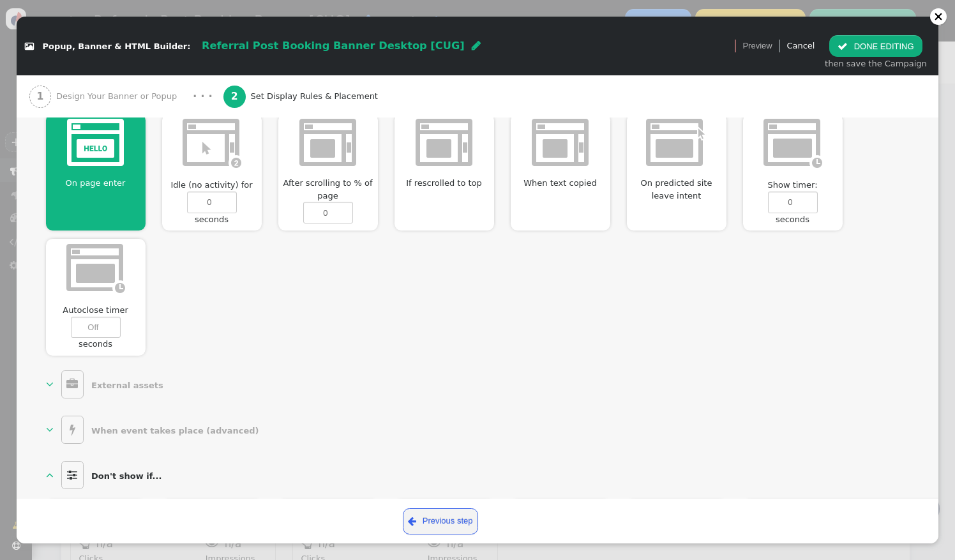
scroll to position [755, 0]
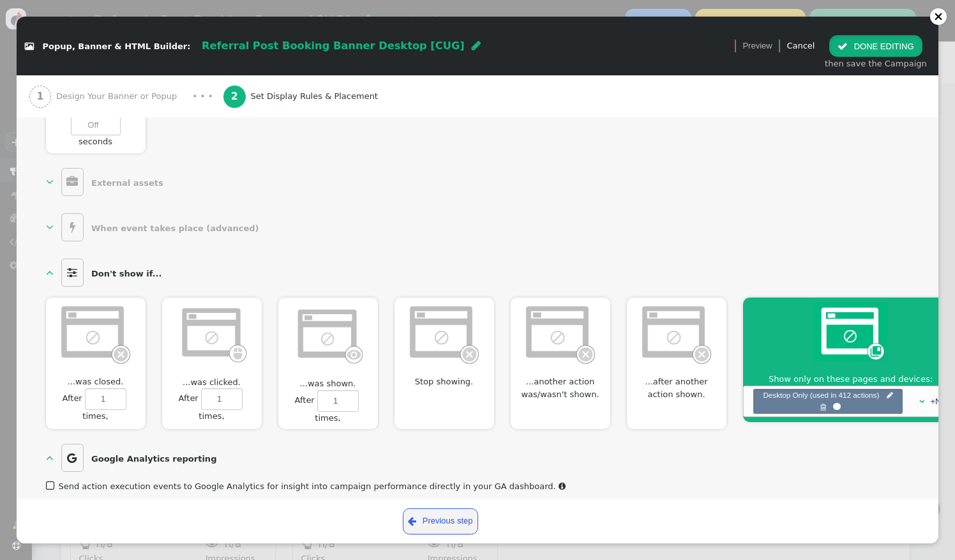
click at [909, 47] on button " DONE EDITING" at bounding box center [875, 46] width 93 height 22
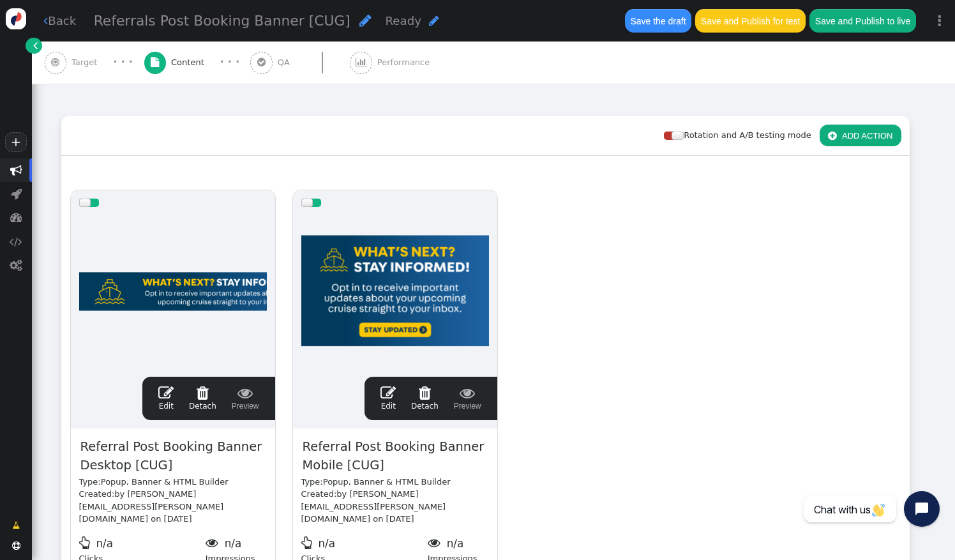
click at [388, 303] on div at bounding box center [395, 291] width 188 height 153
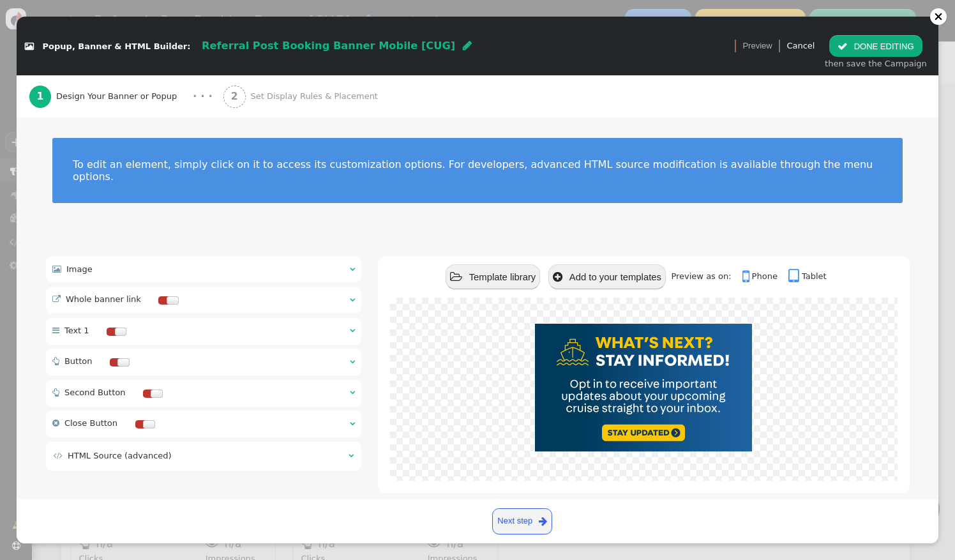
click at [145, 257] on div " Image  " at bounding box center [203, 269] width 315 height 26
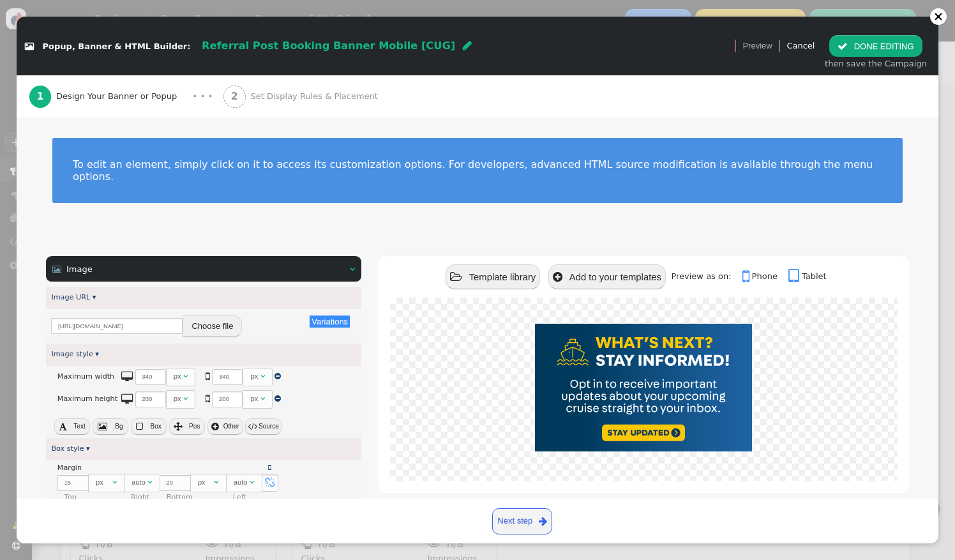
click at [229, 315] on button "Choose file" at bounding box center [212, 326] width 59 height 22
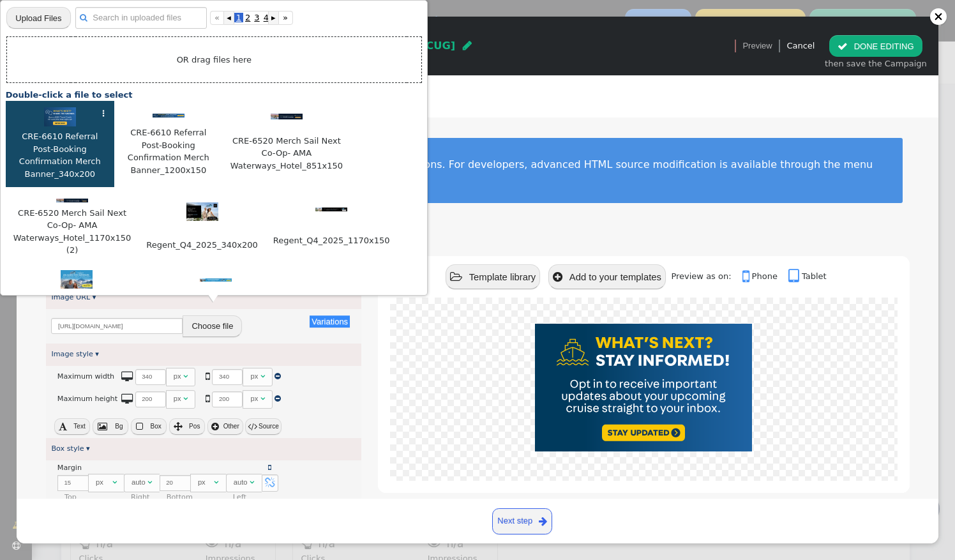
click at [58, 140] on span "CRE-6610 Referral Post-Booking Confirmation Merch Banner_340x200" at bounding box center [60, 155] width 96 height 51
type input "[URL][DOMAIN_NAME]"
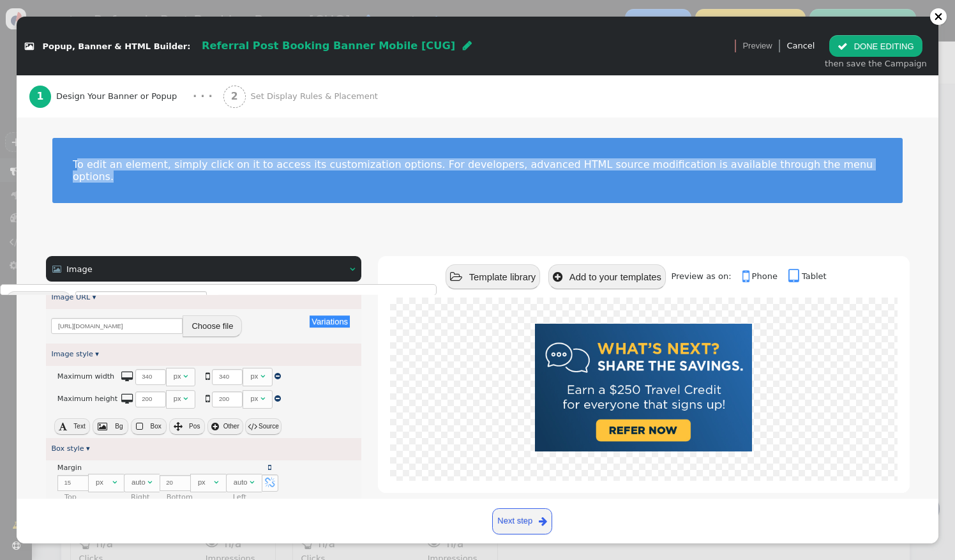
click at [58, 140] on div "To edit an element, simply click on it to access its customization options. For…" at bounding box center [477, 170] width 850 height 65
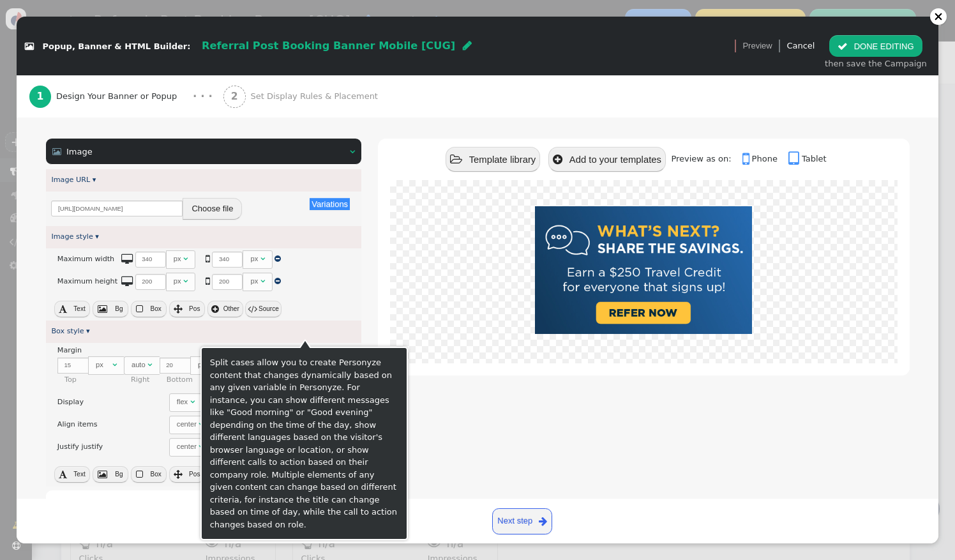
scroll to position [118, 0]
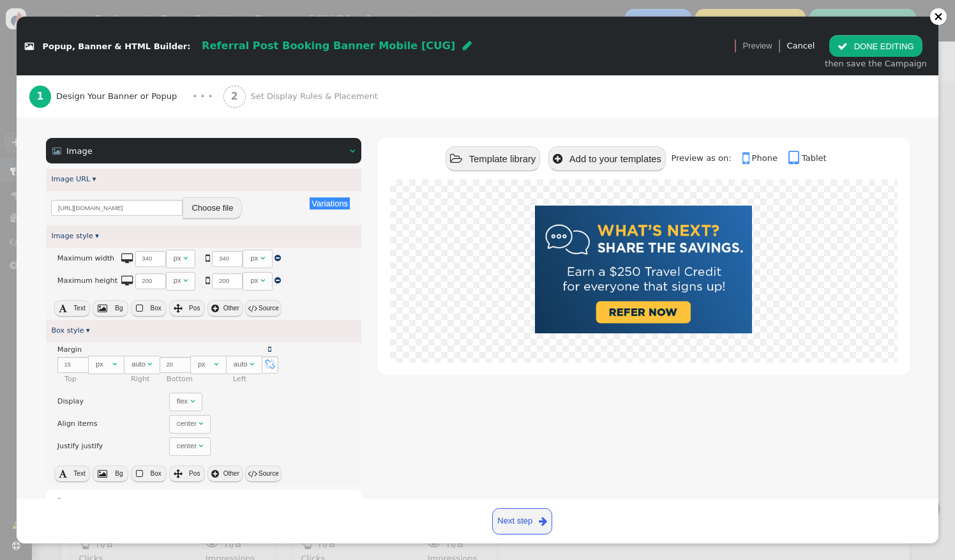
click at [342, 140] on div " Image  " at bounding box center [203, 151] width 315 height 26
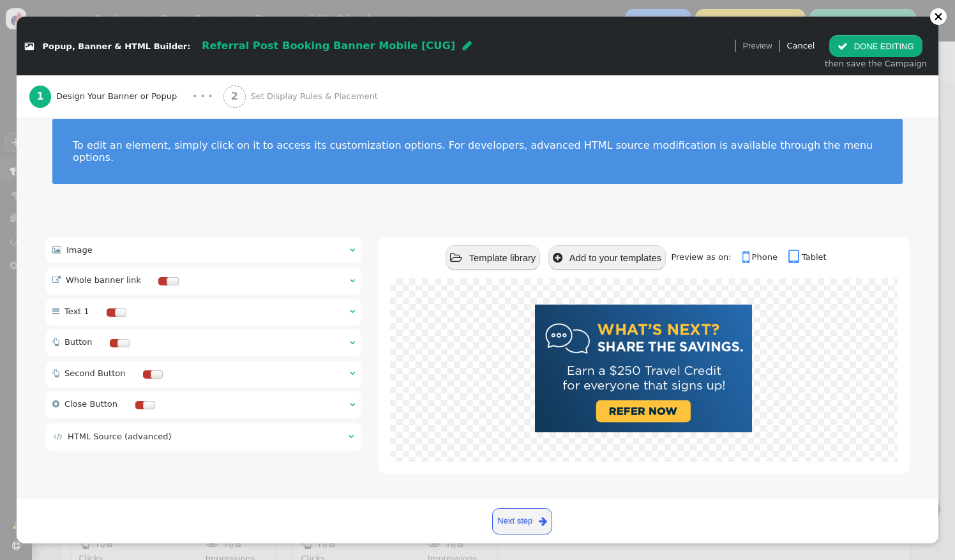
scroll to position [6, 0]
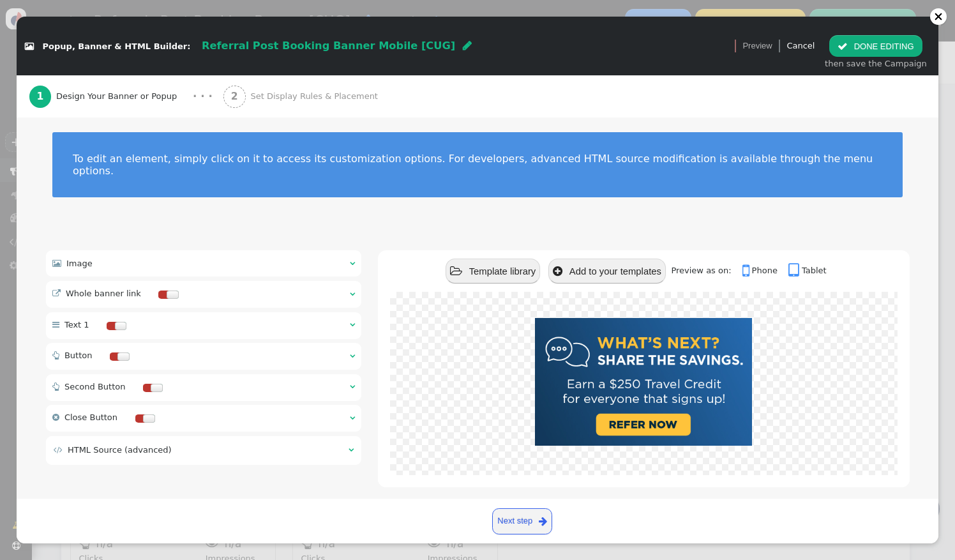
click at [167, 291] on div at bounding box center [173, 295] width 12 height 8
click at [241, 283] on div " Whole banner link  " at bounding box center [203, 294] width 315 height 27
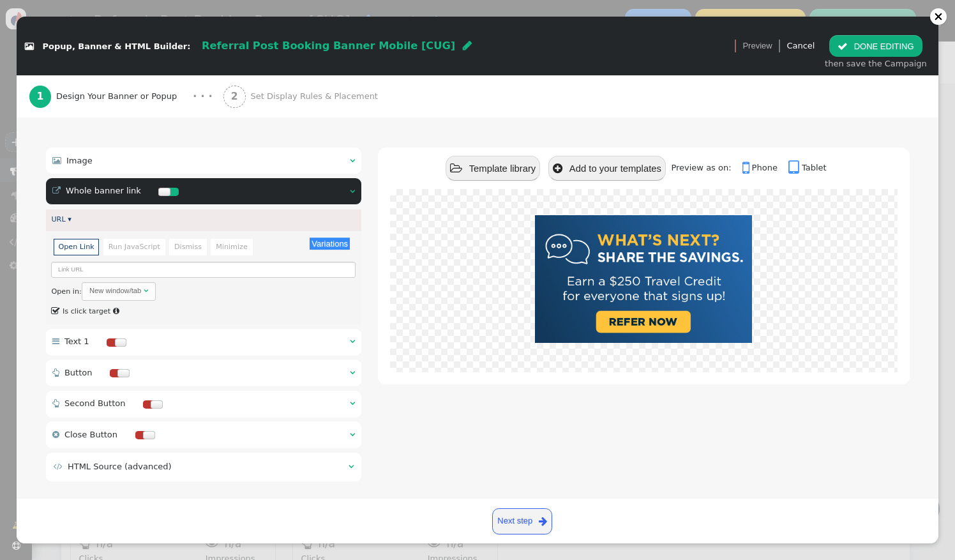
scroll to position [109, 0]
click at [215, 262] on input "text" at bounding box center [203, 270] width 305 height 16
paste input "https://${ut_domain}/user-account-page/?tab=membershipReferral"
type input "https://${ut_domain}/user-account-page/?tab=membershipReferral"
click at [264, 283] on div "Open in: New window/tab " at bounding box center [203, 291] width 305 height 19
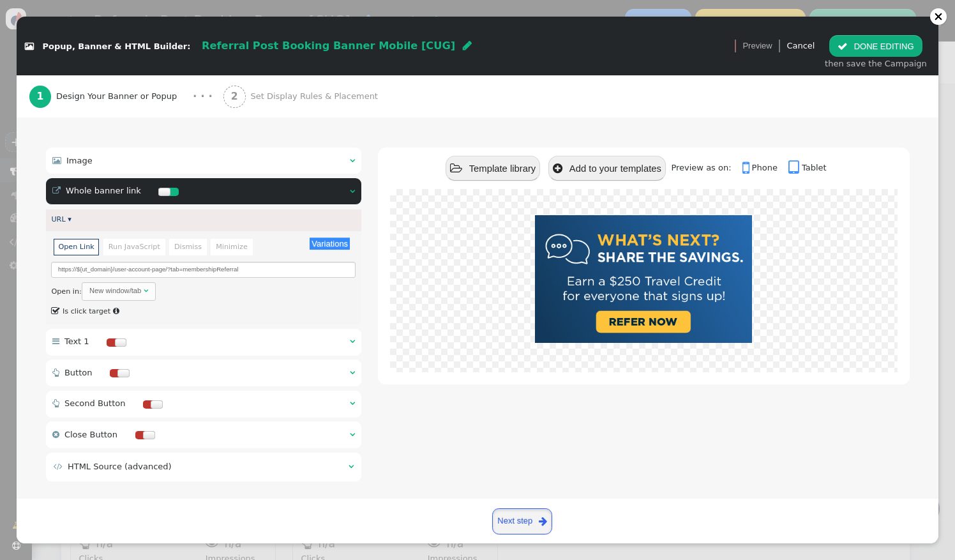
click at [531, 521] on link "Next step " at bounding box center [522, 521] width 61 height 26
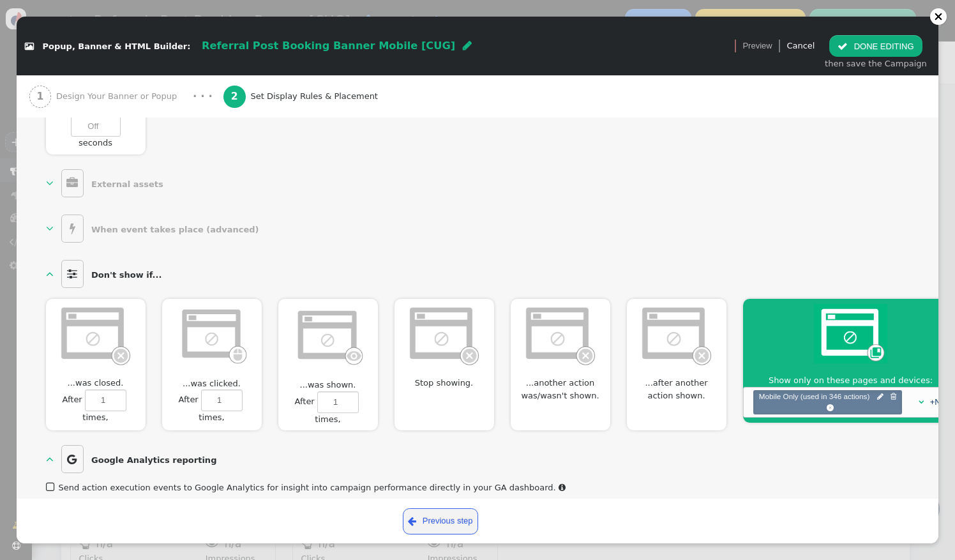
scroll to position [755, 0]
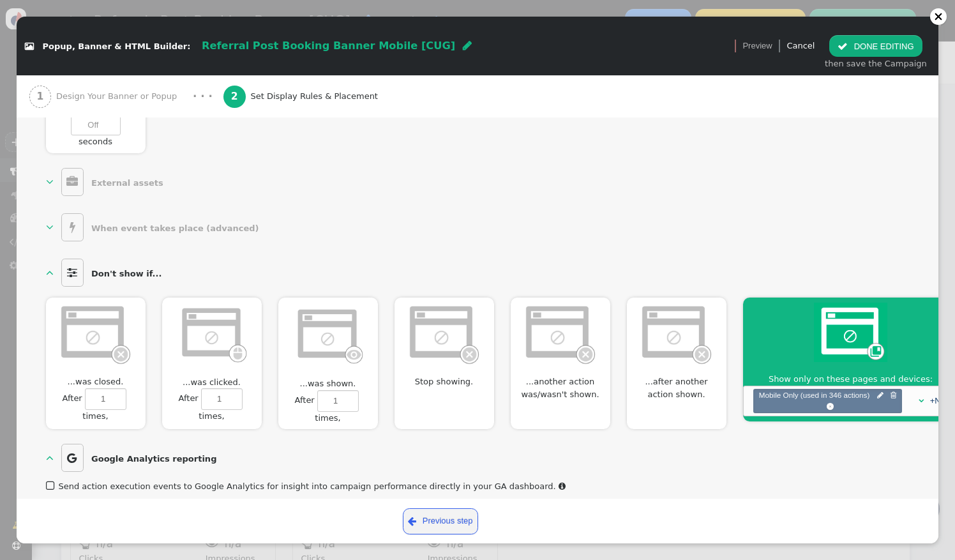
click at [914, 42] on button " DONE EDITING" at bounding box center [875, 46] width 93 height 22
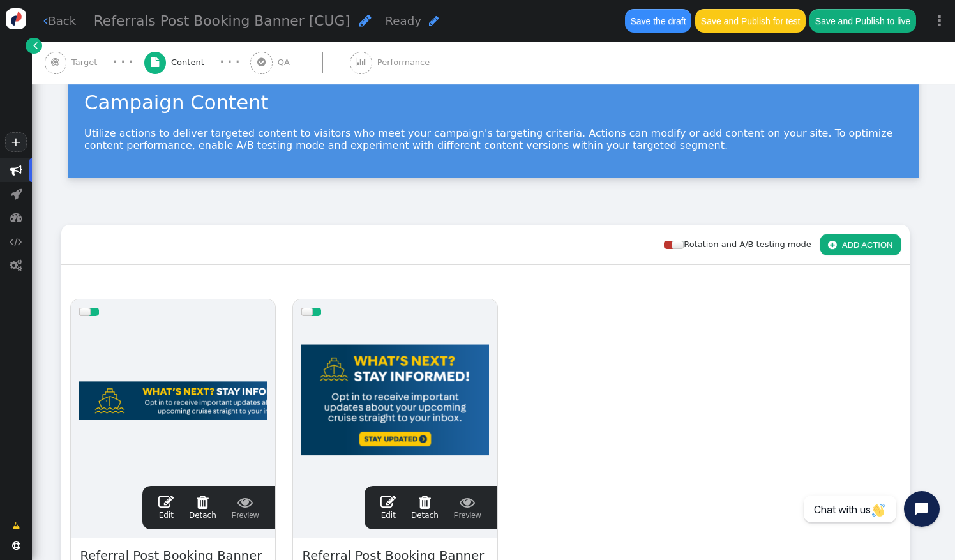
scroll to position [31, 0]
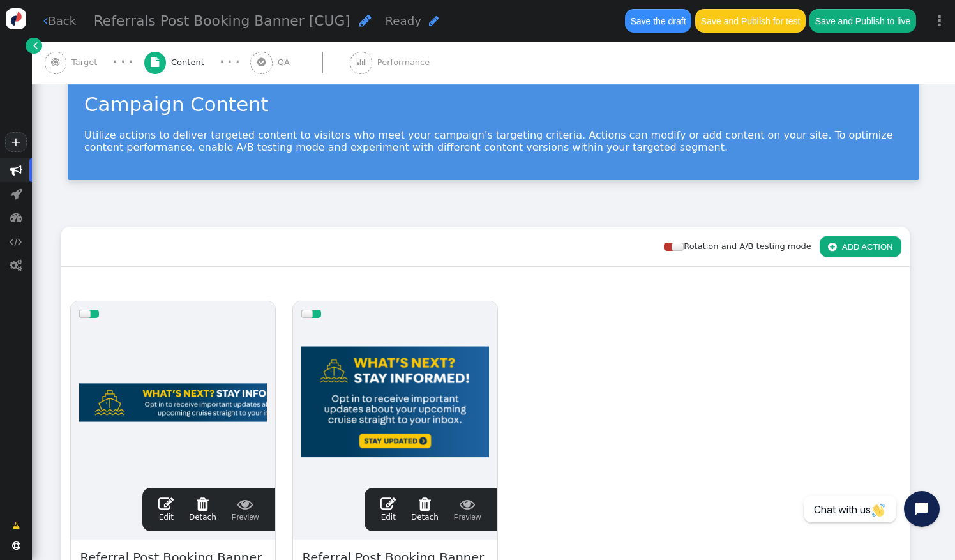
click at [748, 20] on button "Save and Publish for test" at bounding box center [750, 20] width 110 height 23
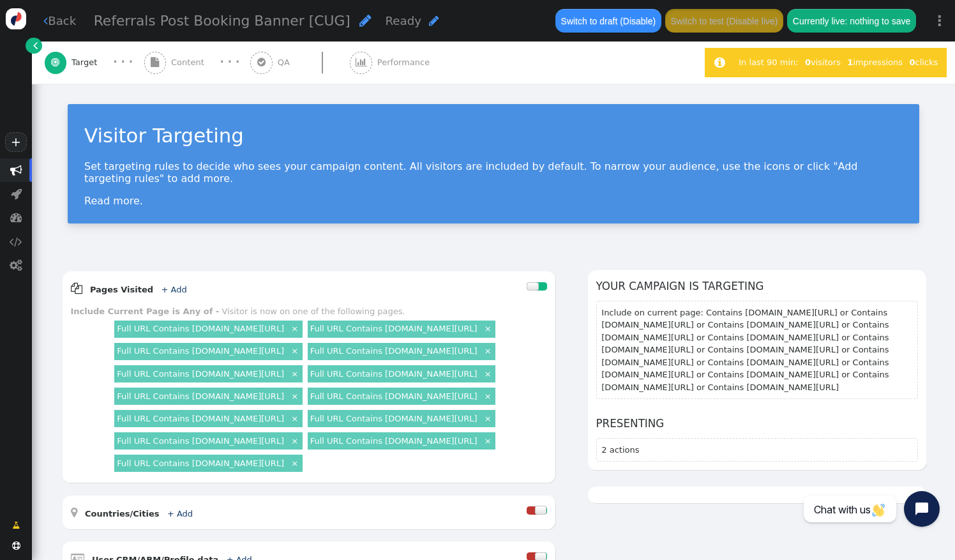
click at [160, 64] on span "" at bounding box center [155, 63] width 22 height 22
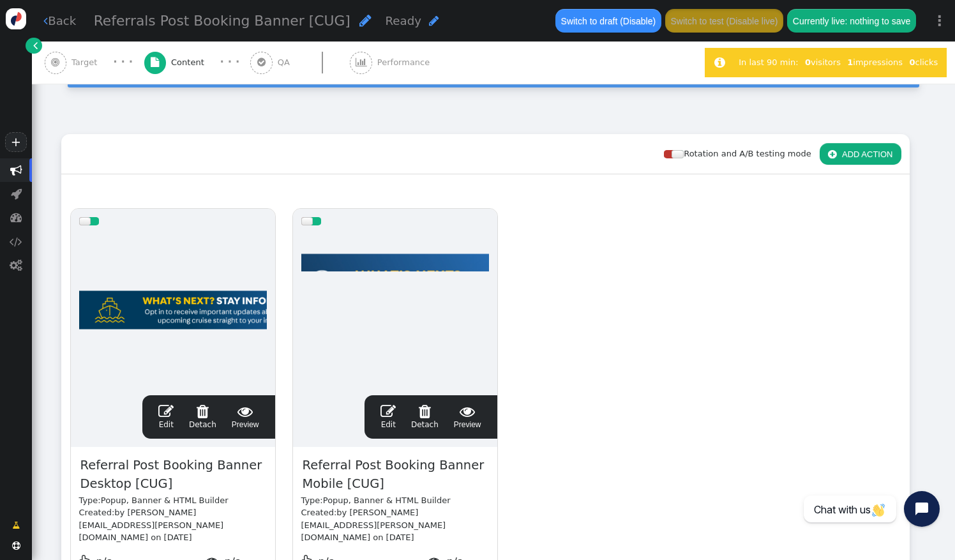
scroll to position [138, 0]
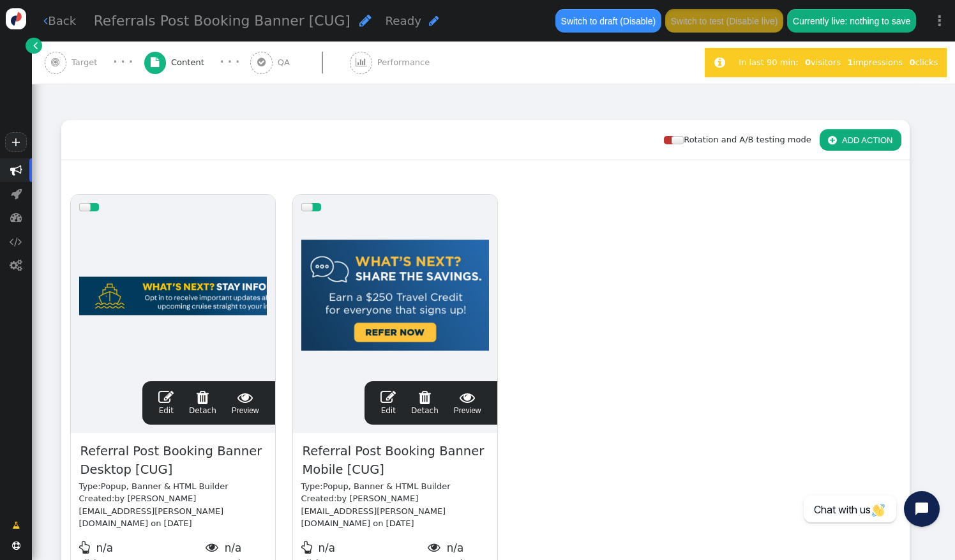
click at [171, 398] on span "" at bounding box center [165, 396] width 15 height 15
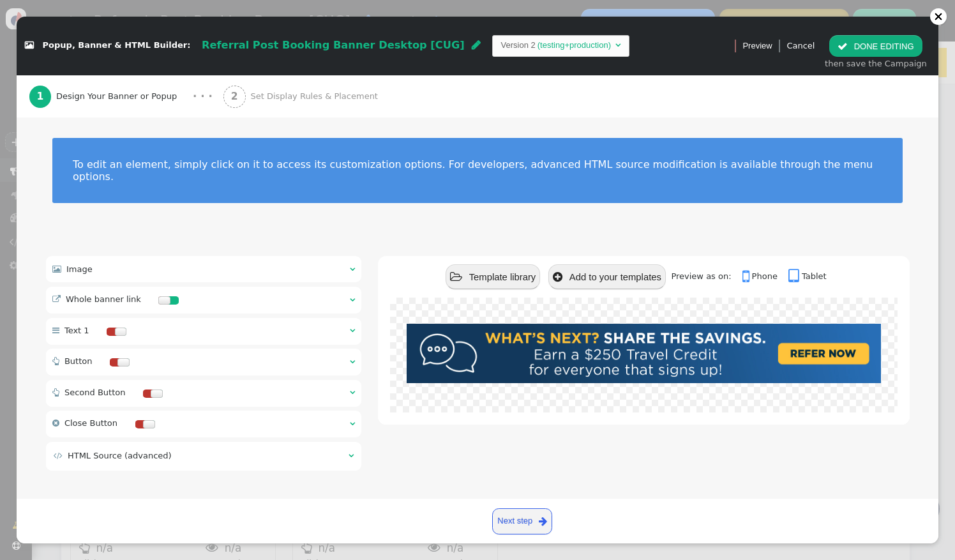
click at [321, 92] on span "Set Display Rules & Placement" at bounding box center [316, 96] width 132 height 13
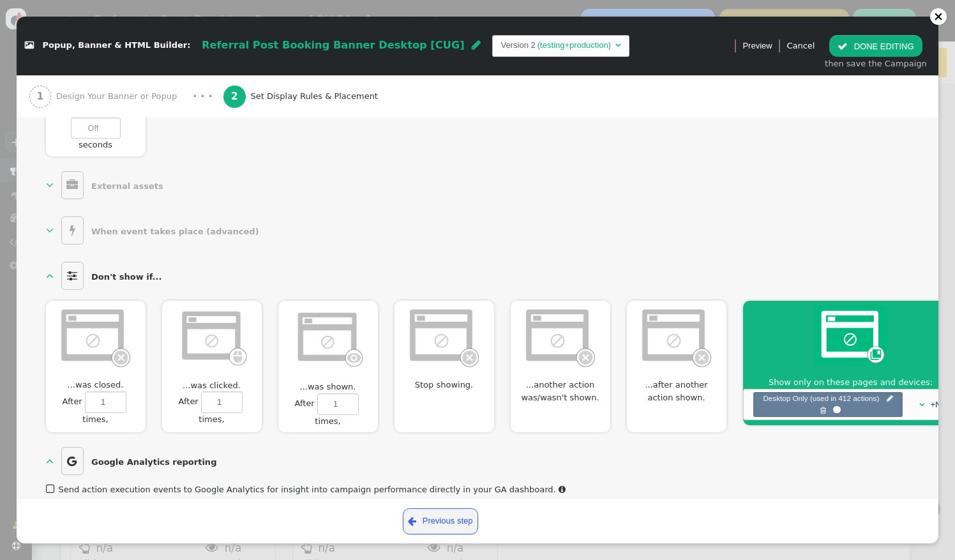
scroll to position [755, 0]
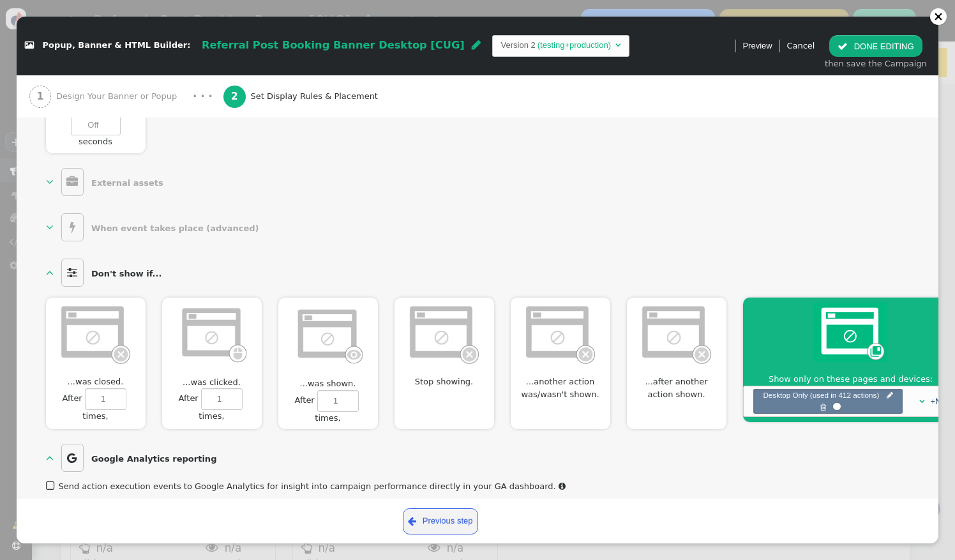
click at [115, 223] on b "When event takes place (advanced)" at bounding box center [175, 228] width 168 height 10
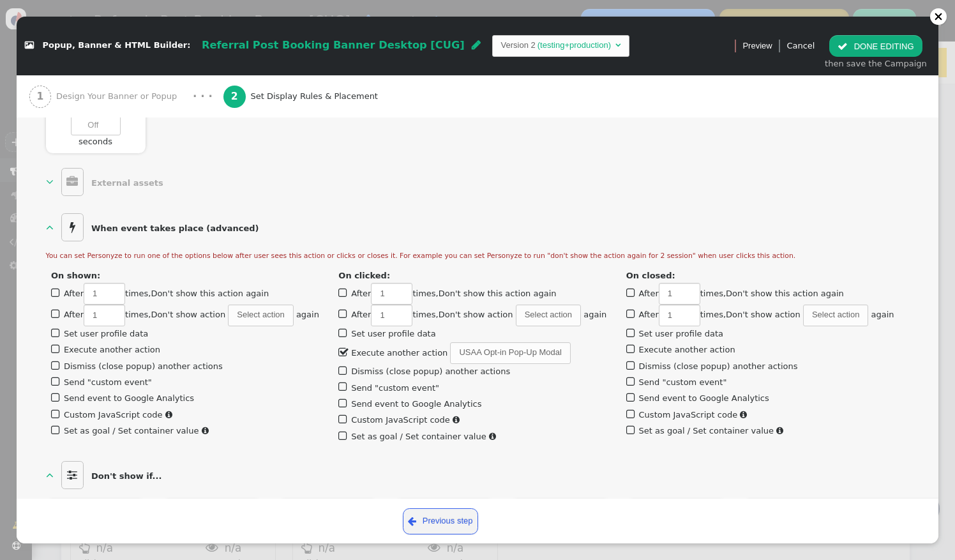
click at [365, 348] on label " Execute another action" at bounding box center [392, 353] width 109 height 10
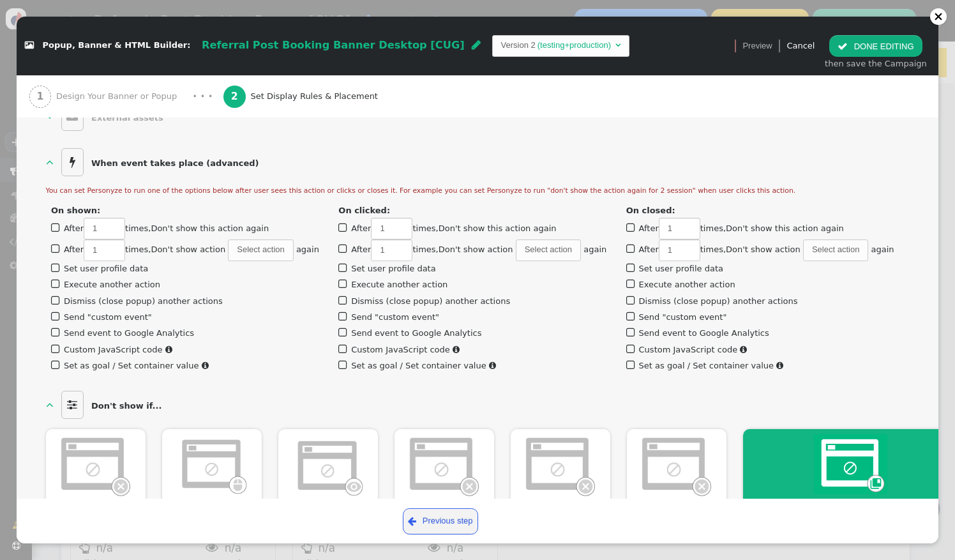
scroll to position [821, 0]
click at [895, 42] on button " DONE EDITING" at bounding box center [875, 46] width 93 height 22
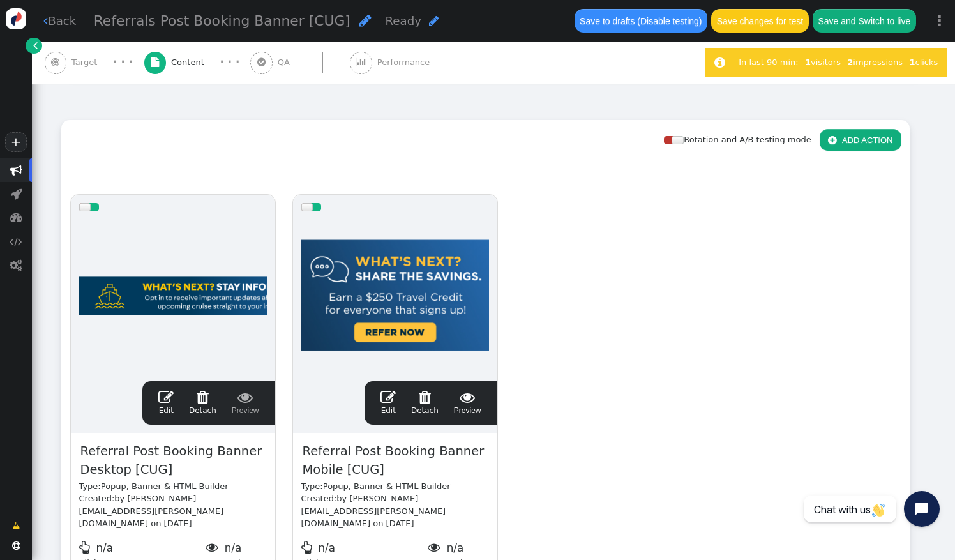
click at [393, 398] on span "" at bounding box center [388, 396] width 15 height 15
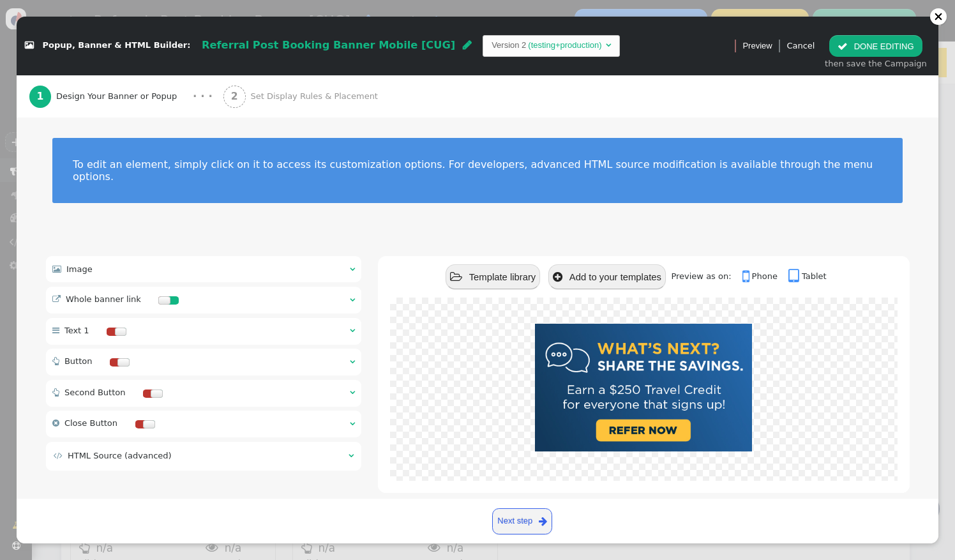
scroll to position [6, 0]
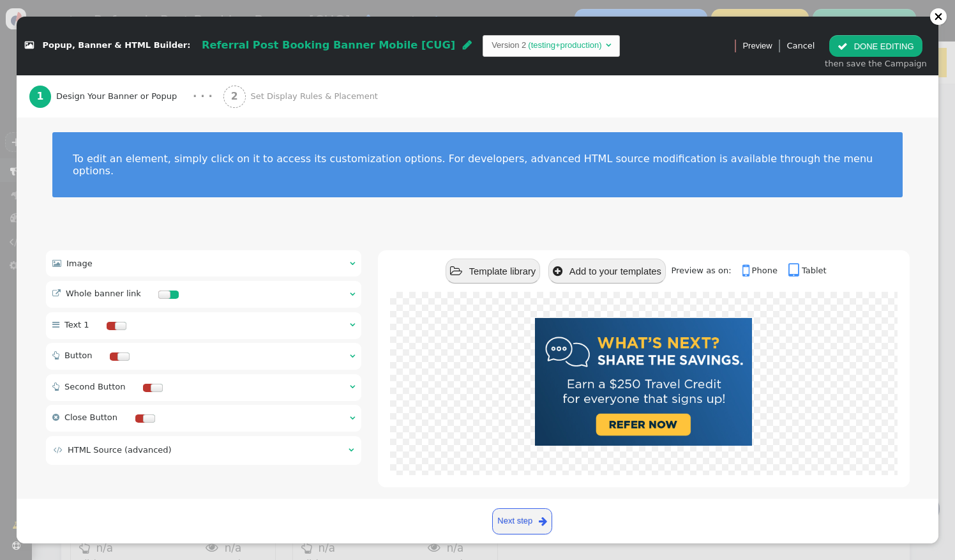
click at [308, 92] on span "Set Display Rules & Placement" at bounding box center [316, 96] width 132 height 13
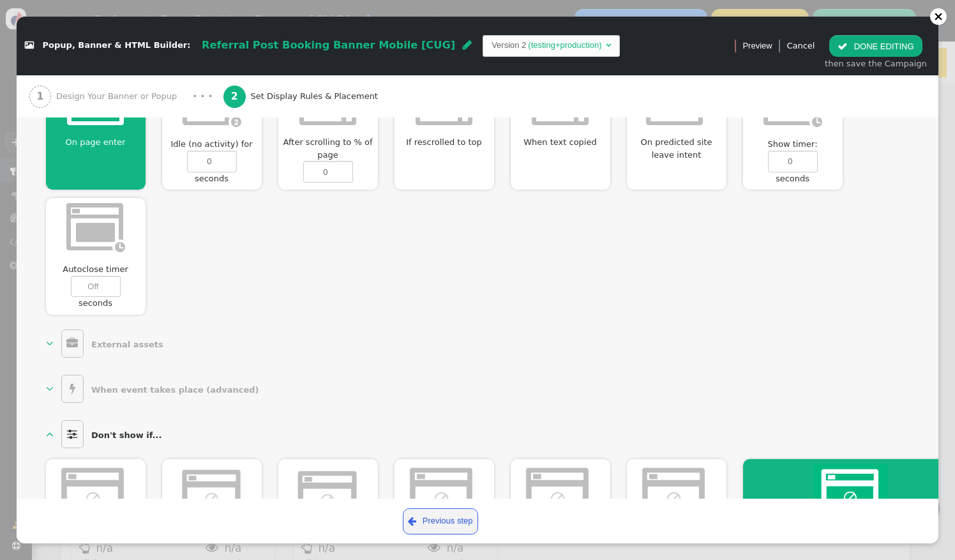
scroll to position [755, 0]
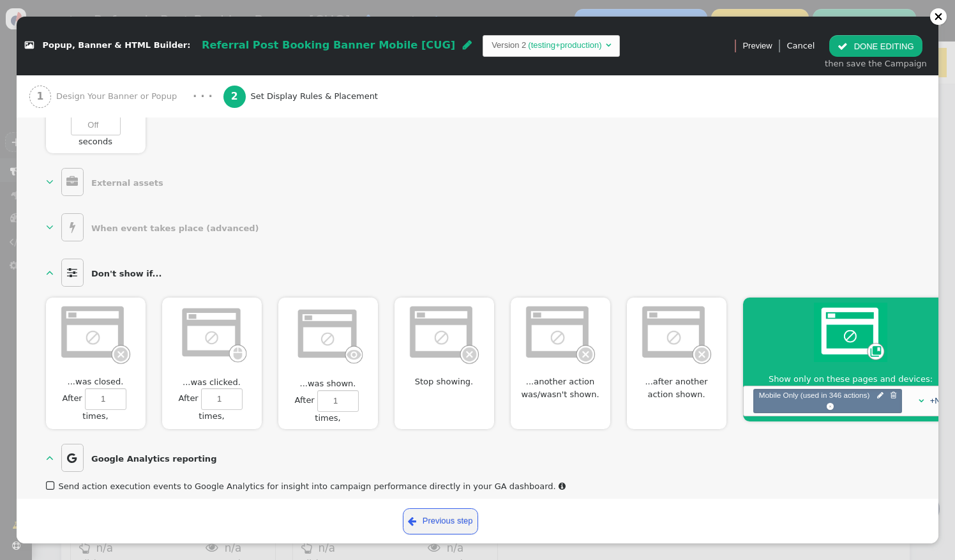
click at [194, 223] on b "When event takes place (advanced)" at bounding box center [175, 228] width 168 height 10
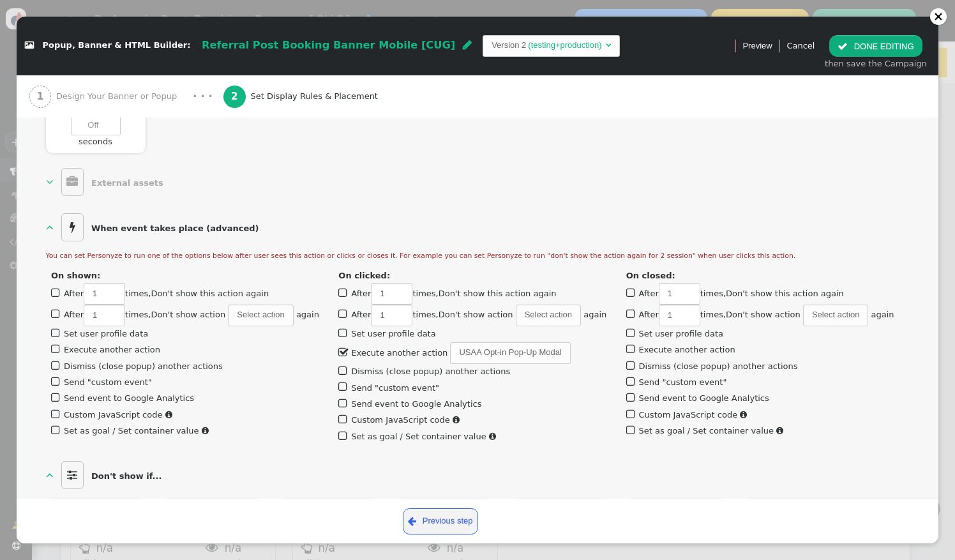
click at [374, 348] on label " Execute another action" at bounding box center [392, 353] width 109 height 10
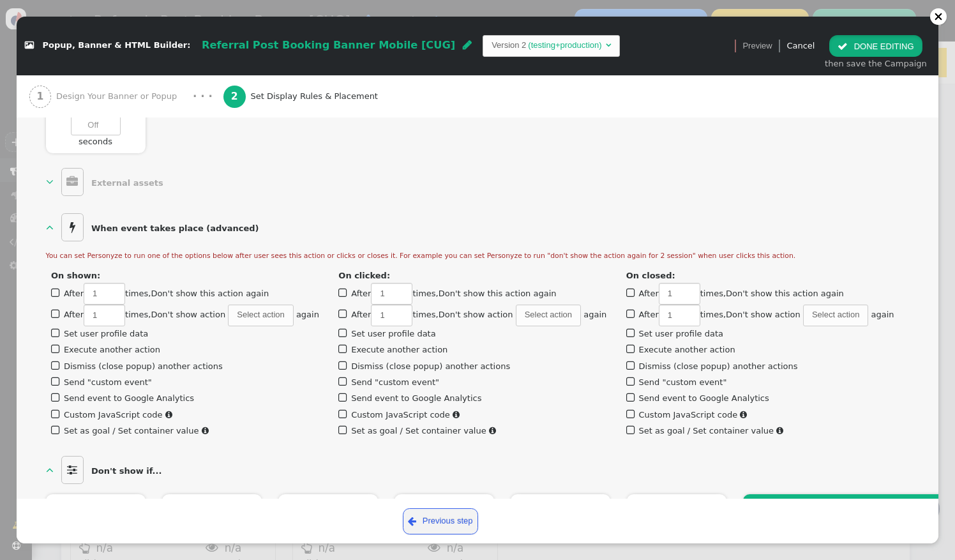
click at [898, 43] on button " DONE EDITING" at bounding box center [875, 46] width 93 height 22
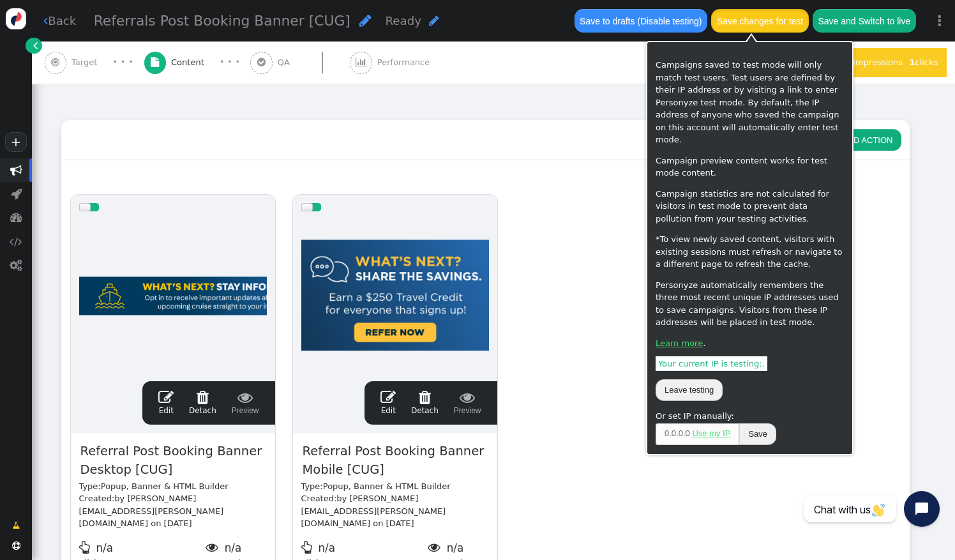
click at [793, 19] on button "Save changes for test" at bounding box center [759, 20] width 97 height 23
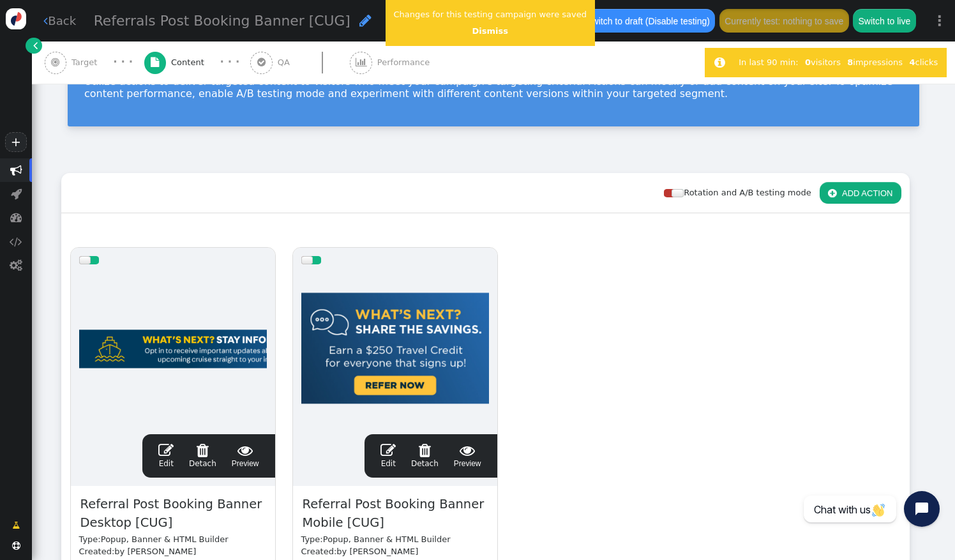
scroll to position [0, 0]
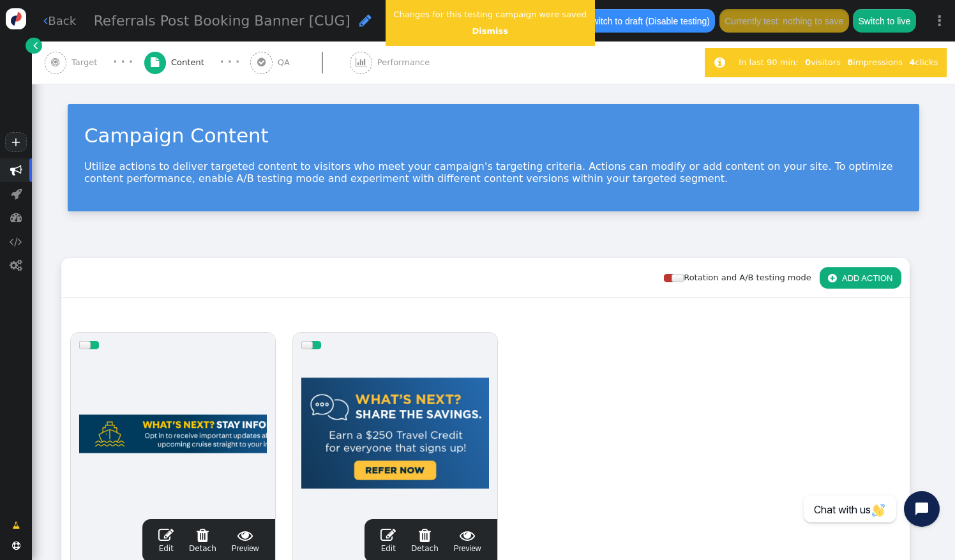
click at [92, 65] on span "Target" at bounding box center [87, 62] width 31 height 13
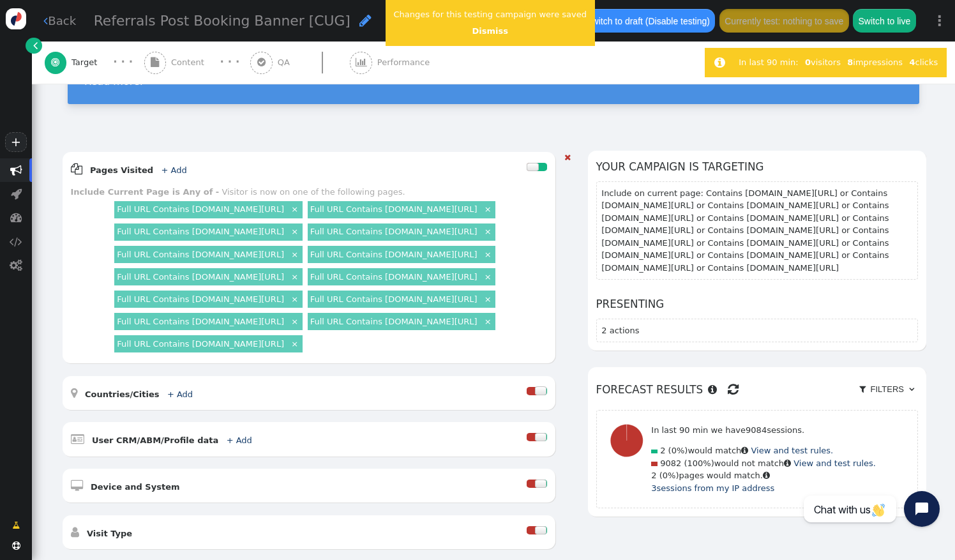
scroll to position [122, 0]
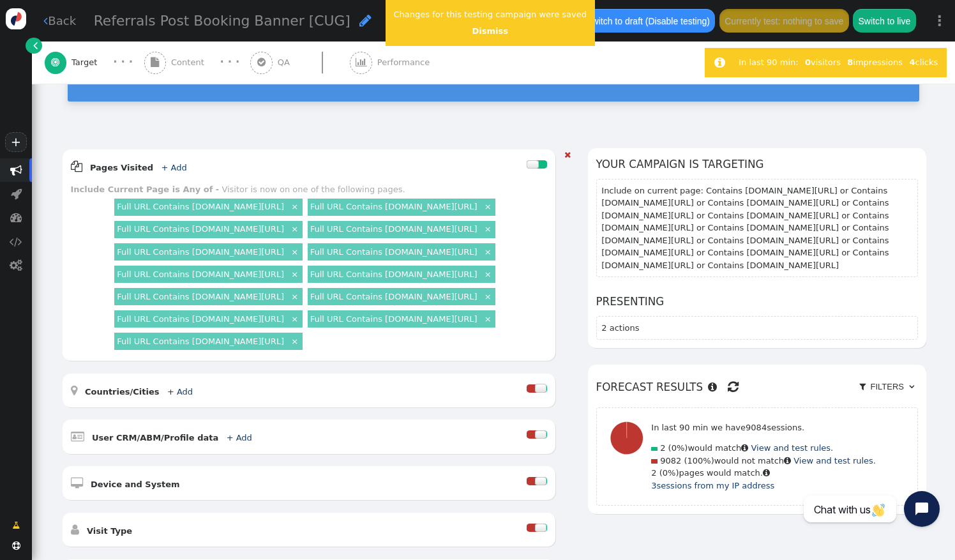
click at [518, 225] on div "Full URL Contains [DOMAIN_NAME][URL] × Full URL Contains [DOMAIN_NAME][URL] × F…" at bounding box center [329, 274] width 435 height 156
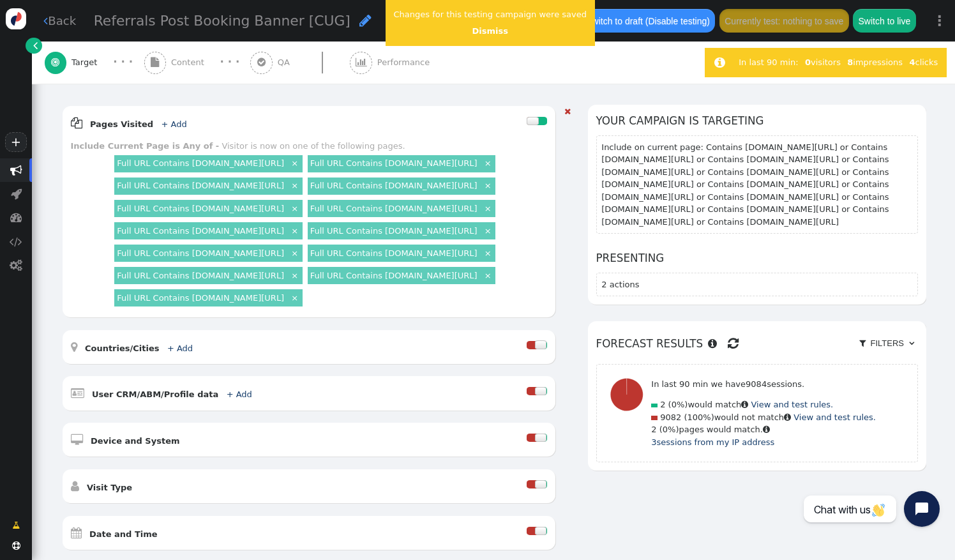
scroll to position [253, 0]
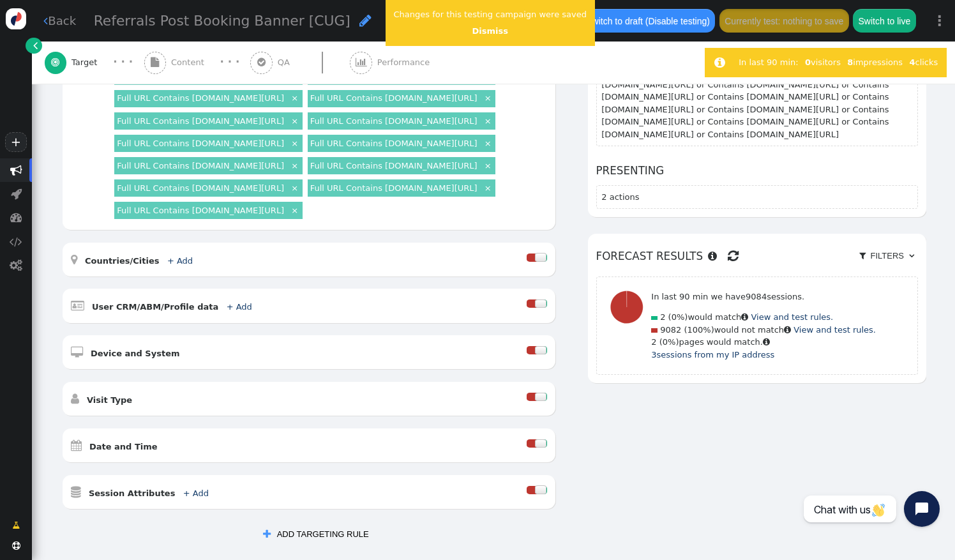
click at [556, 273] on div "" at bounding box center [563, 270] width 15 height 504
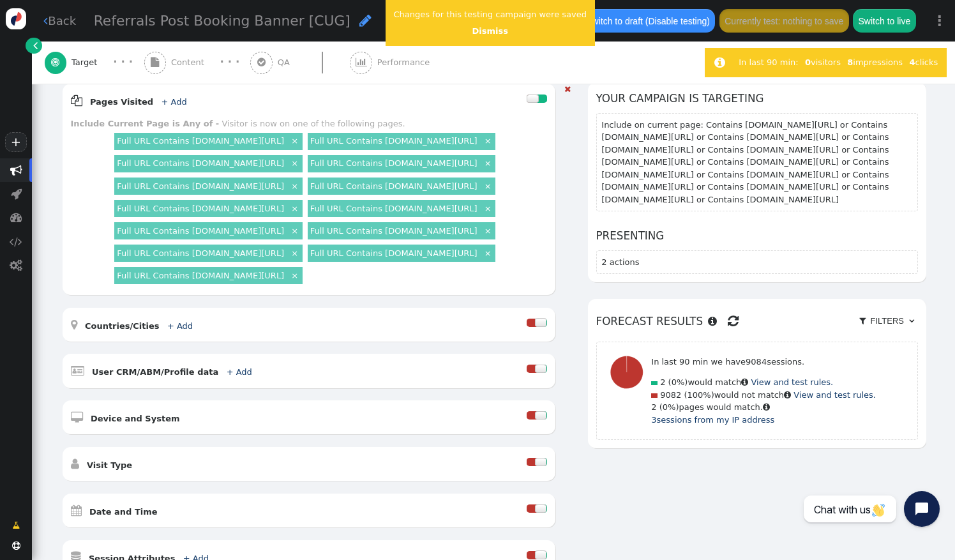
click at [534, 270] on div "Full URL Contains [DOMAIN_NAME][URL] × Full URL Contains [DOMAIN_NAME][URL] × F…" at bounding box center [329, 208] width 435 height 156
